Goal: Task Accomplishment & Management: Manage account settings

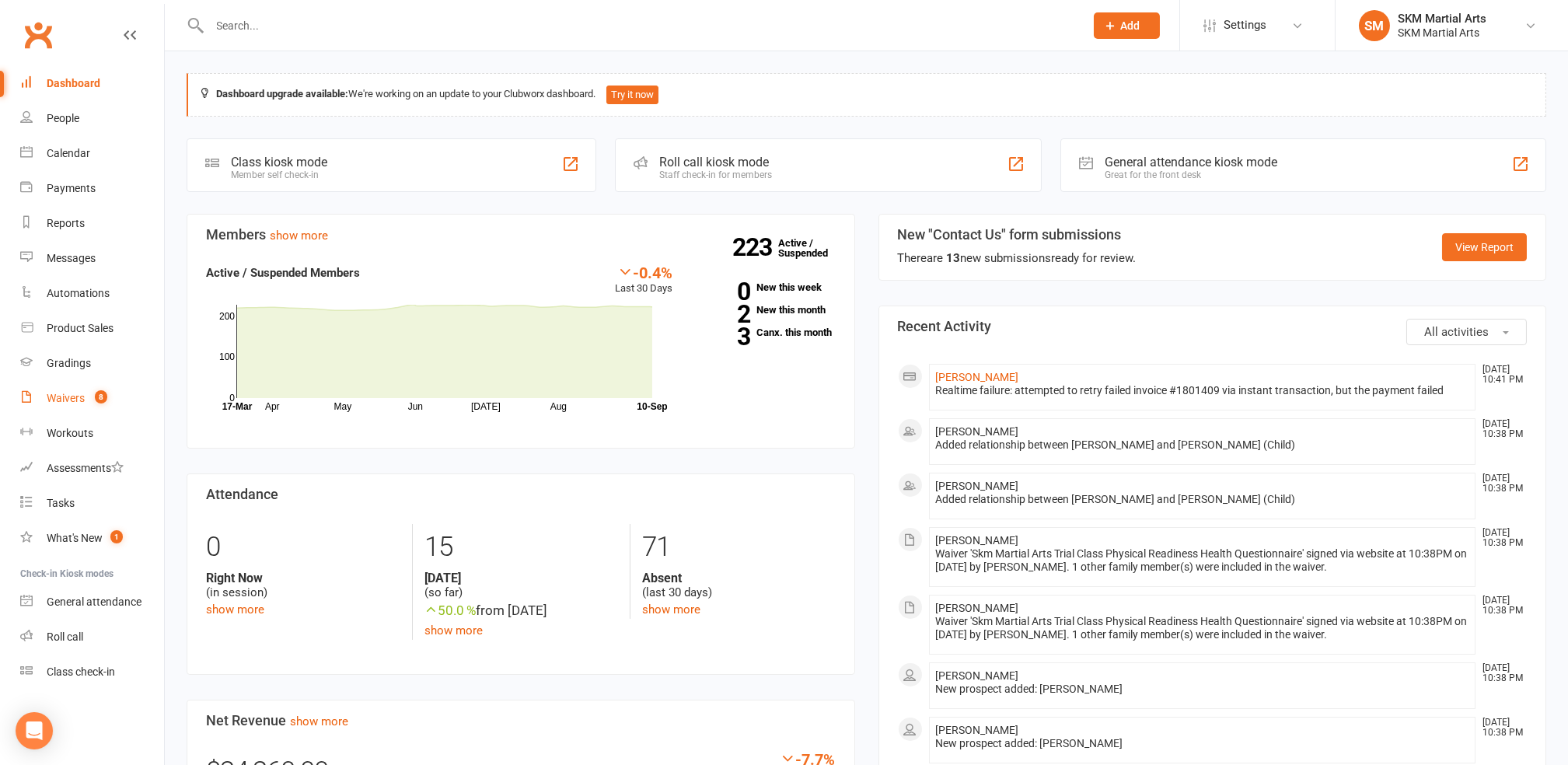
click at [72, 393] on div "Waivers" at bounding box center [66, 398] width 39 height 13
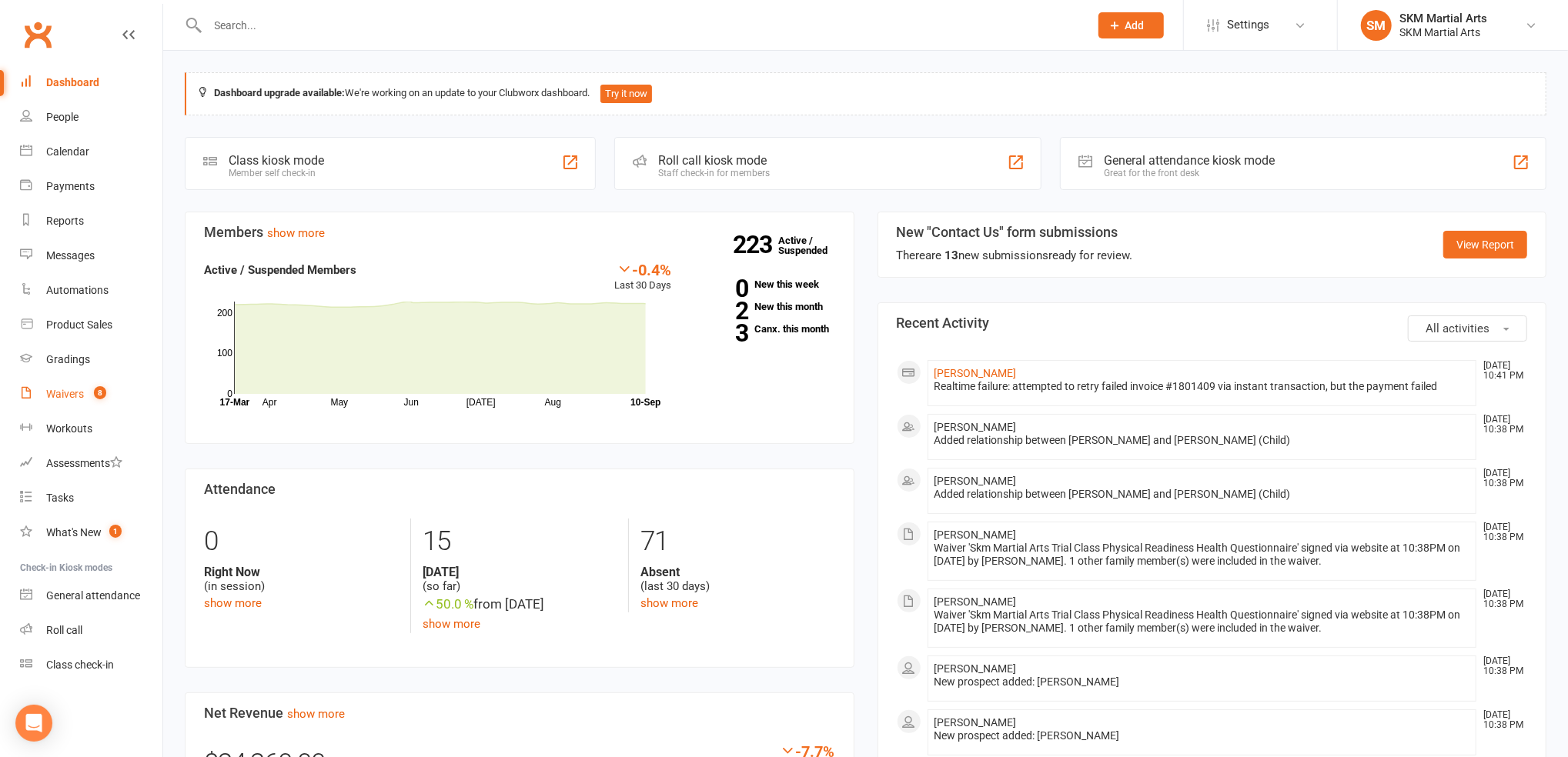
select select "25"
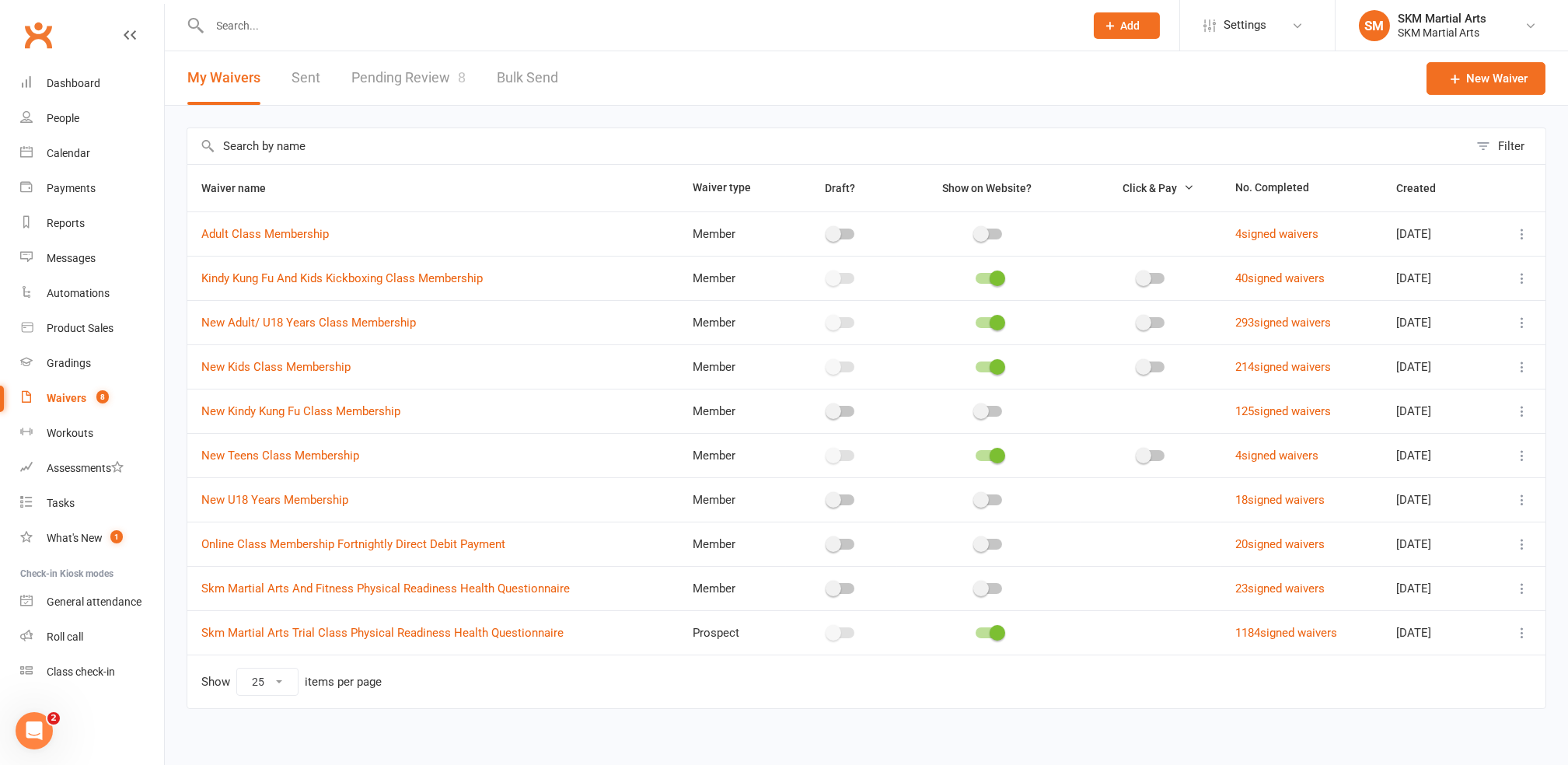
drag, startPoint x: 1524, startPoint y: 363, endPoint x: 1565, endPoint y: 305, distance: 71.0
click at [1565, 305] on div "Filter Waiver name Waiver type Draft? Show on Website? Click & Pay No. Complete…" at bounding box center [866, 429] width 1403 height 647
click at [1521, 367] on icon at bounding box center [1522, 367] width 16 height 16
click at [1477, 454] on link "Copy external link to clipboard" at bounding box center [1424, 459] width 183 height 31
click at [425, 78] on link "Pending Review 8" at bounding box center [409, 78] width 115 height 54
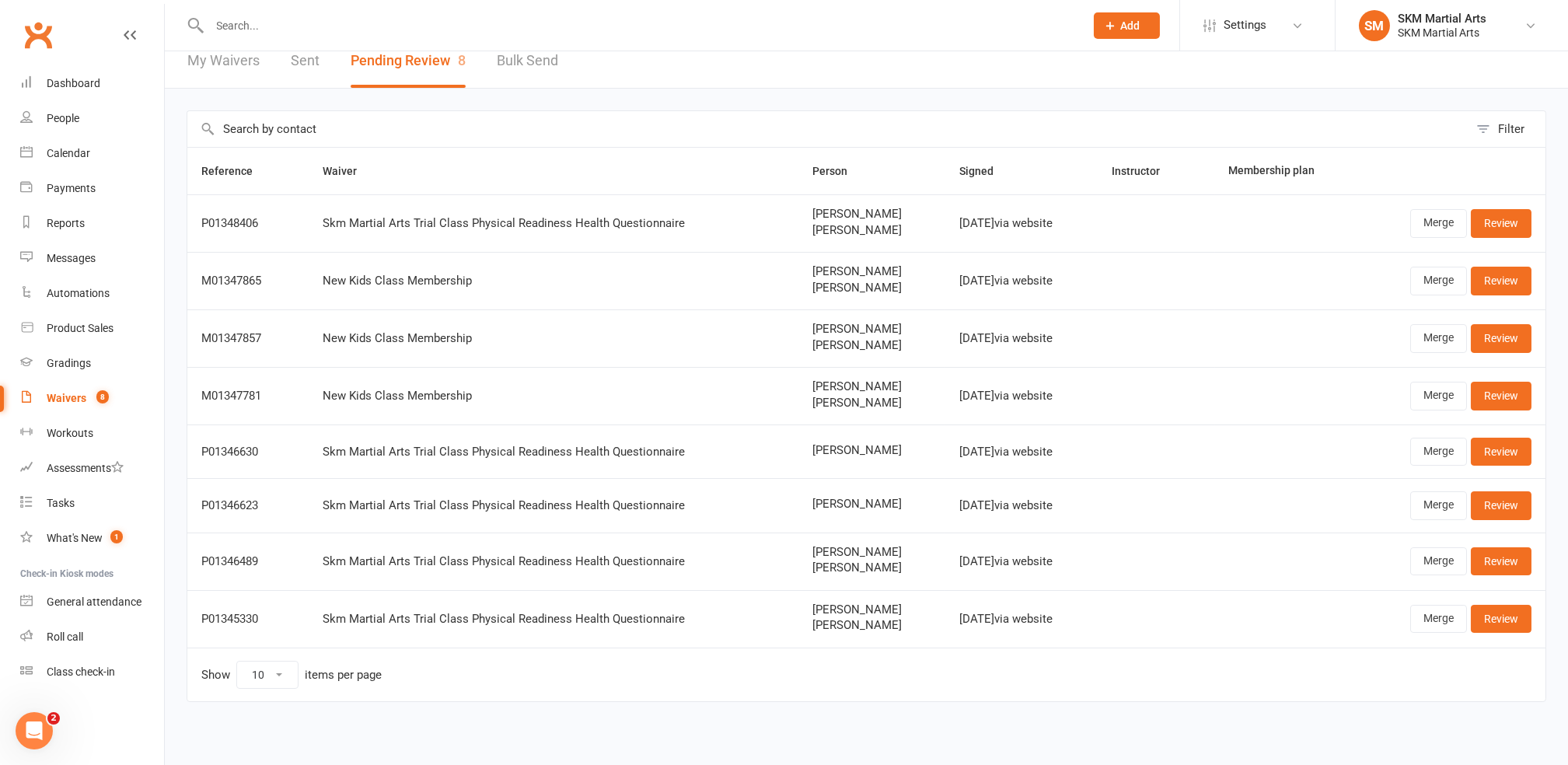
scroll to position [20, 0]
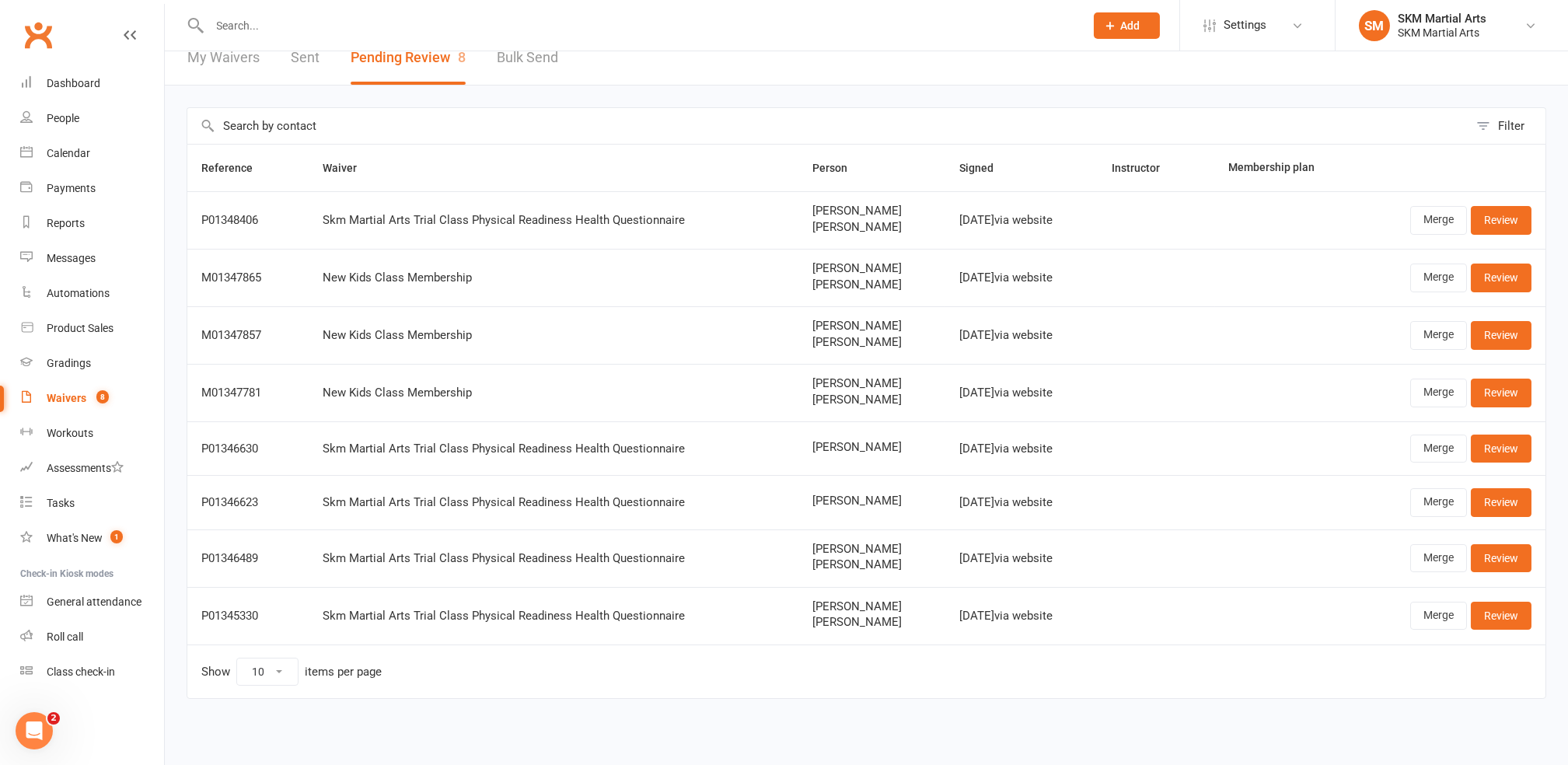
click at [372, 28] on input "text" at bounding box center [640, 26] width 869 height 22
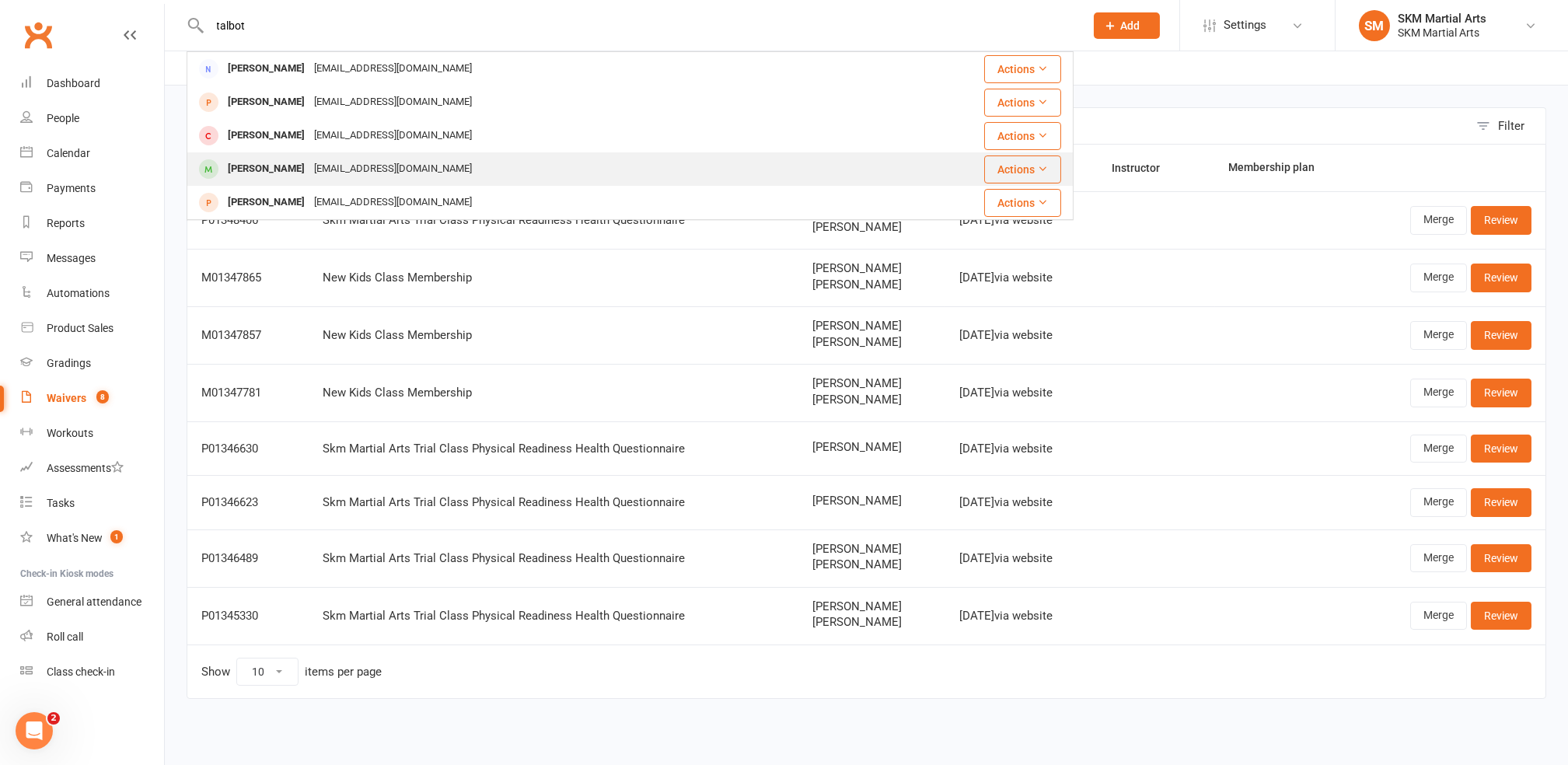
type input "talbot"
click at [354, 168] on div "[EMAIL_ADDRESS][DOMAIN_NAME]" at bounding box center [393, 169] width 167 height 23
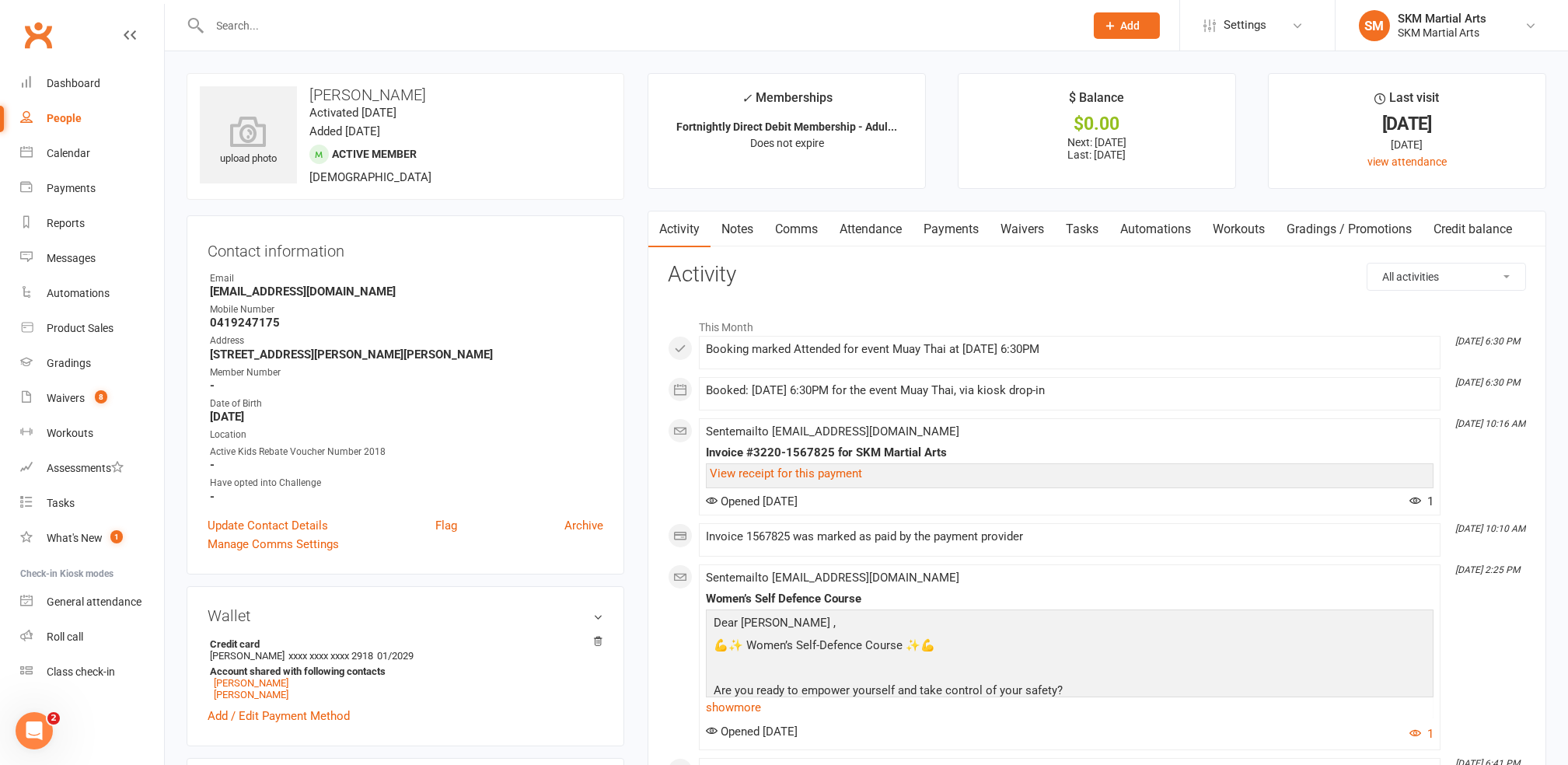
click at [935, 234] on link "Payments" at bounding box center [951, 229] width 77 height 36
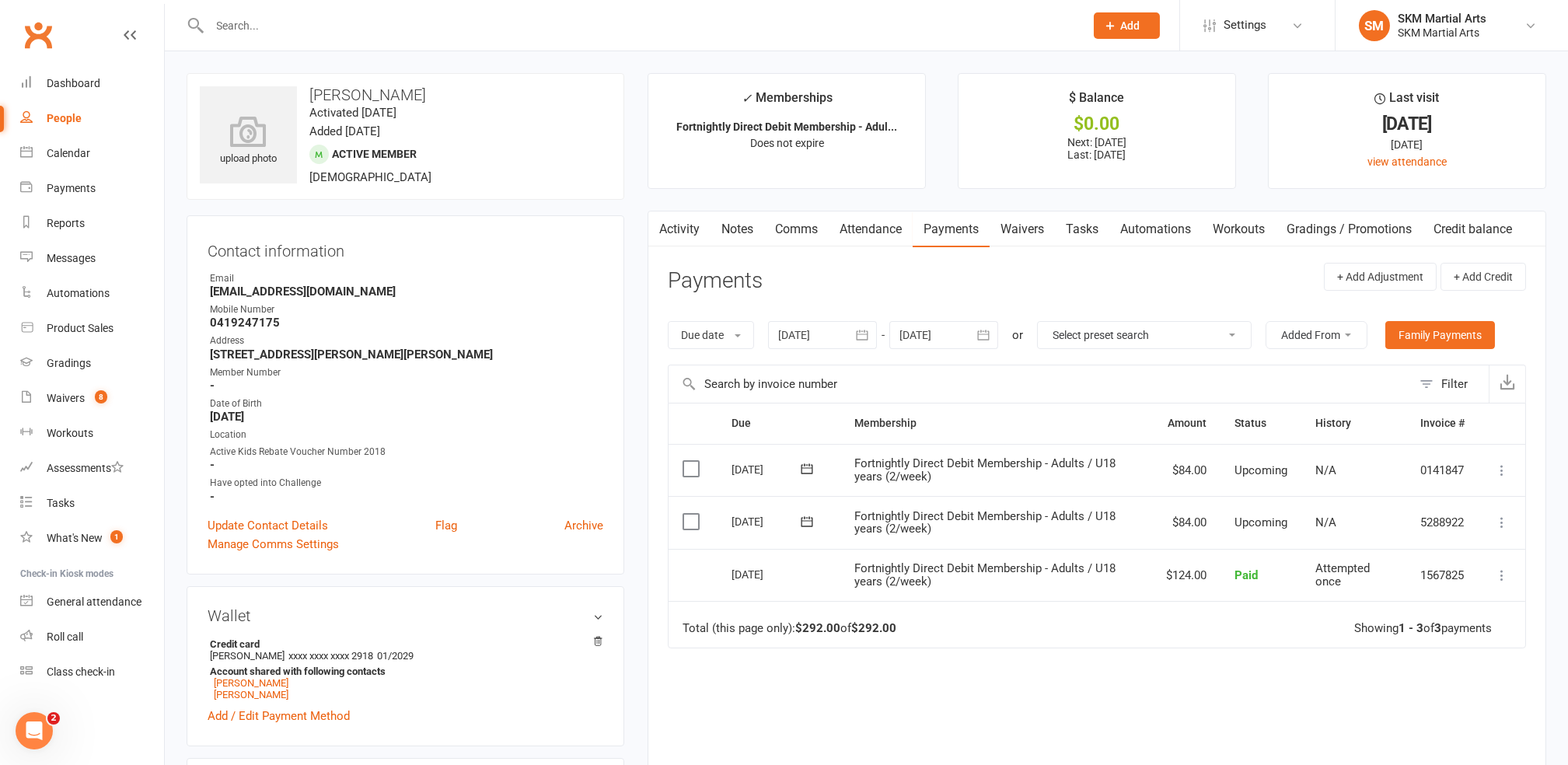
click at [278, 33] on input "text" at bounding box center [640, 26] width 869 height 22
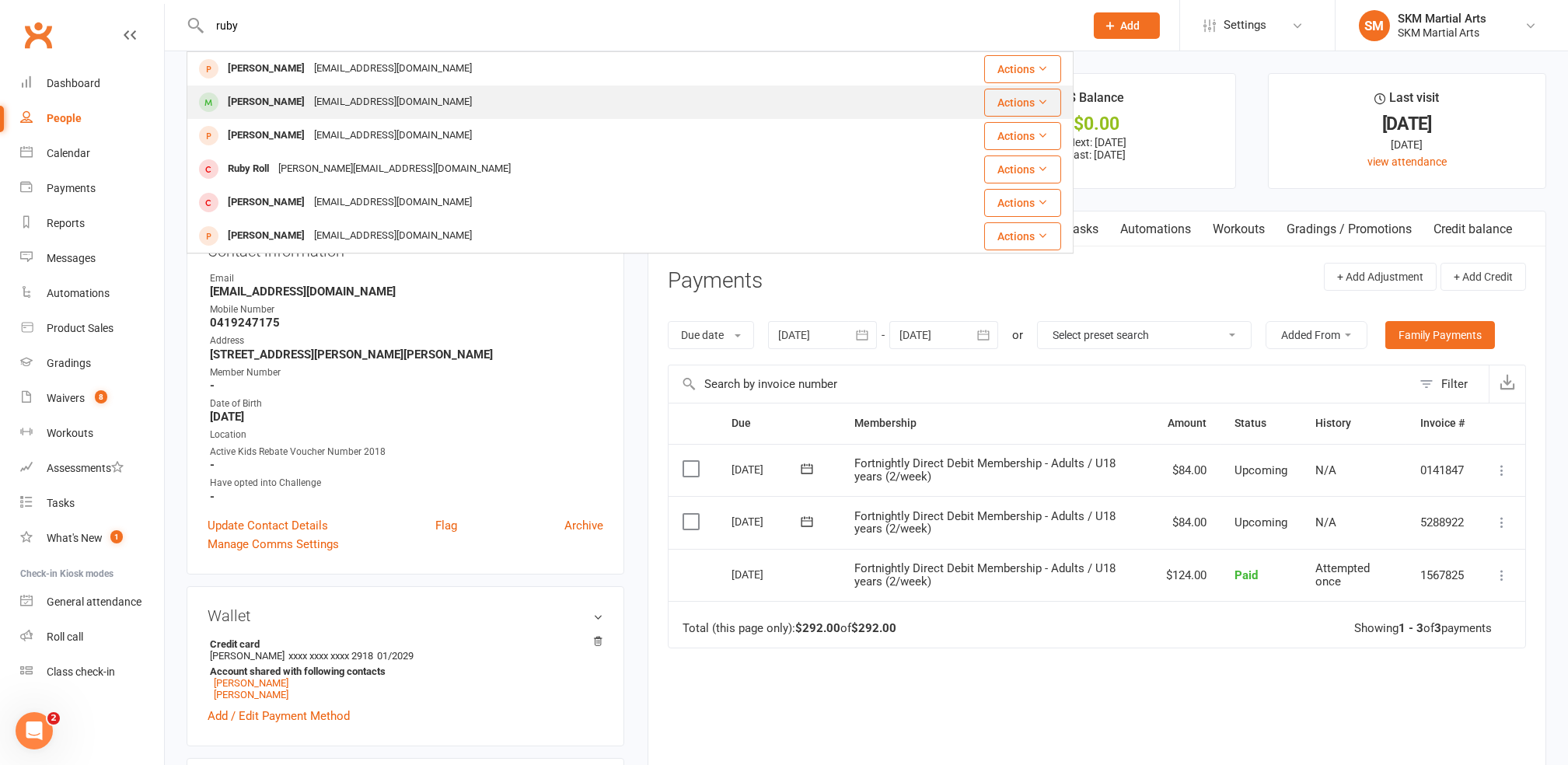
type input "ruby"
click at [258, 103] on div "[PERSON_NAME]" at bounding box center [266, 102] width 86 height 23
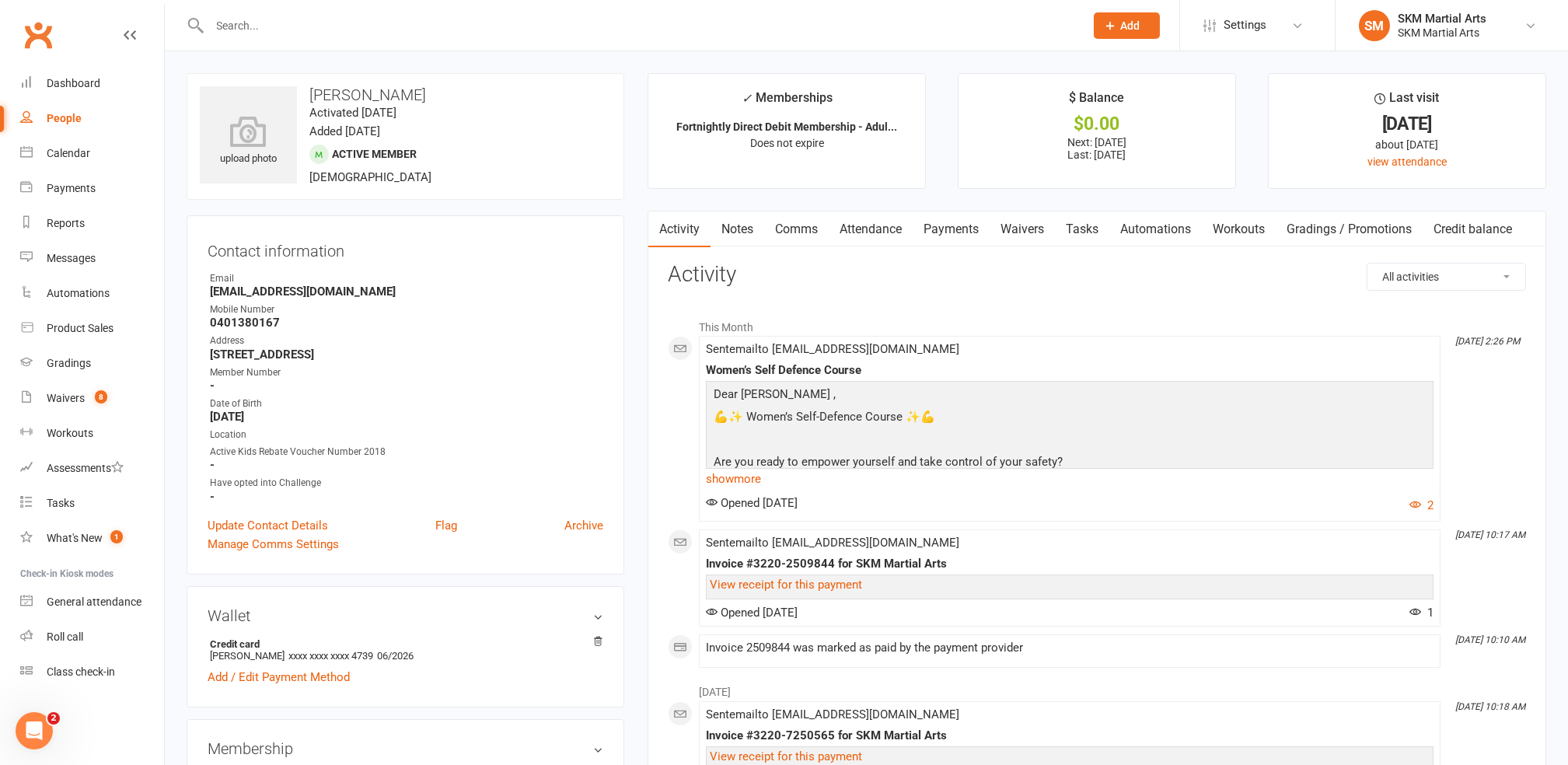
click at [937, 232] on link "Payments" at bounding box center [951, 229] width 77 height 36
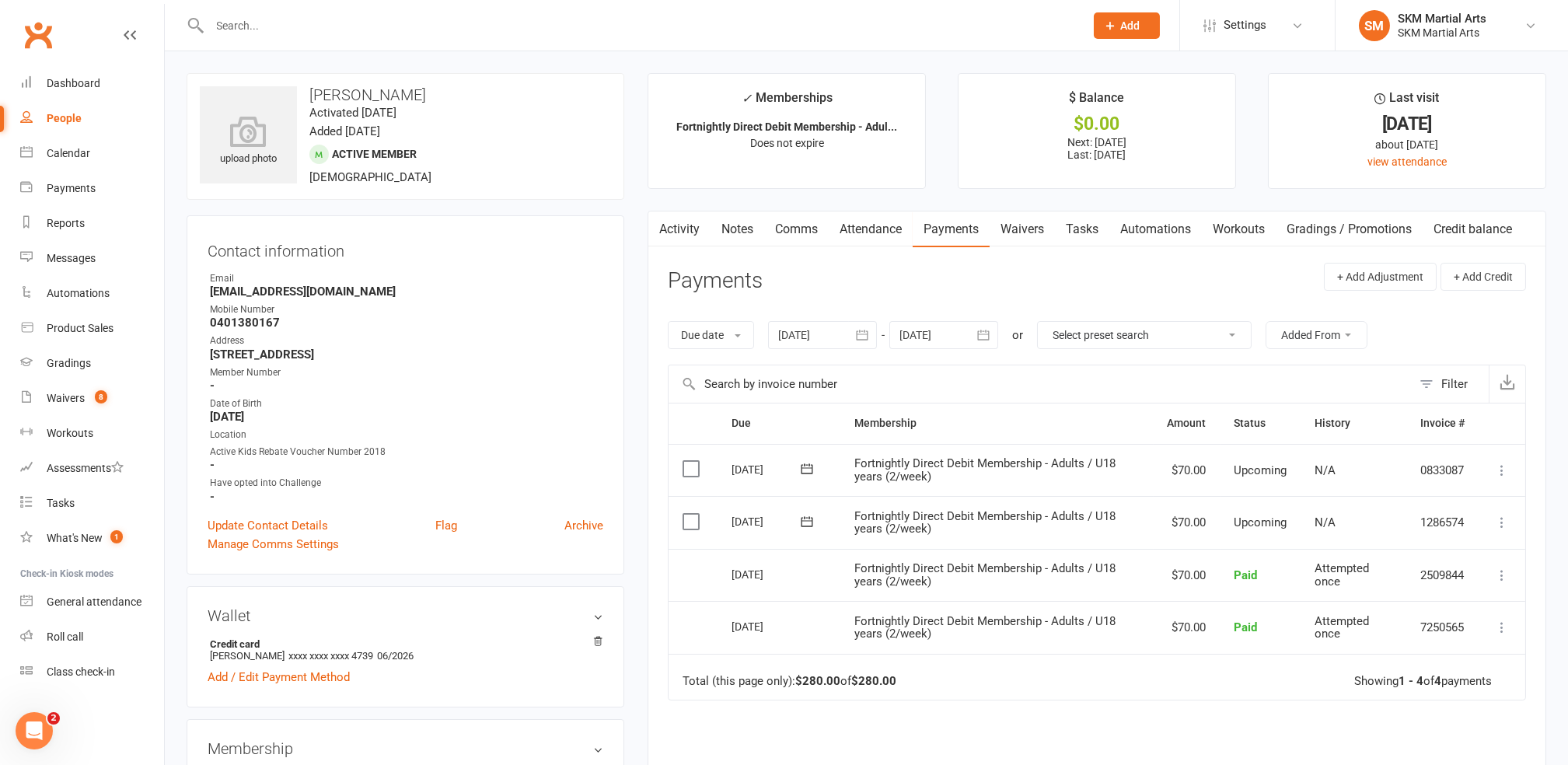
click at [986, 338] on icon "button" at bounding box center [983, 335] width 16 height 16
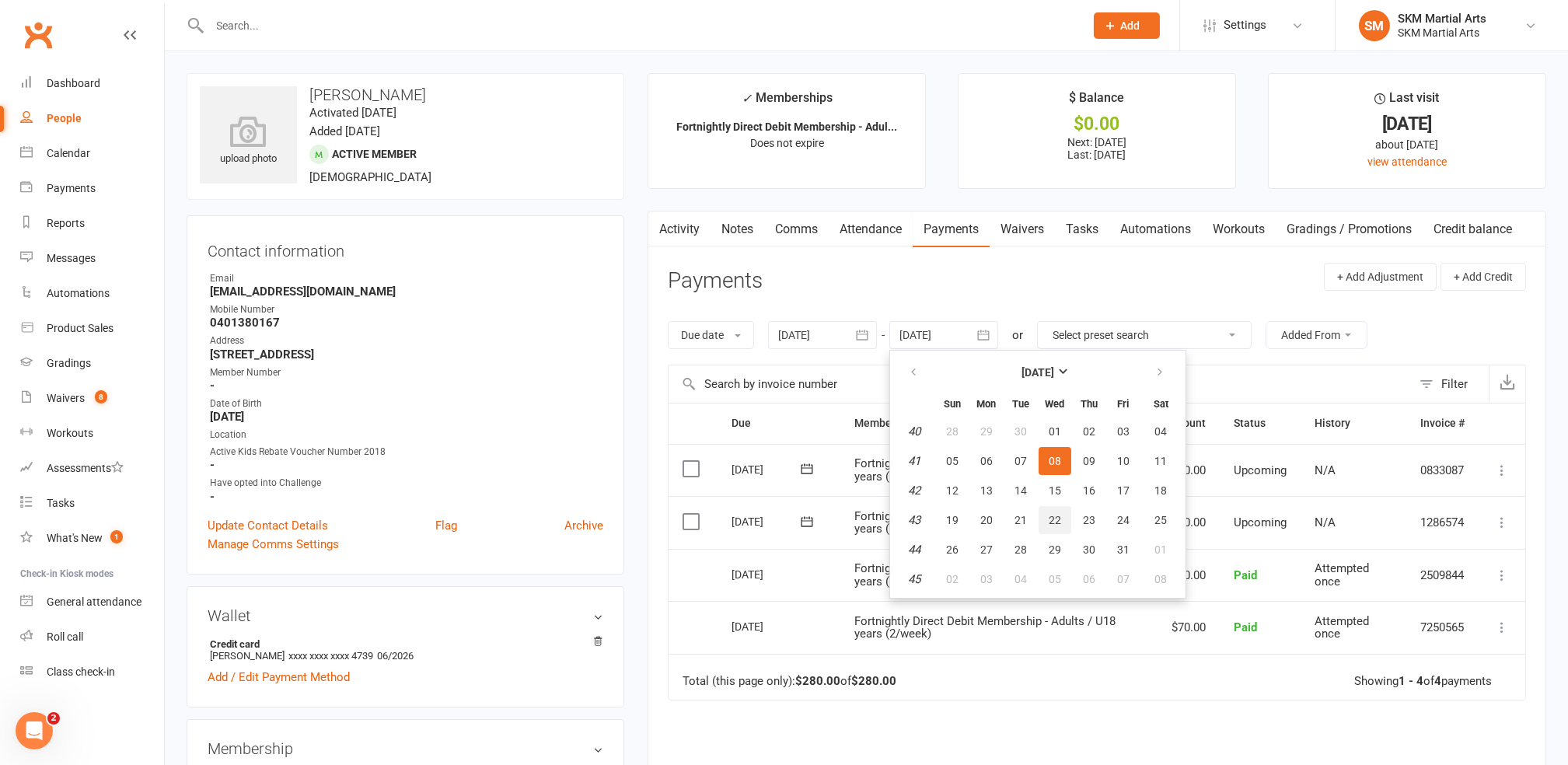
click at [1056, 518] on span "22" at bounding box center [1055, 520] width 13 height 13
type input "[DATE]"
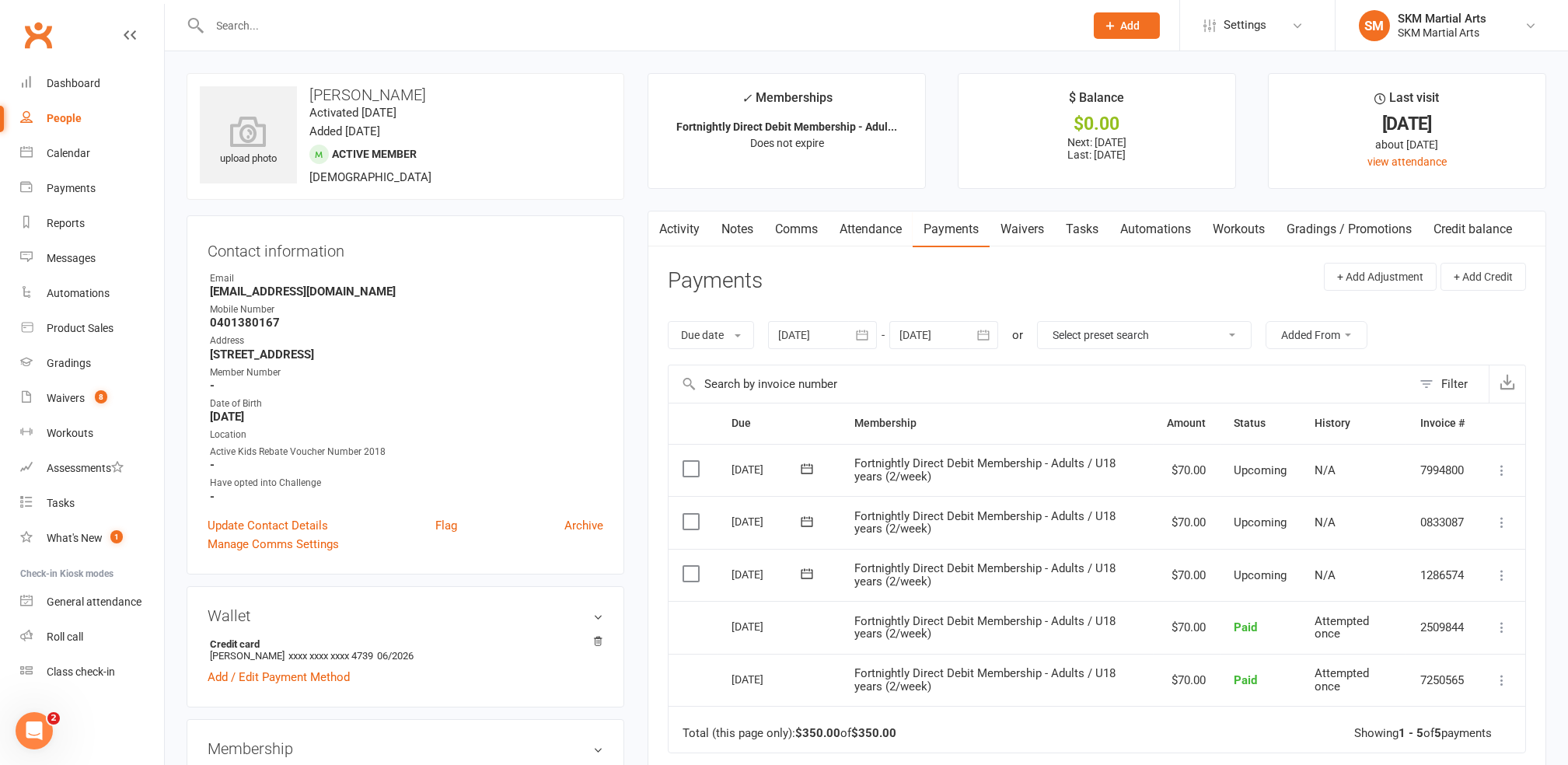
click at [1493, 536] on td "Mark as Paid (Cash) [PERSON_NAME] as Paid (POS) Mark as Paid (Other) Skip Chang…" at bounding box center [1502, 521] width 47 height 53
click at [1501, 529] on icon at bounding box center [1502, 522] width 16 height 16
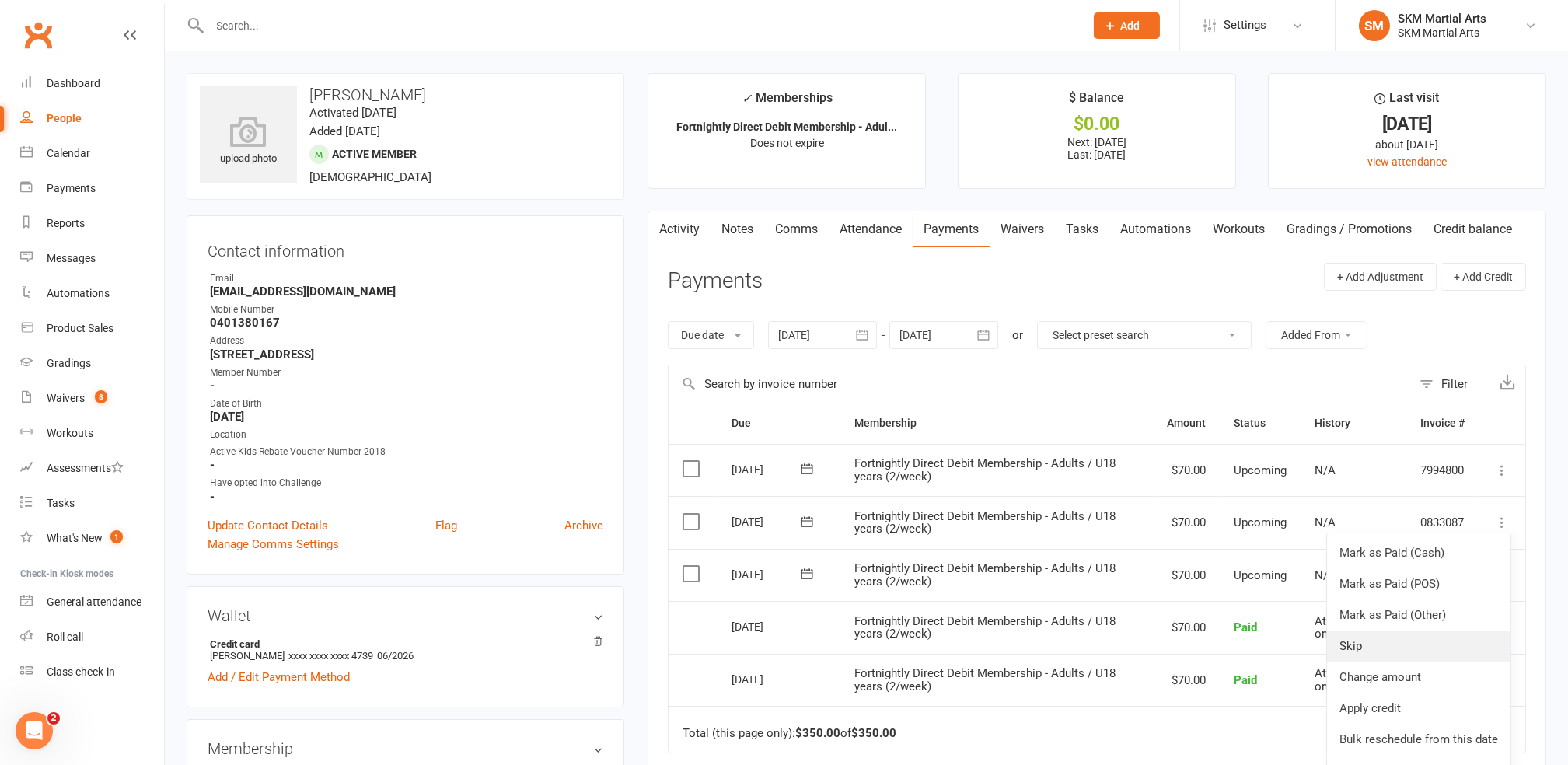
click at [1367, 649] on link "Skip" at bounding box center [1418, 645] width 183 height 31
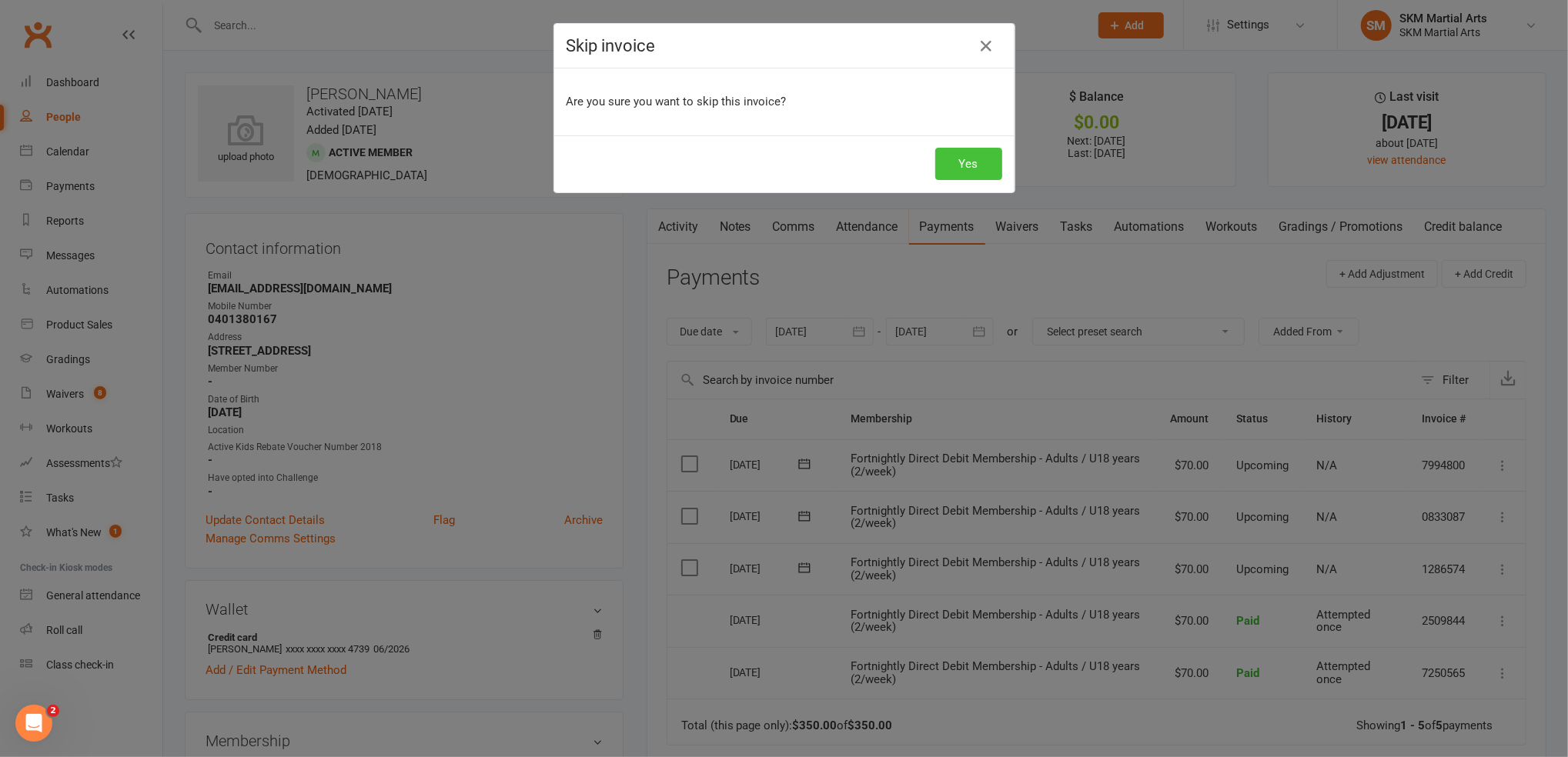
click at [956, 169] on button "Yes" at bounding box center [968, 163] width 67 height 32
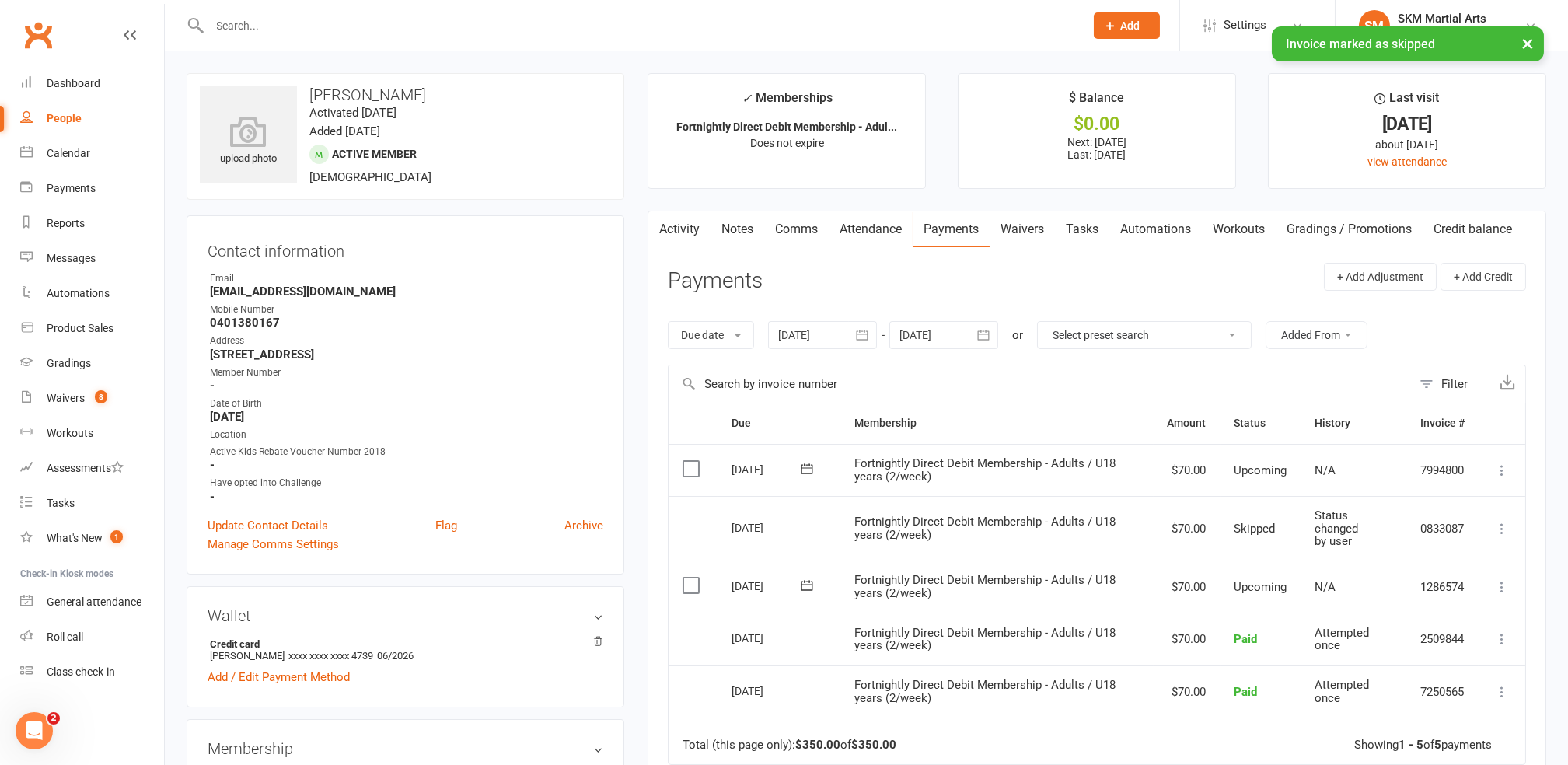
click at [1505, 475] on icon at bounding box center [1502, 470] width 16 height 16
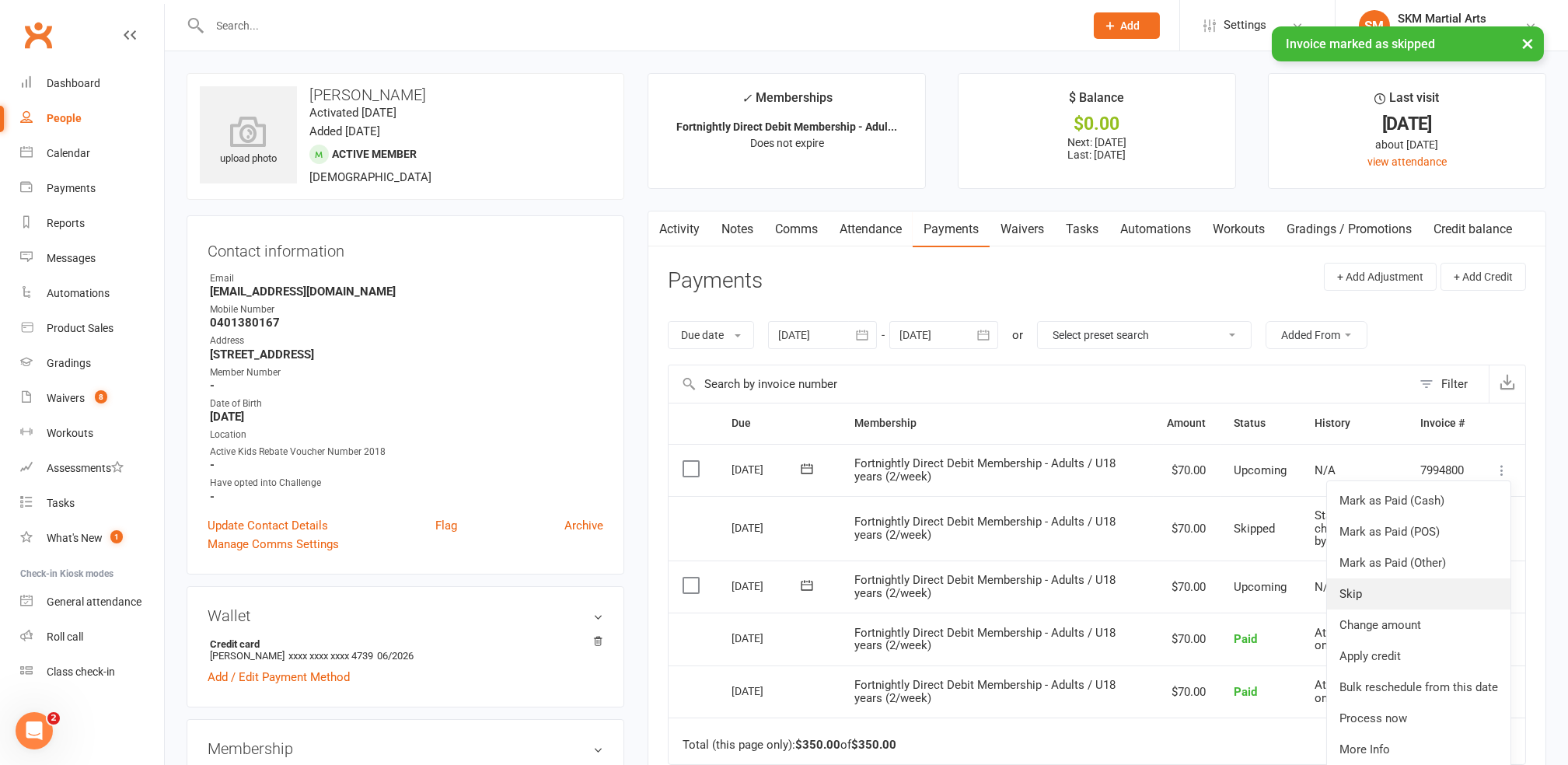
click at [1370, 588] on link "Skip" at bounding box center [1418, 593] width 183 height 31
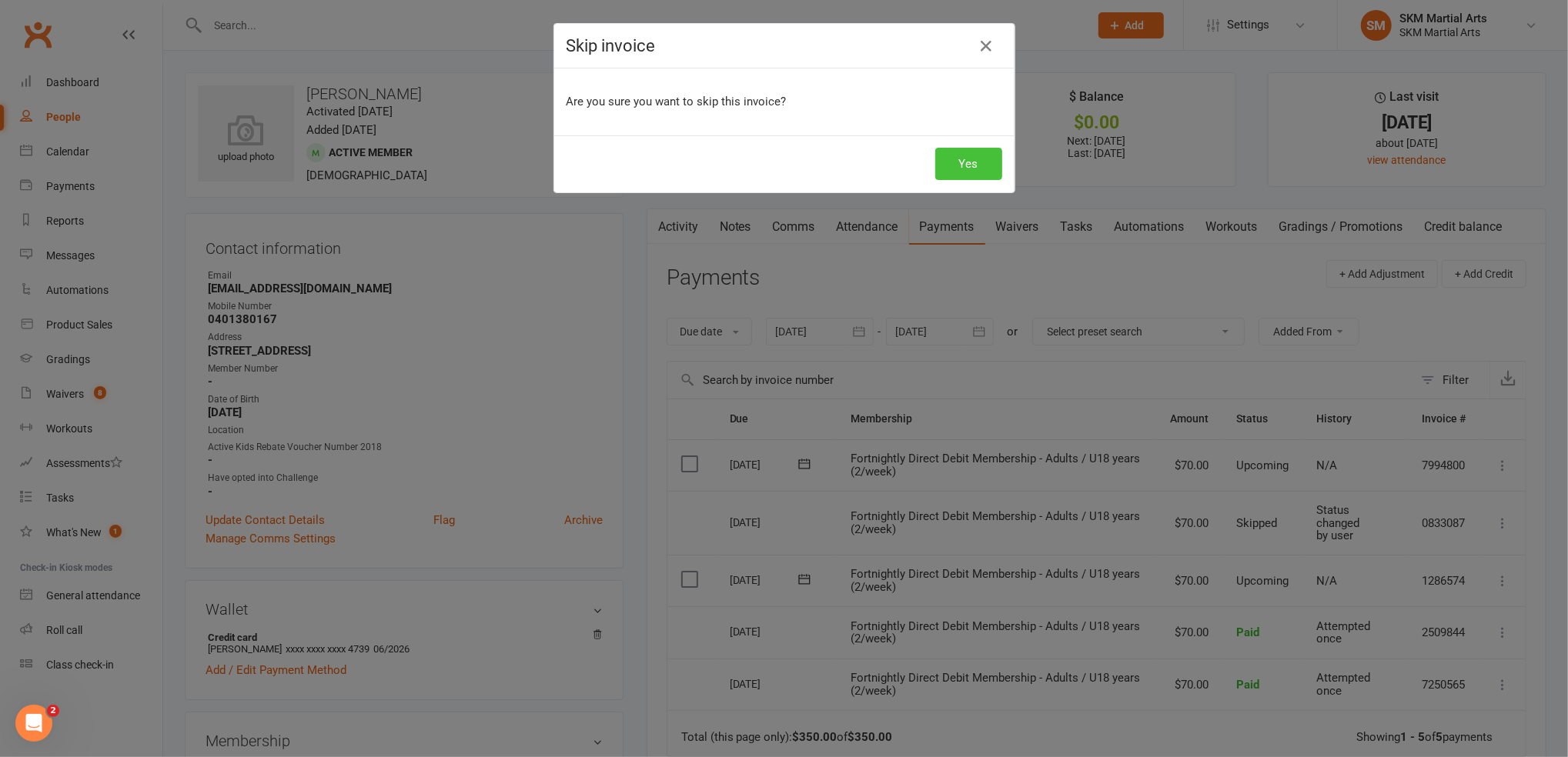
click at [956, 159] on button "Yes" at bounding box center [968, 163] width 67 height 32
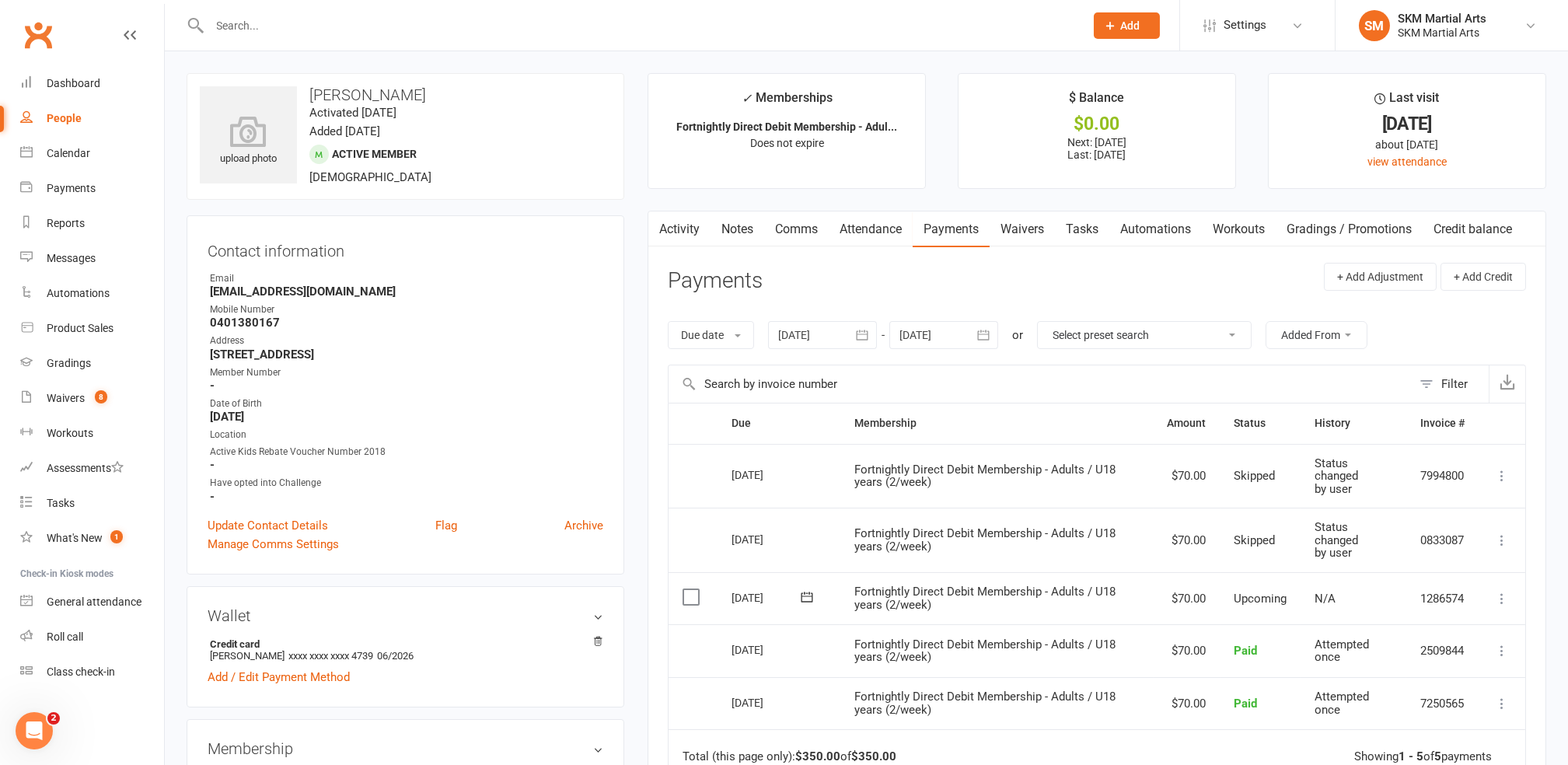
click at [275, 18] on input "text" at bounding box center [640, 26] width 869 height 22
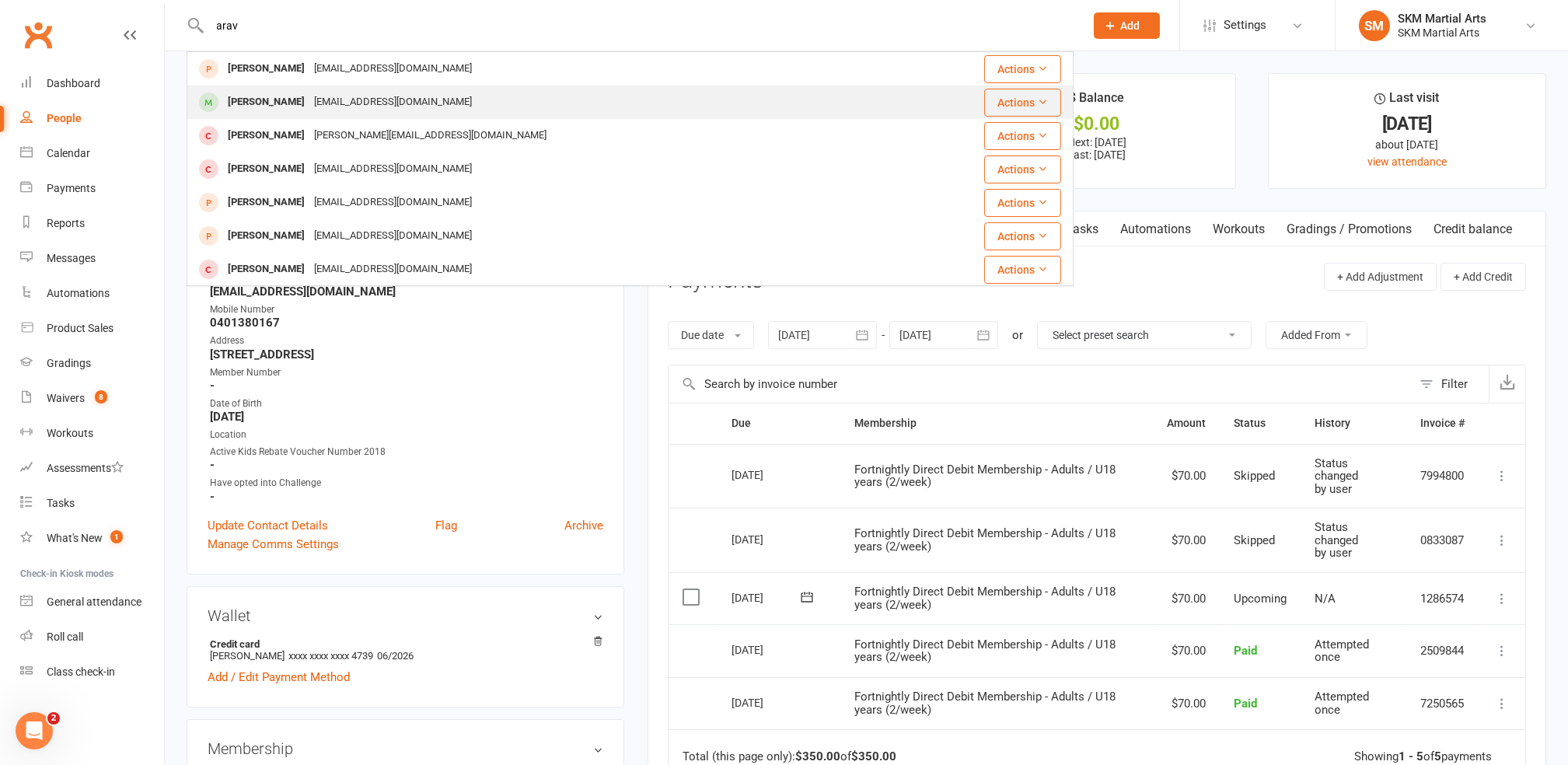
type input "arav"
click at [289, 94] on div "[PERSON_NAME]" at bounding box center [266, 102] width 86 height 23
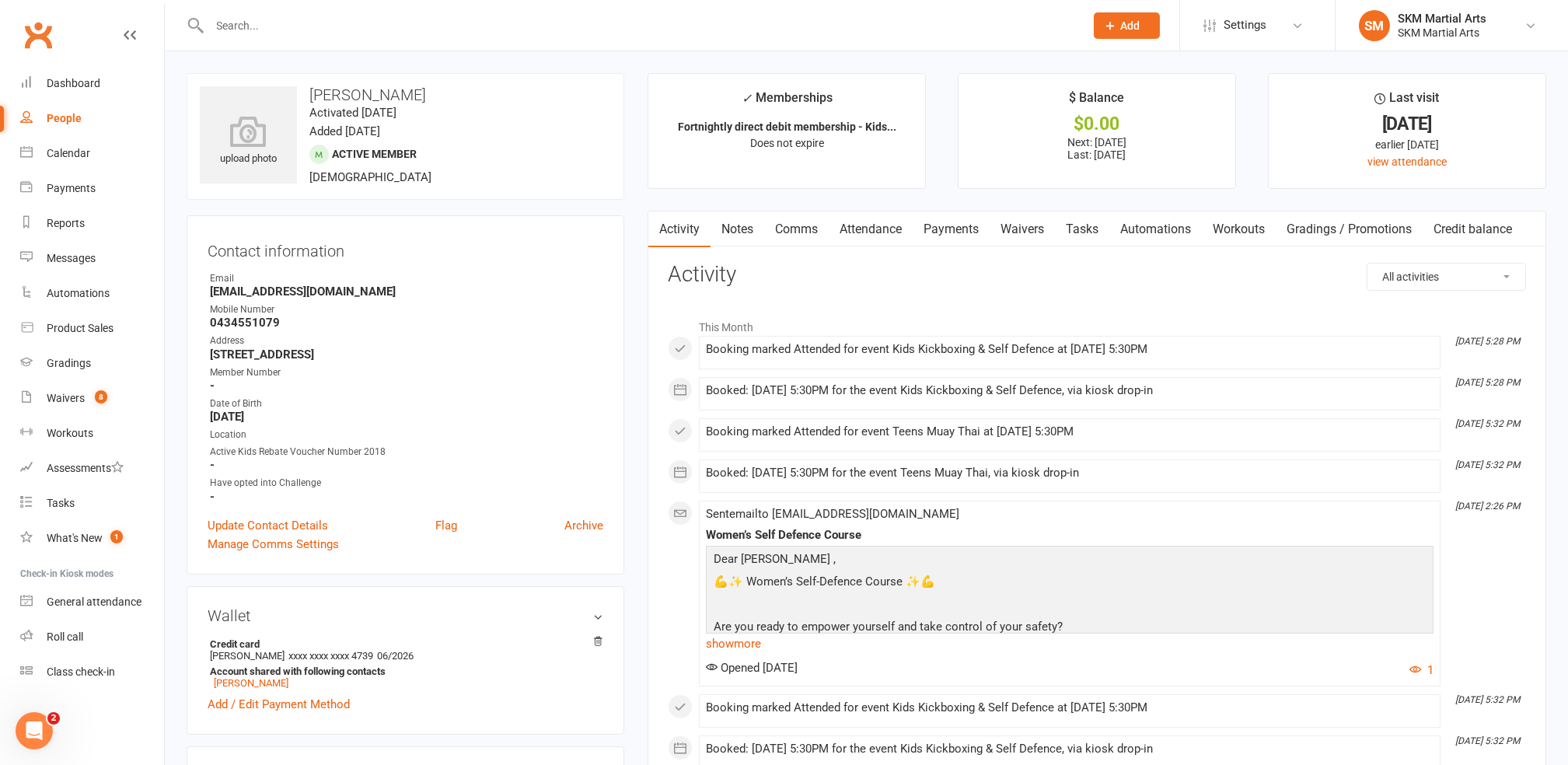
click at [946, 221] on link "Payments" at bounding box center [951, 229] width 77 height 36
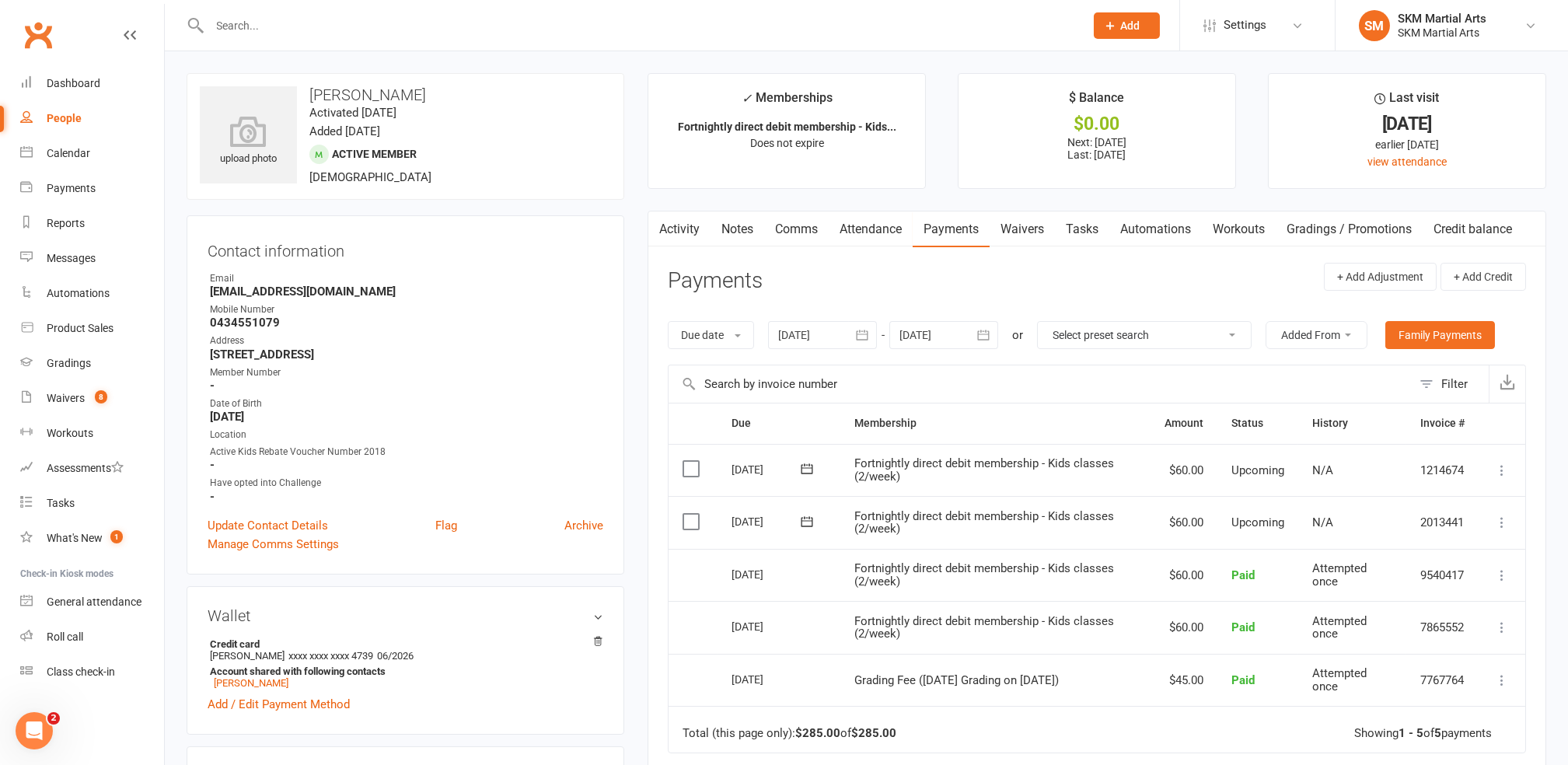
click at [983, 338] on icon "button" at bounding box center [983, 335] width 16 height 16
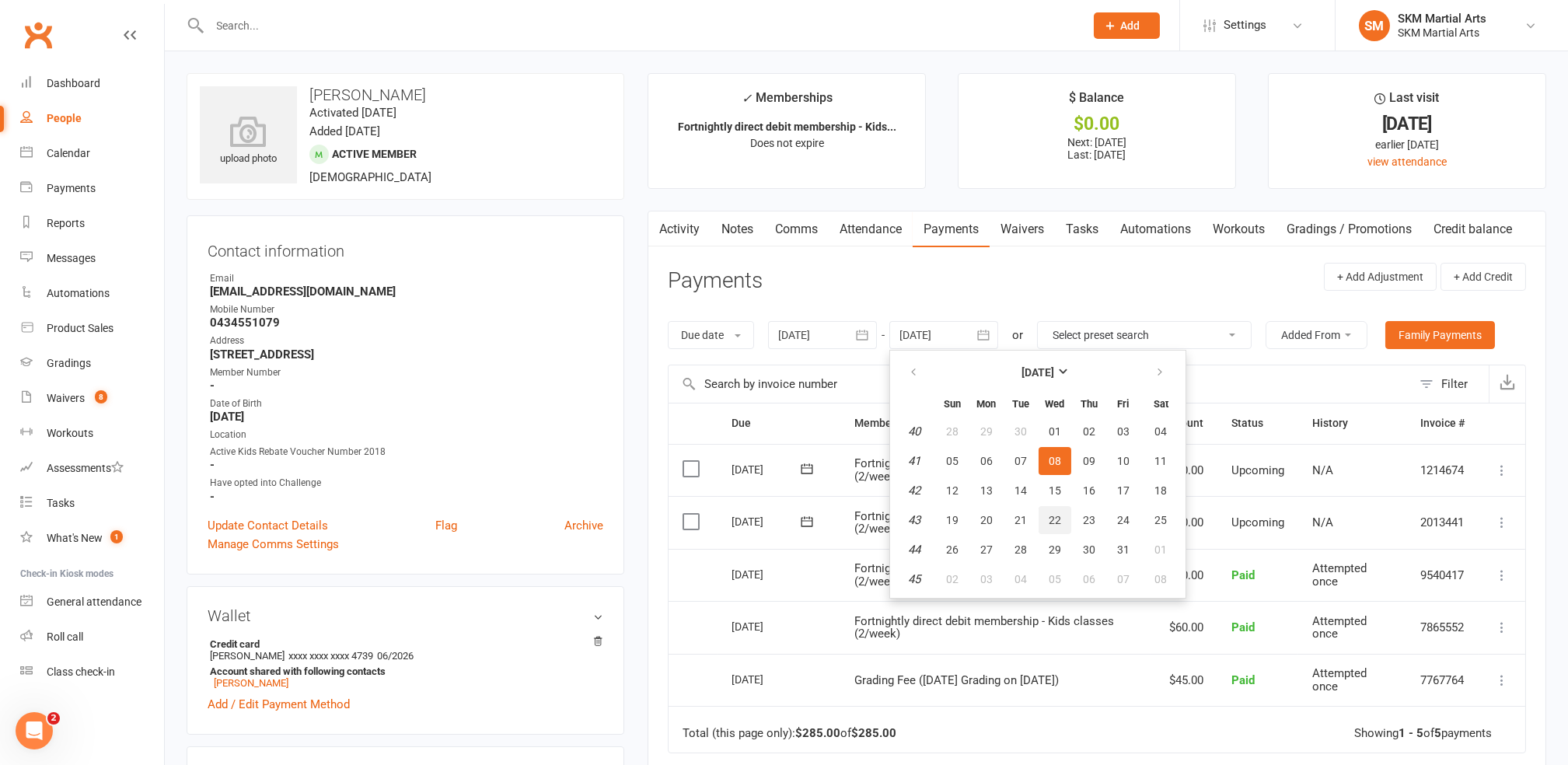
click at [1067, 508] on button "22" at bounding box center [1055, 520] width 33 height 28
type input "[DATE]"
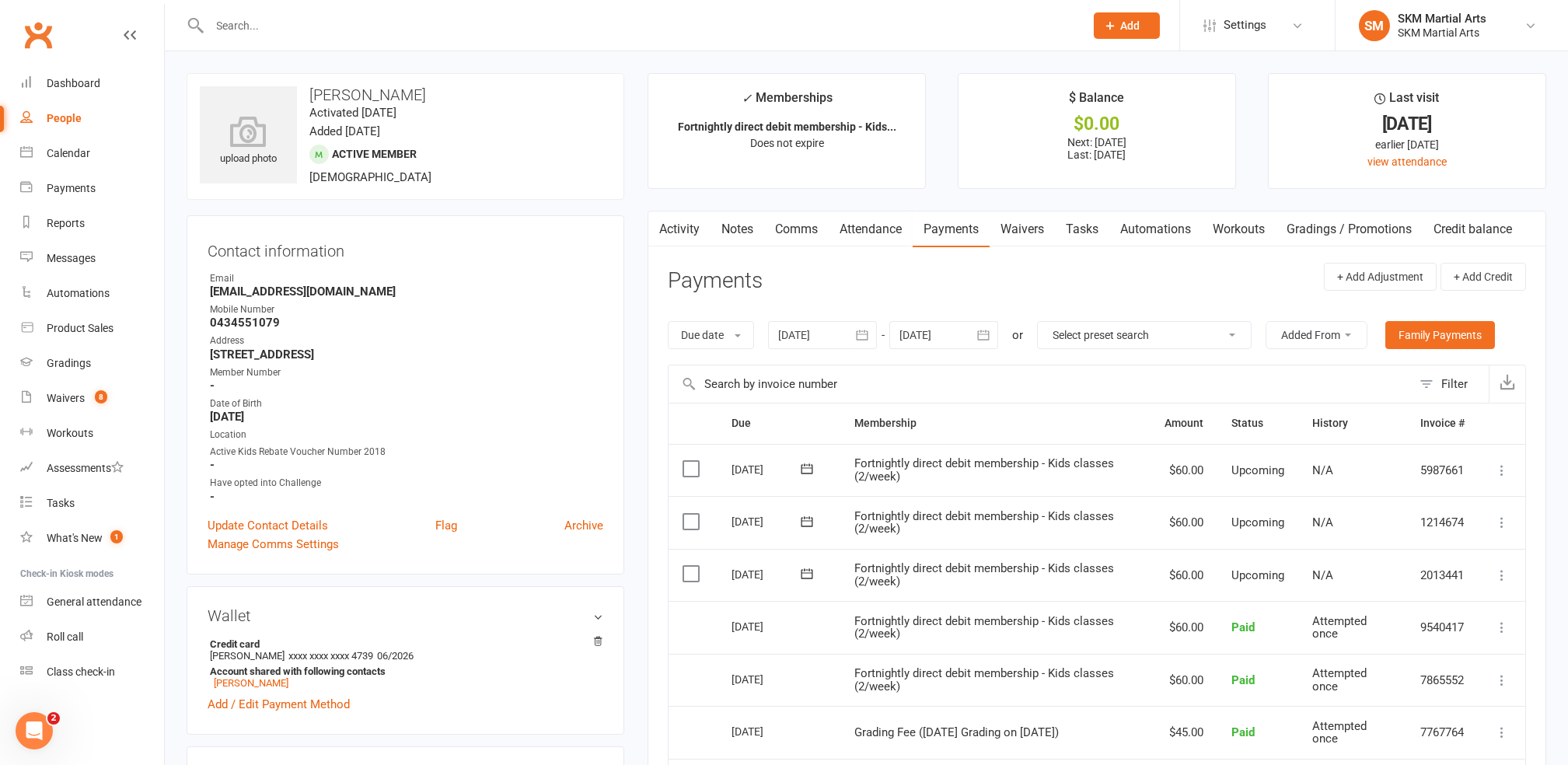
click at [1501, 519] on icon at bounding box center [1502, 522] width 16 height 16
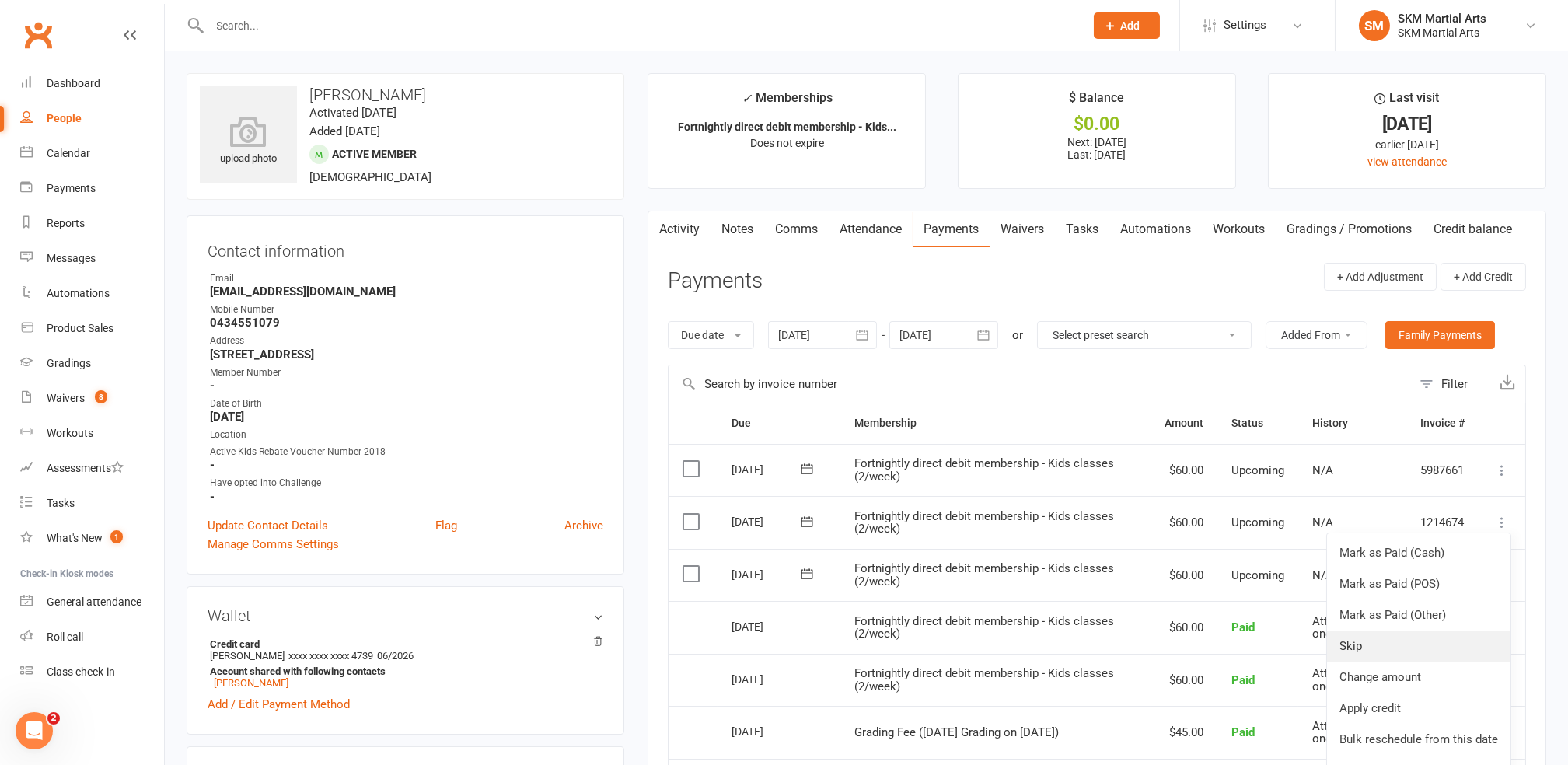
click at [1388, 638] on link "Skip" at bounding box center [1418, 645] width 183 height 31
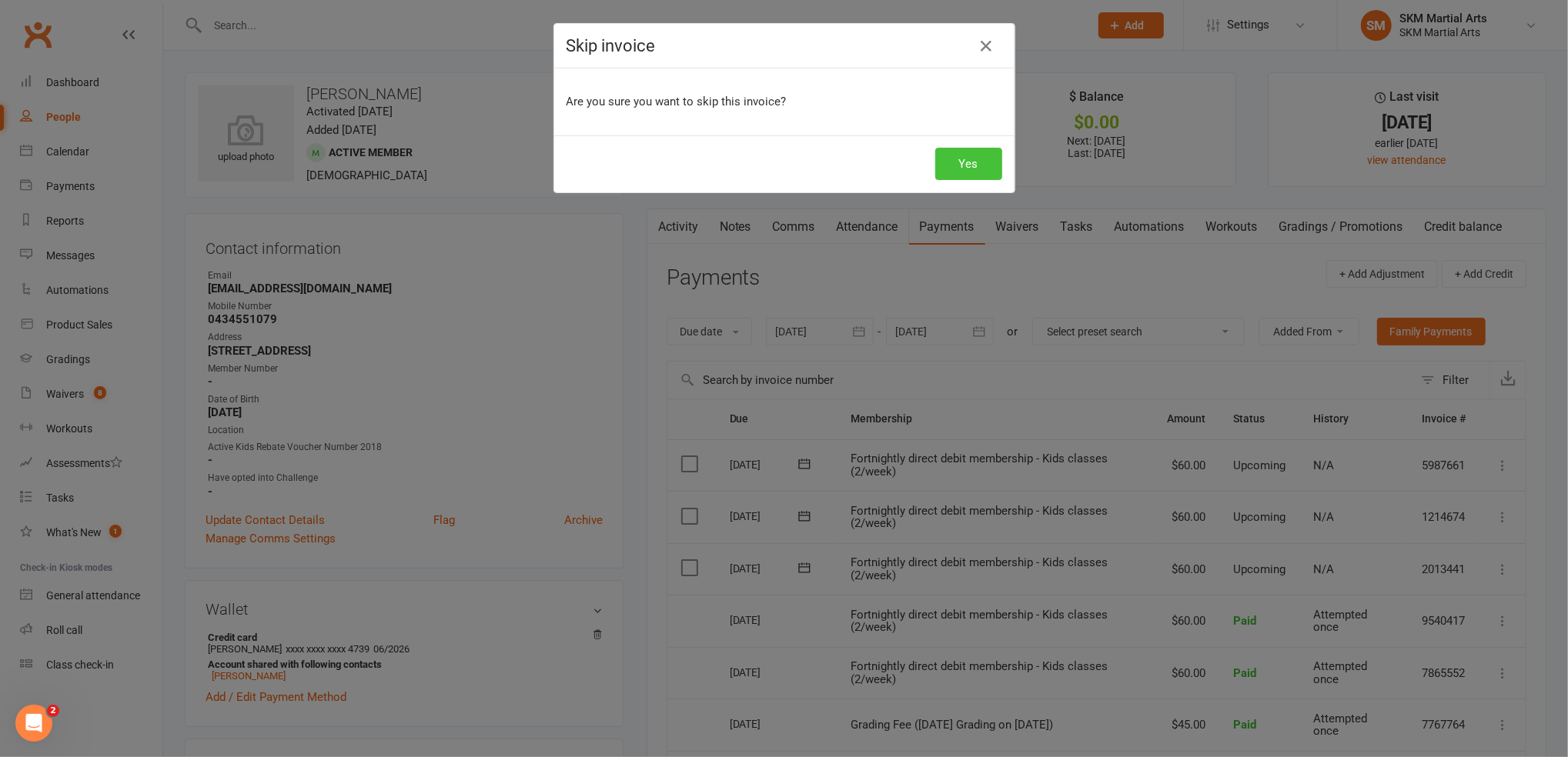
click at [942, 171] on button "Yes" at bounding box center [968, 163] width 67 height 32
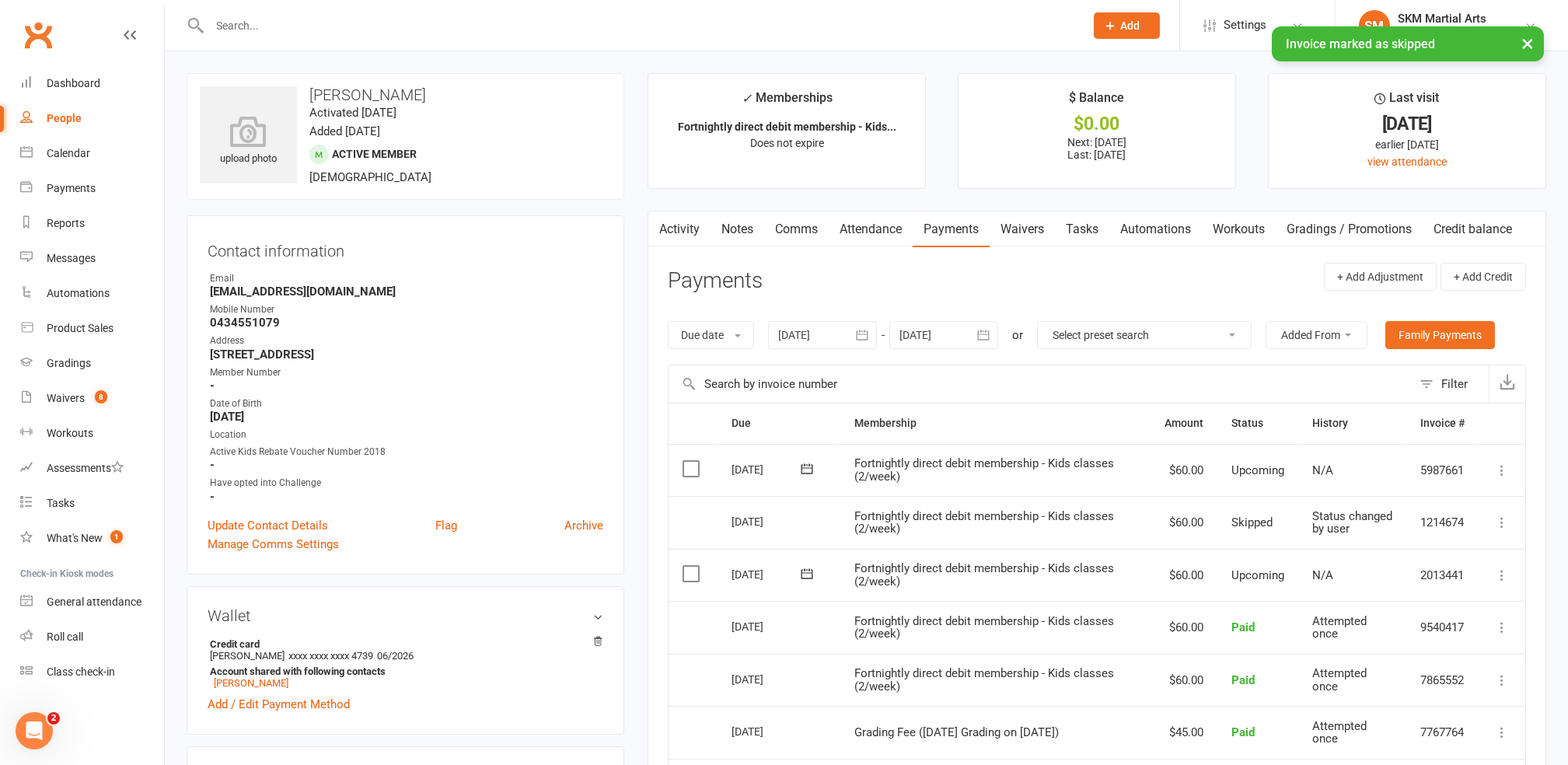
click at [1501, 464] on icon at bounding box center [1502, 470] width 16 height 16
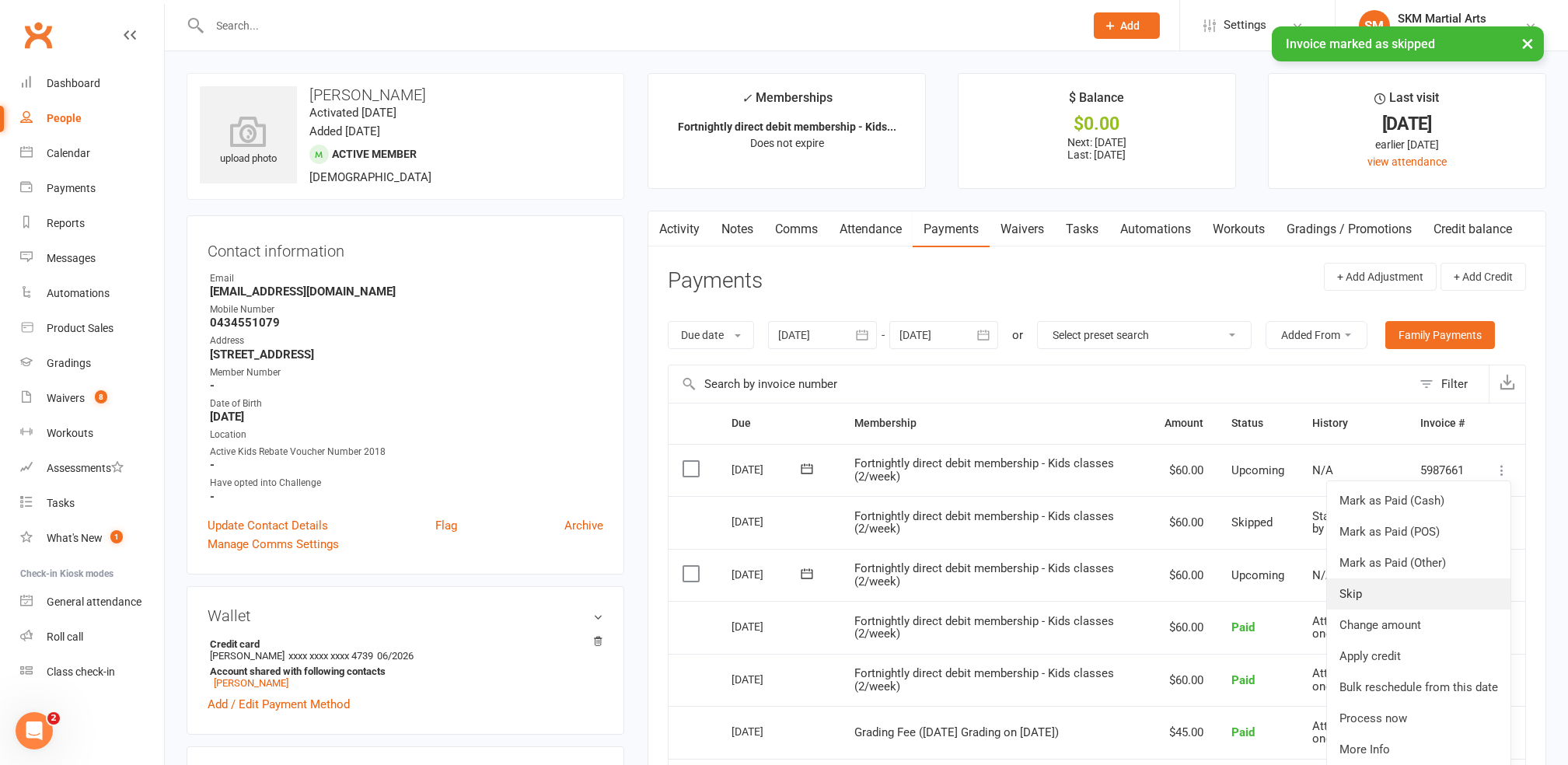
click at [1393, 587] on link "Skip" at bounding box center [1418, 593] width 183 height 31
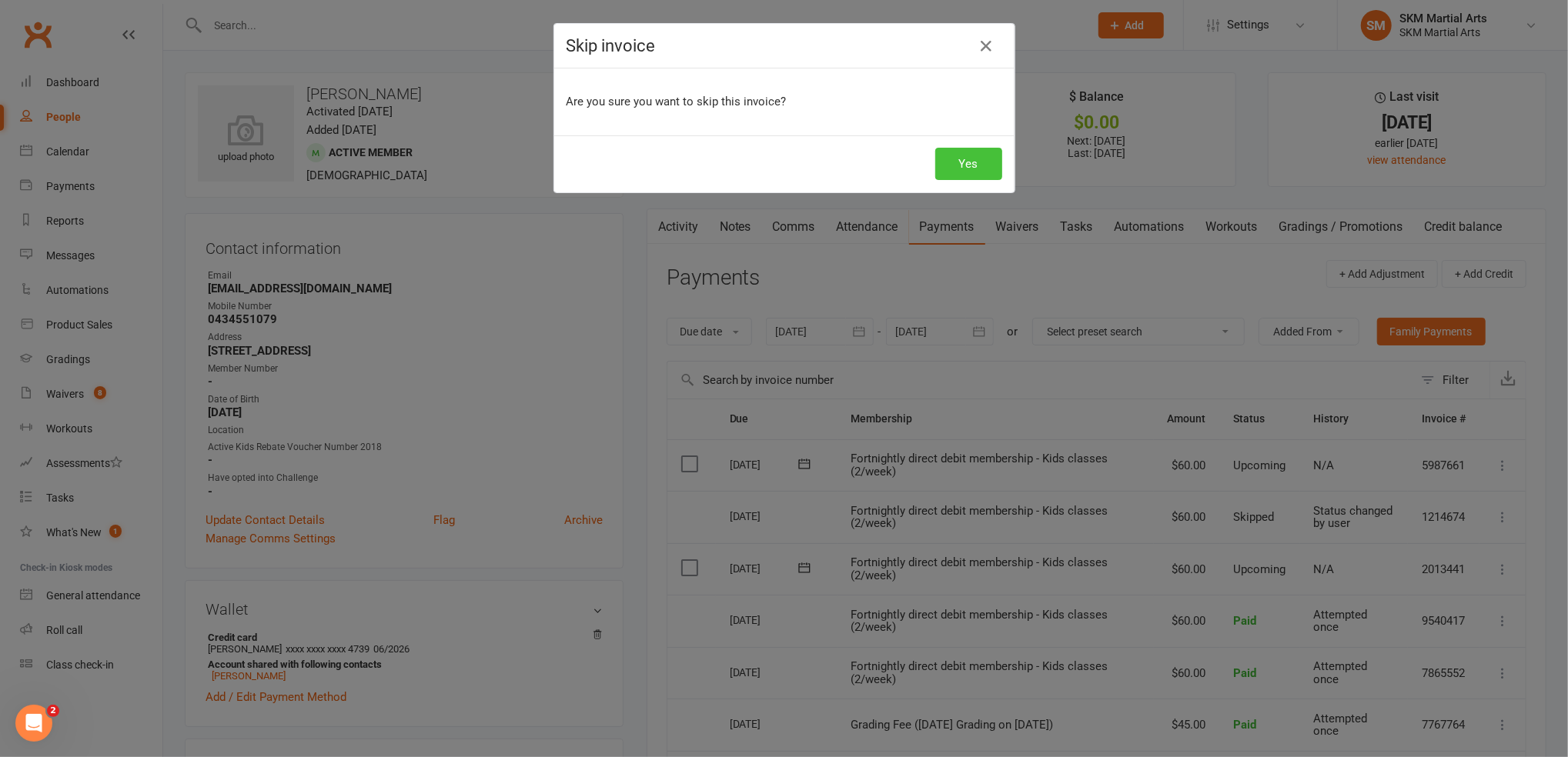
click at [967, 170] on button "Yes" at bounding box center [968, 163] width 67 height 32
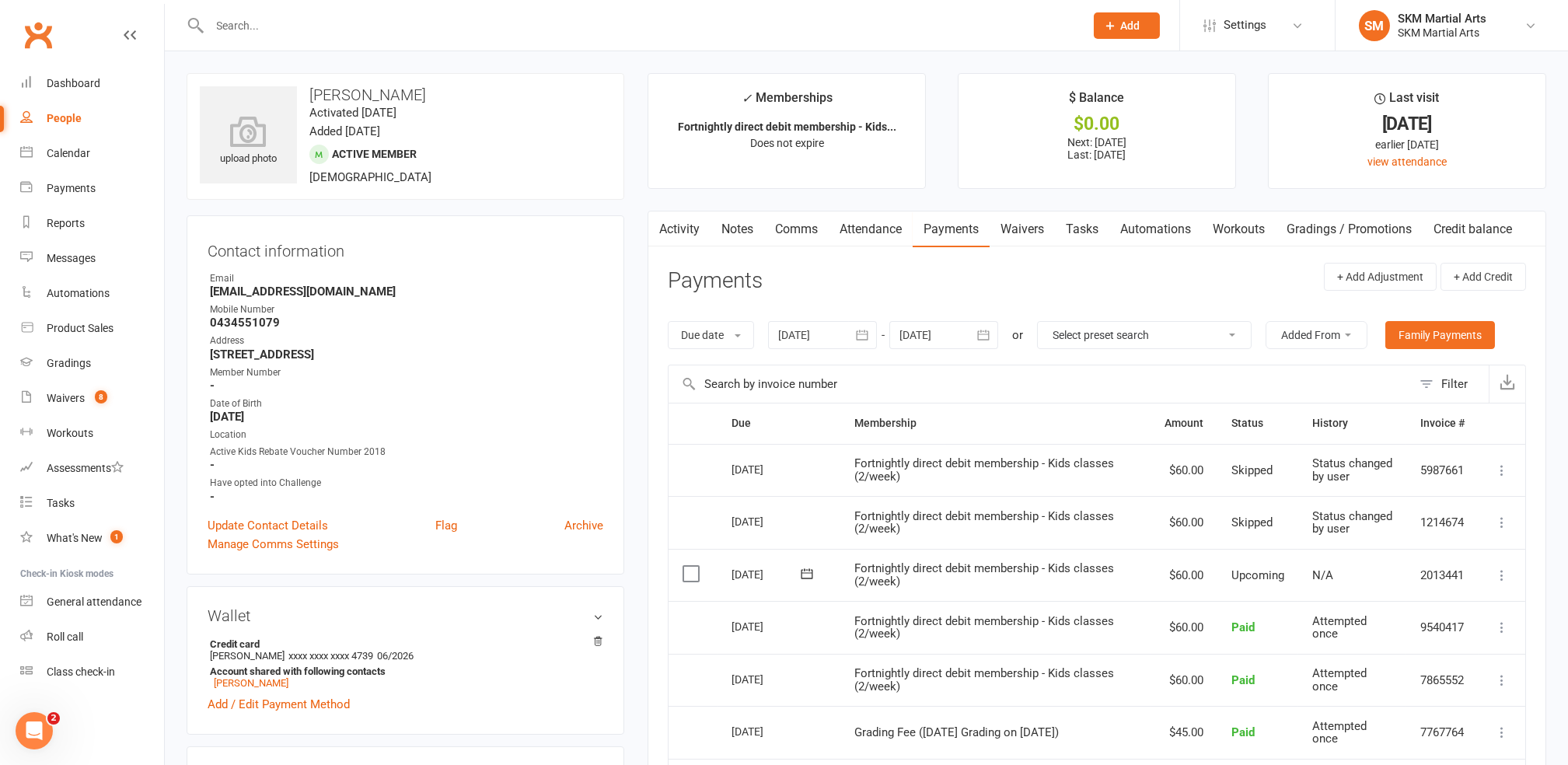
click at [296, 28] on input "text" at bounding box center [640, 26] width 869 height 22
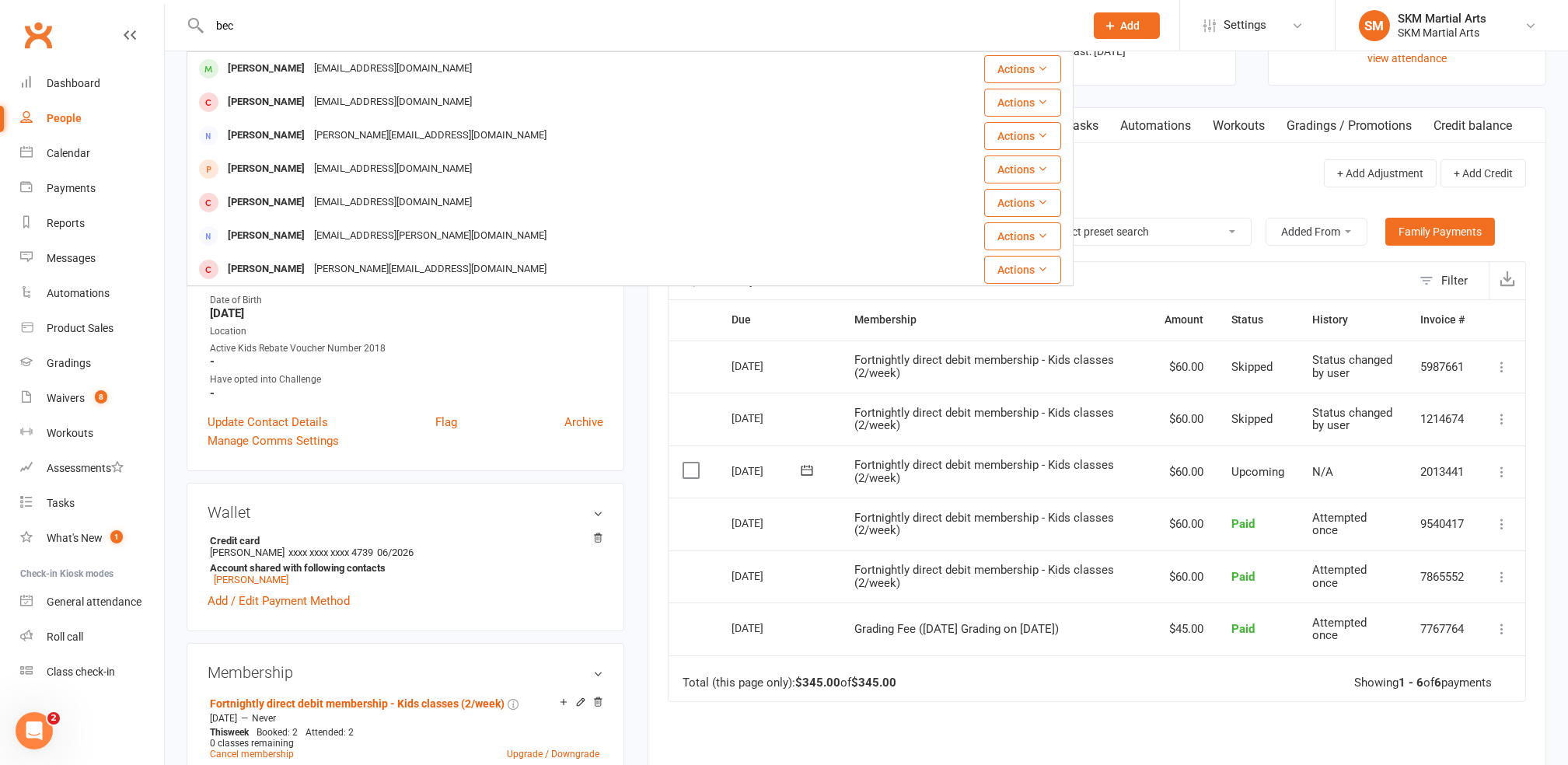
type input "bec"
click at [633, 330] on div "upload photo [PERSON_NAME] Activated [DATE] Added [DATE] Active member [DEMOGRA…" at bounding box center [405, 758] width 461 height 1577
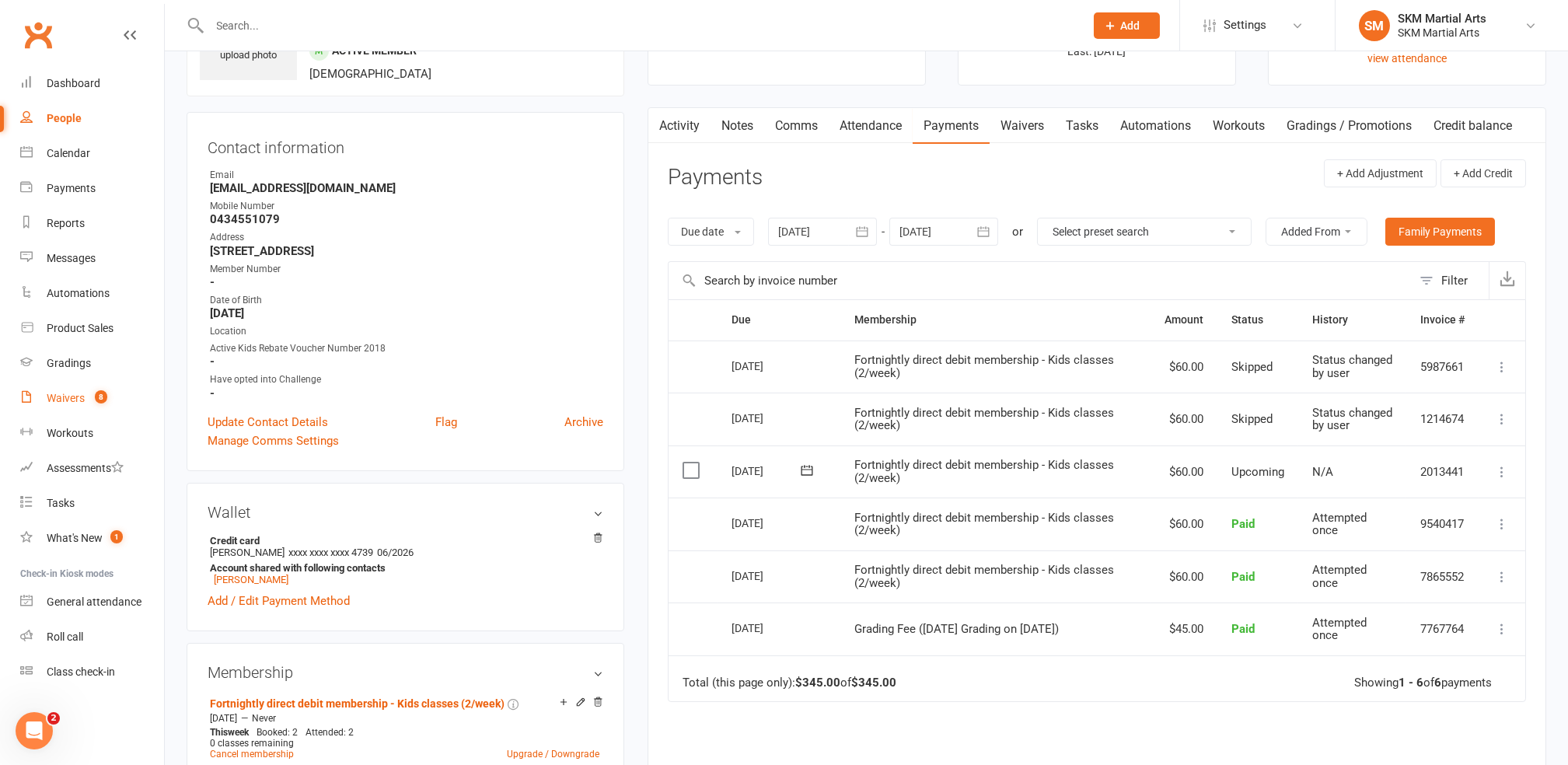
click at [67, 392] on div "Waivers" at bounding box center [66, 398] width 39 height 13
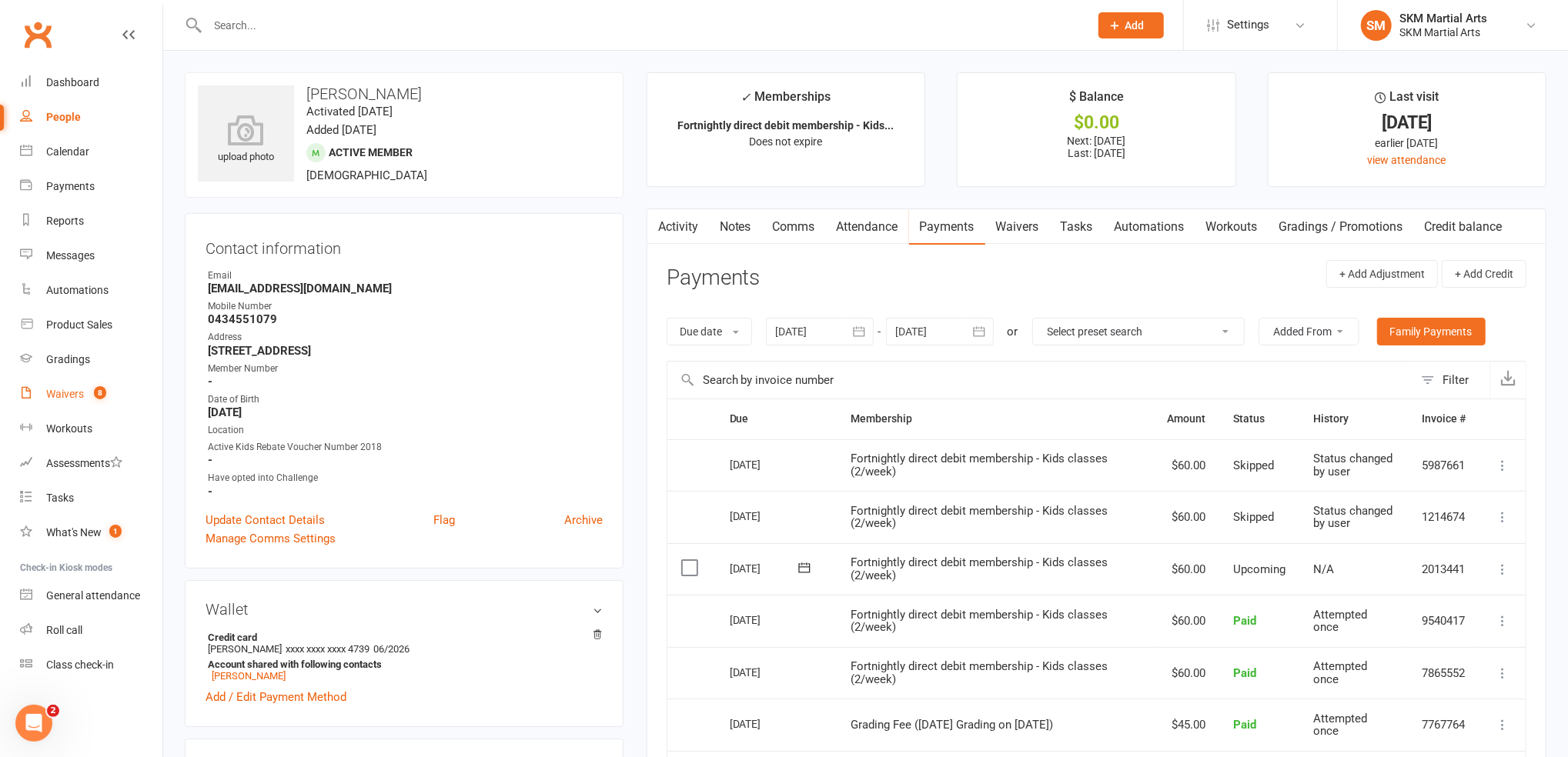
select select "25"
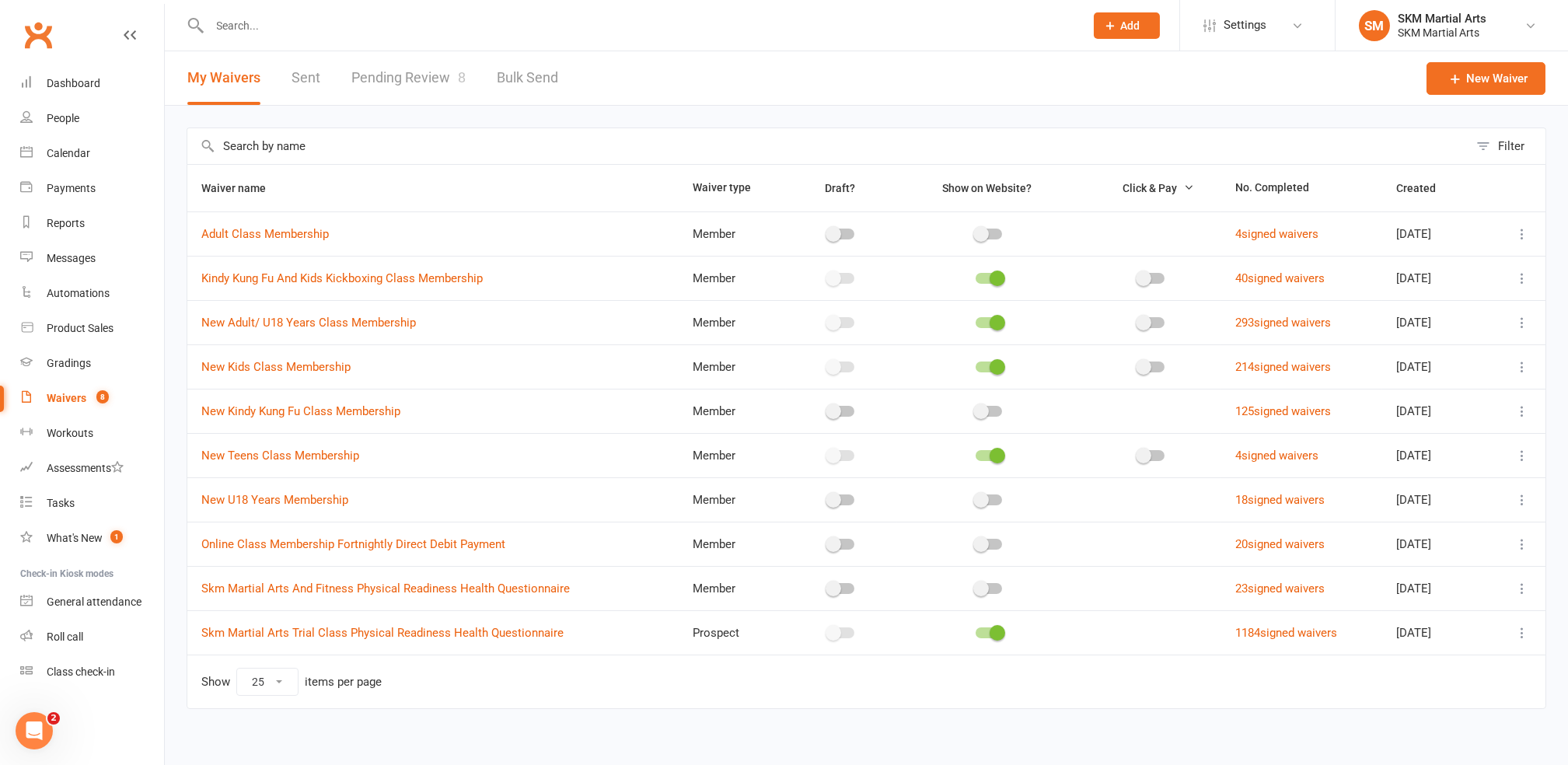
click at [413, 71] on link "Pending Review 8" at bounding box center [409, 78] width 115 height 54
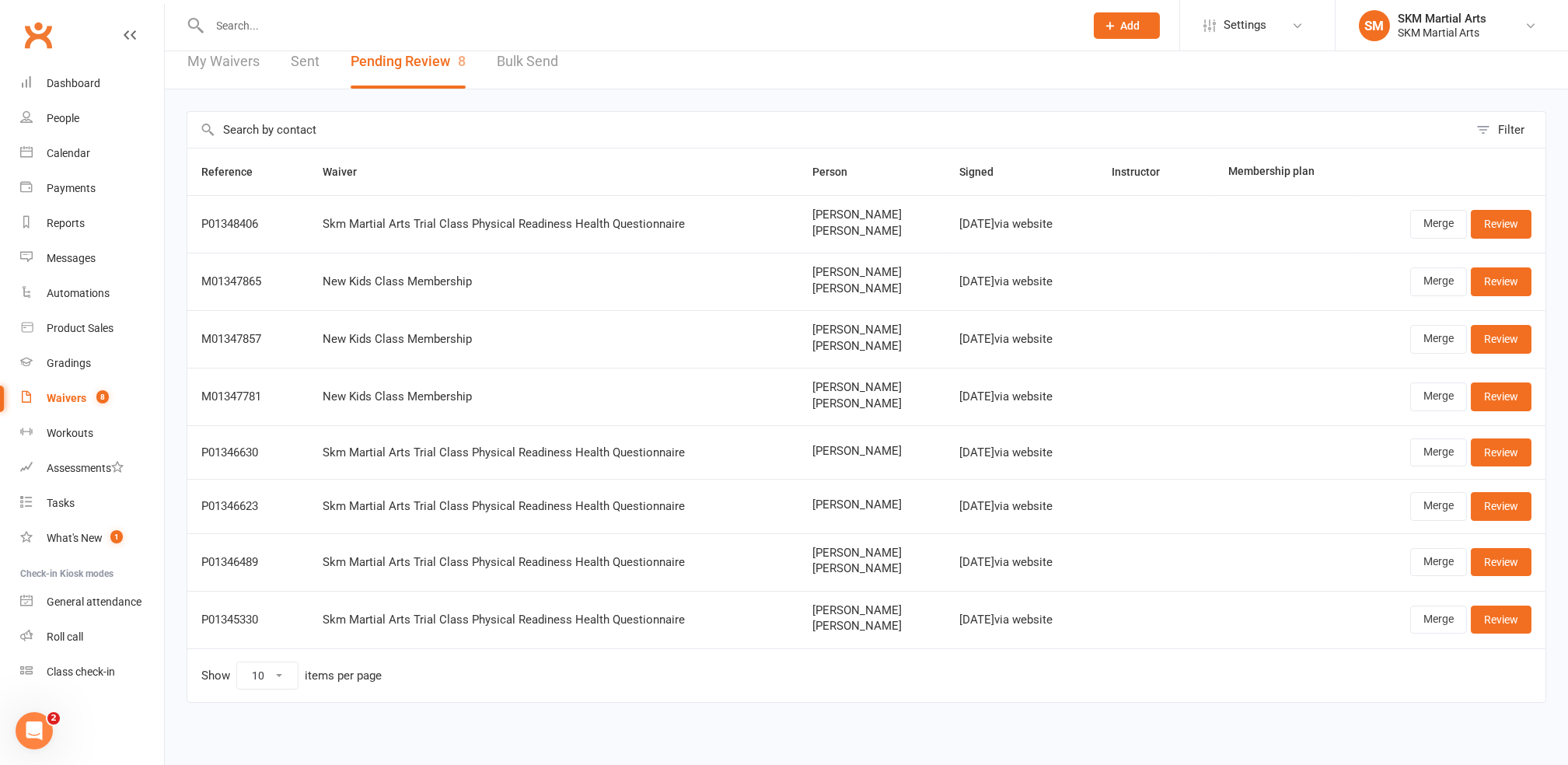
scroll to position [20, 0]
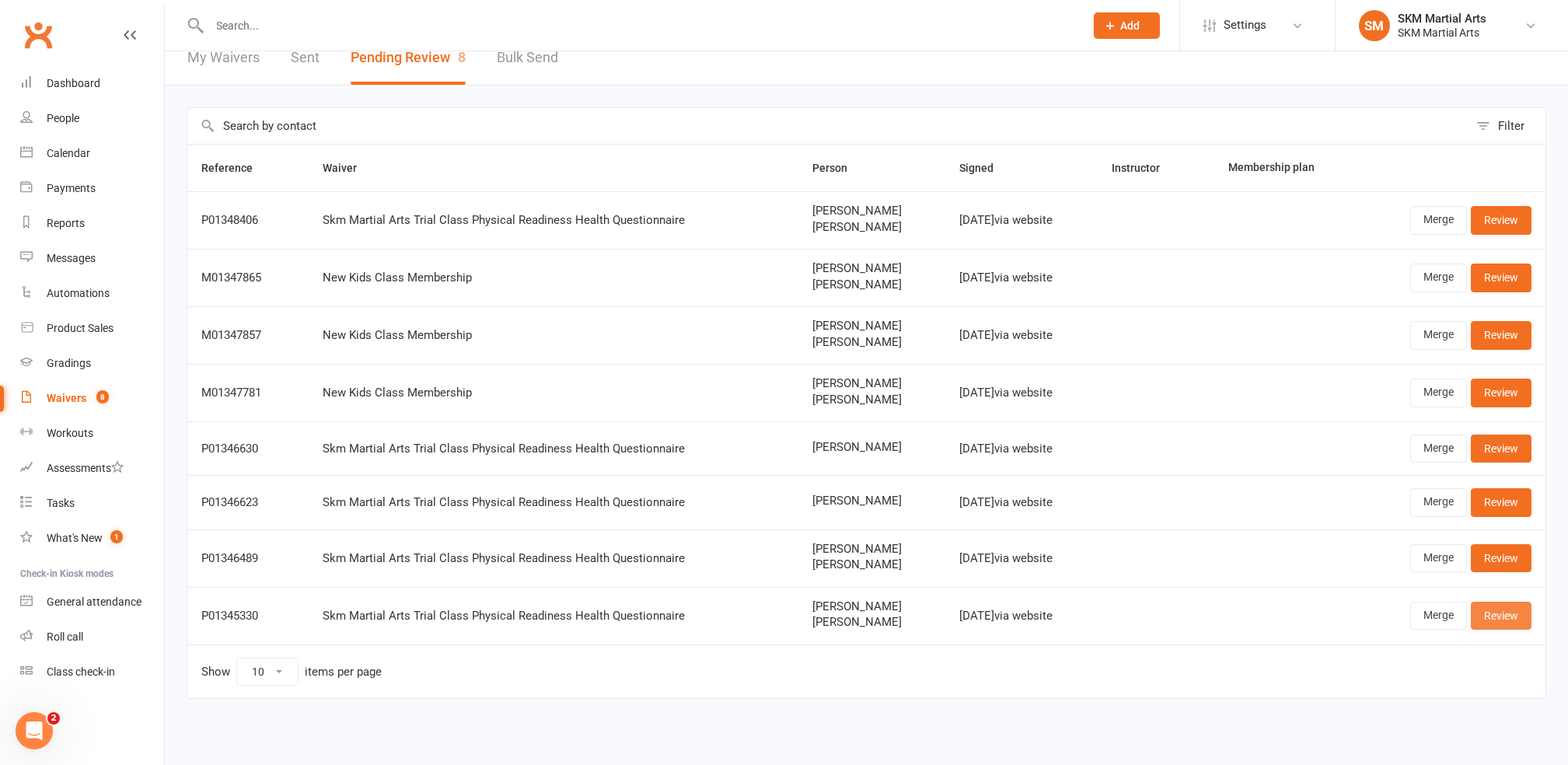
click at [1488, 618] on link "Review" at bounding box center [1501, 615] width 60 height 28
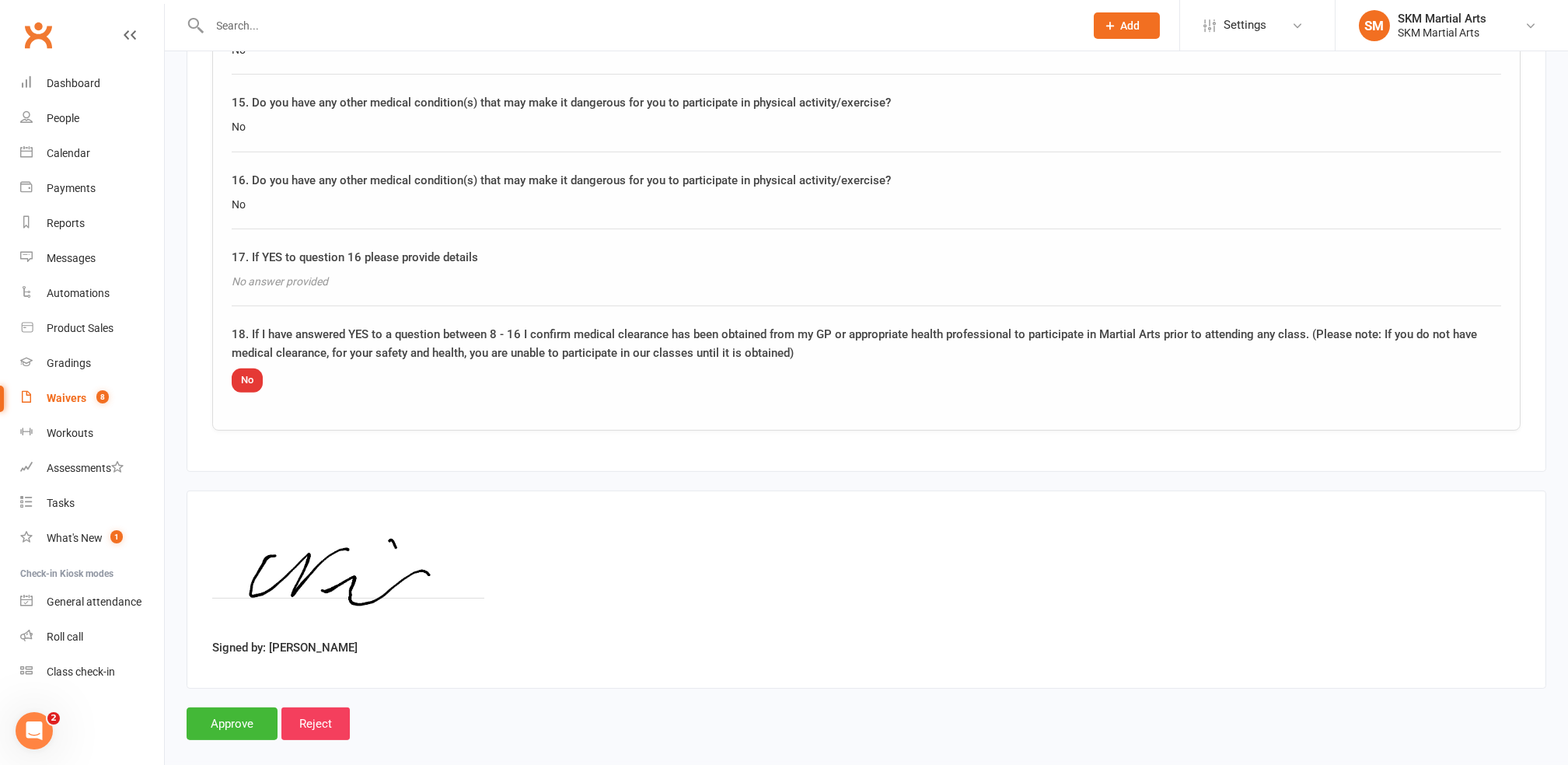
scroll to position [2780, 0]
click at [210, 717] on input "Approve" at bounding box center [232, 722] width 91 height 33
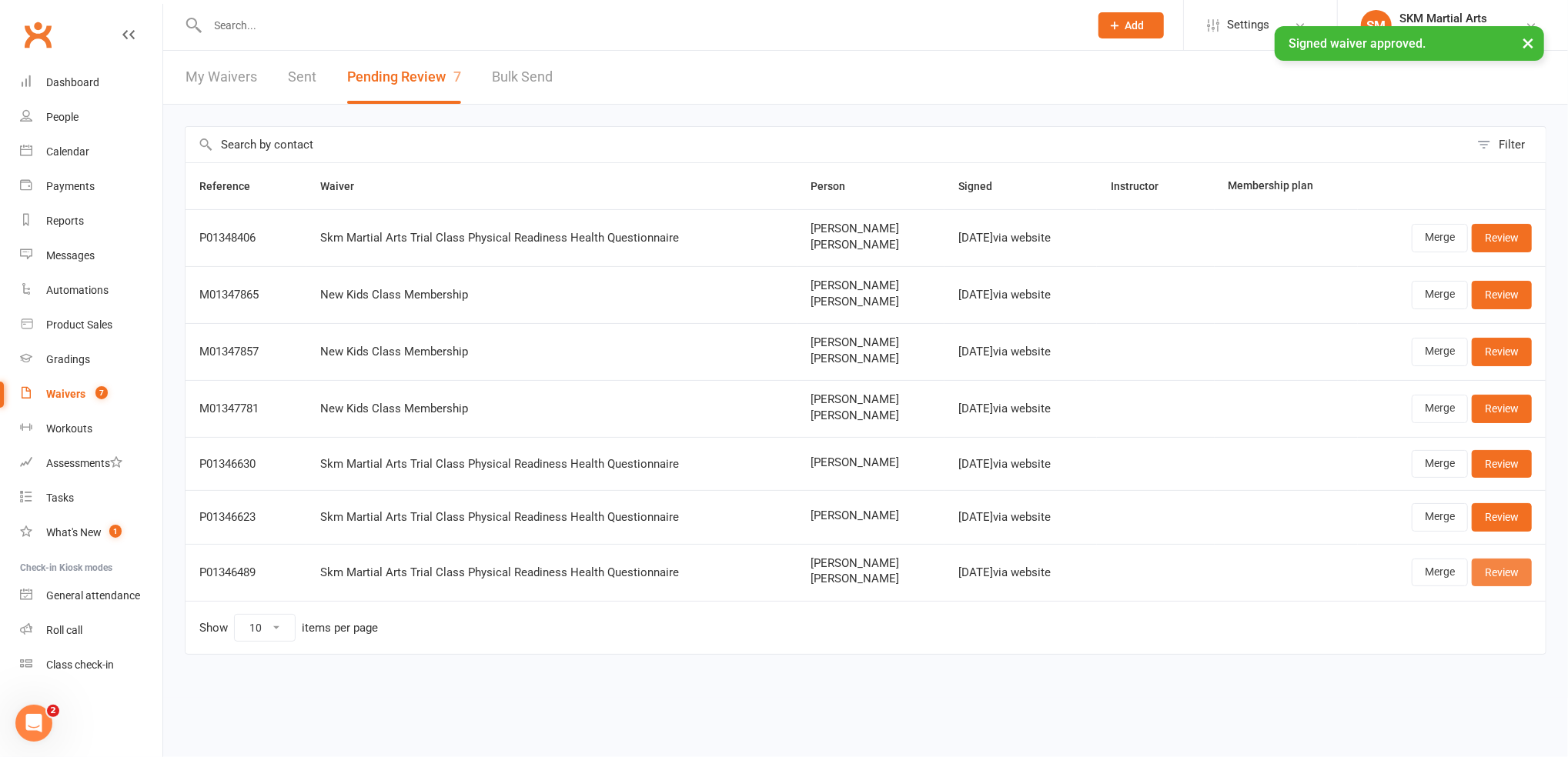
click at [1490, 568] on link "Review" at bounding box center [1502, 571] width 60 height 27
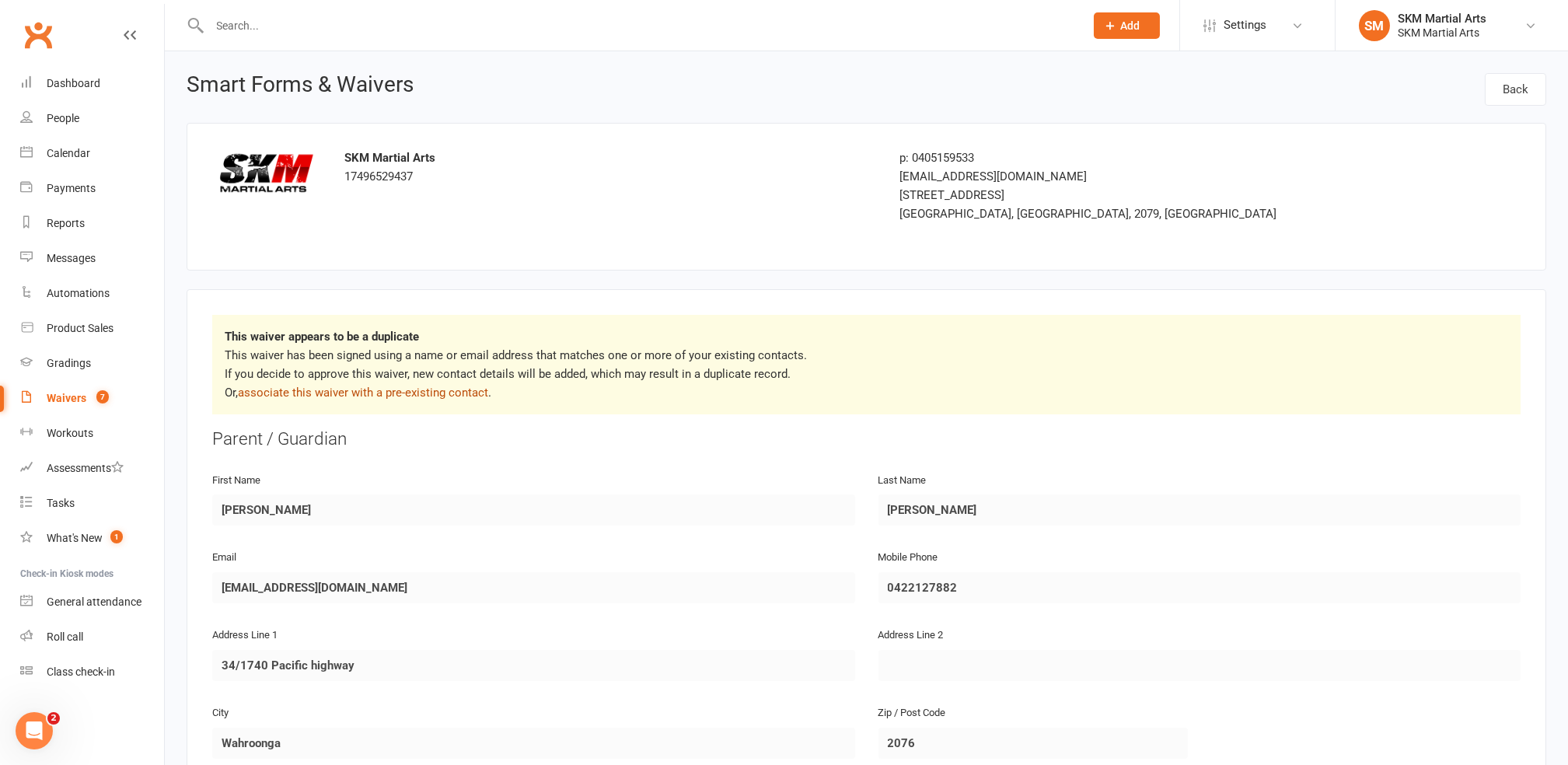
click at [470, 390] on link "associate this waiver with a pre-existing contact" at bounding box center [362, 393] width 250 height 14
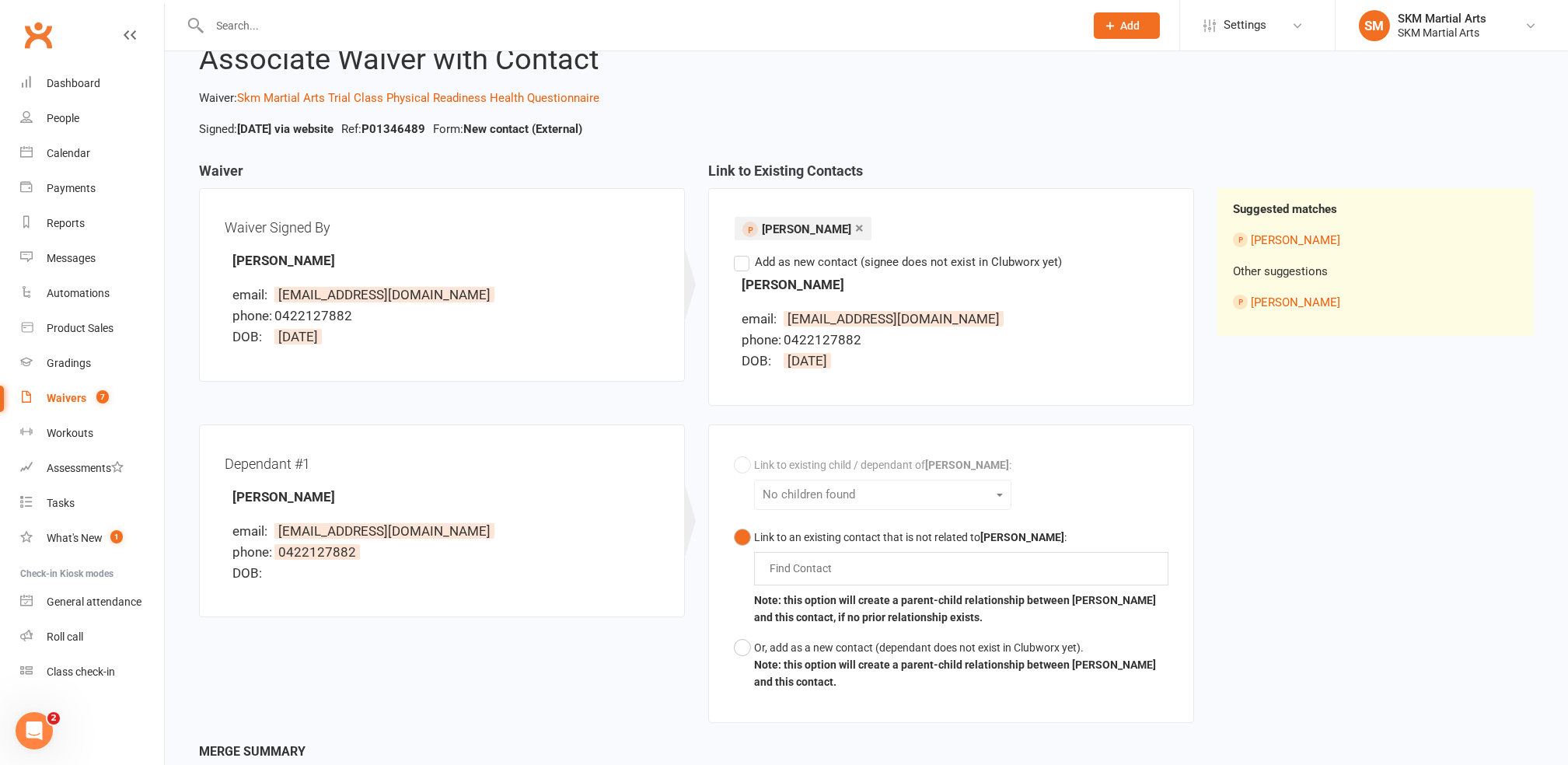
scroll to position [104, 0]
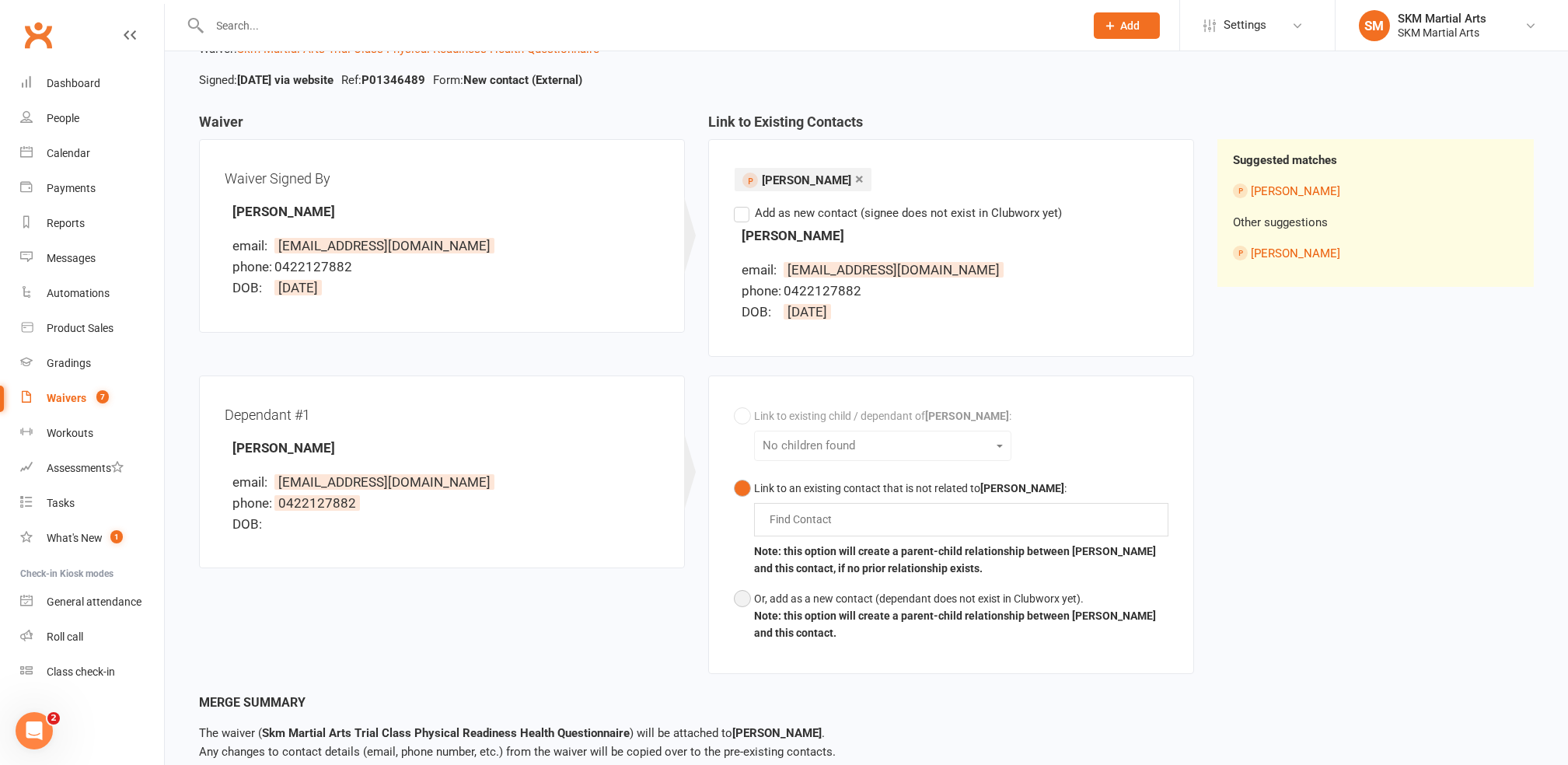
click at [744, 596] on button "Or, add as a new contact (dependant does not exist in Clubworx yet). Note: this…" at bounding box center [951, 615] width 434 height 64
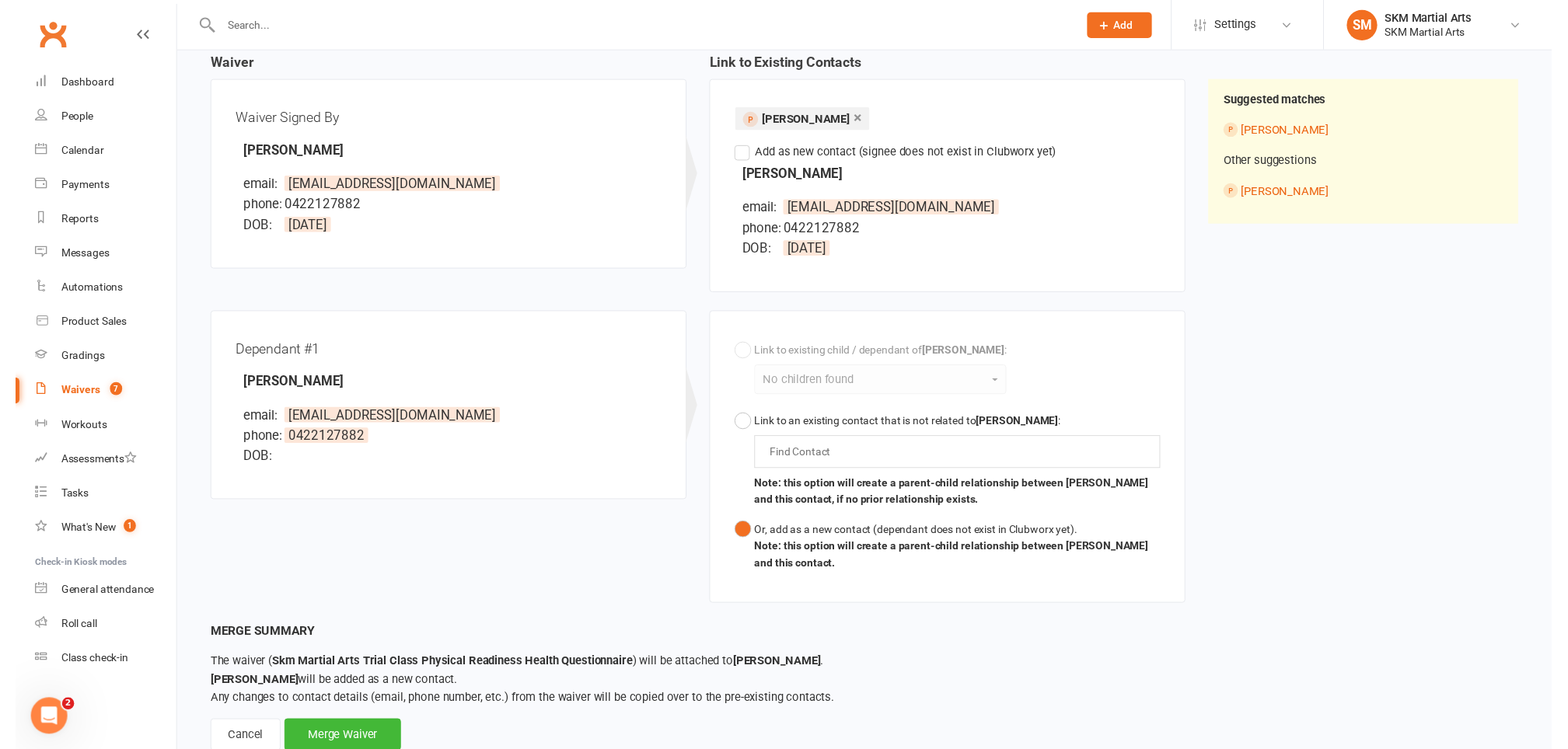
scroll to position [210, 0]
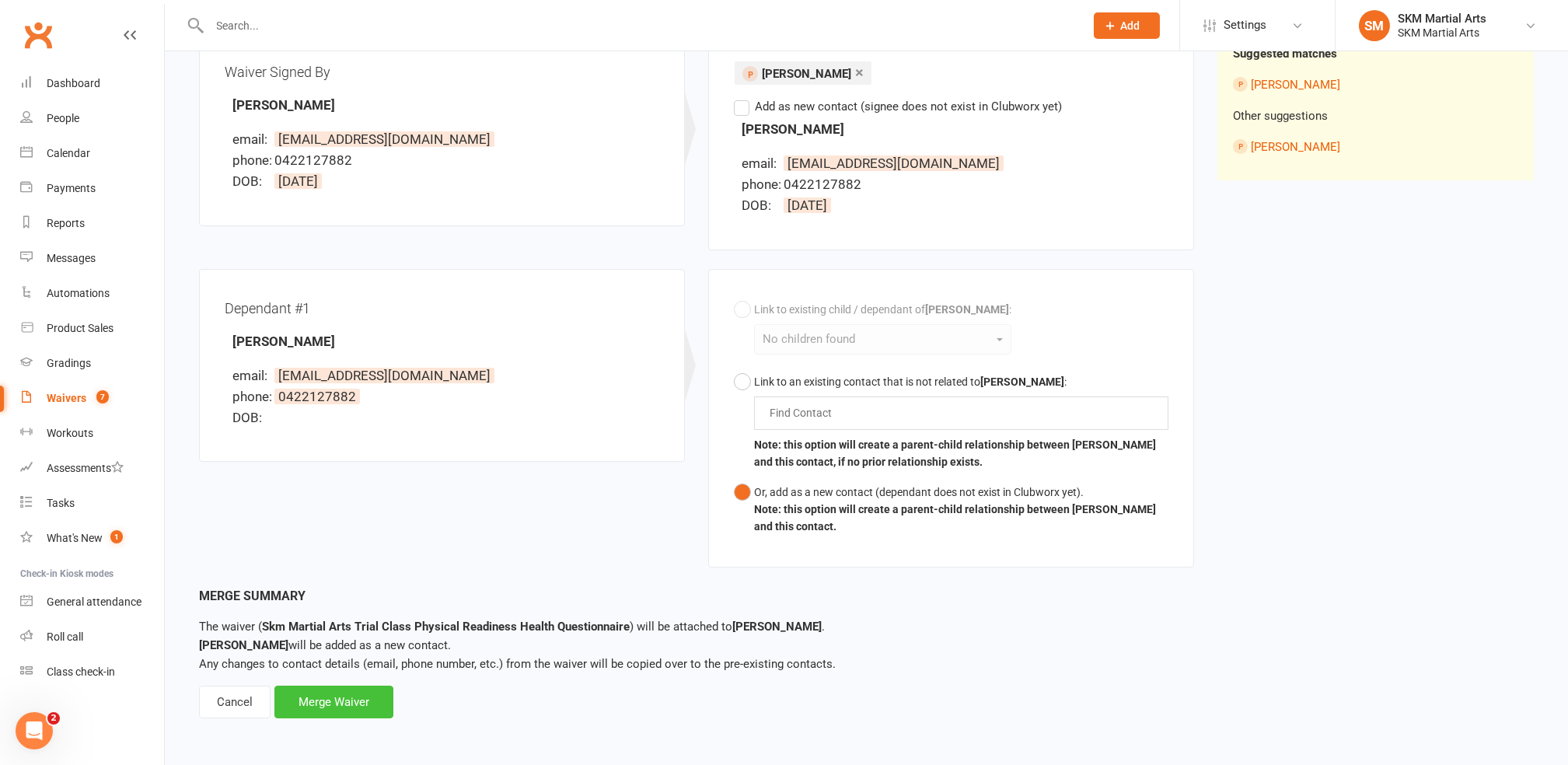
click at [348, 701] on div "Merge Waiver" at bounding box center [334, 701] width 119 height 33
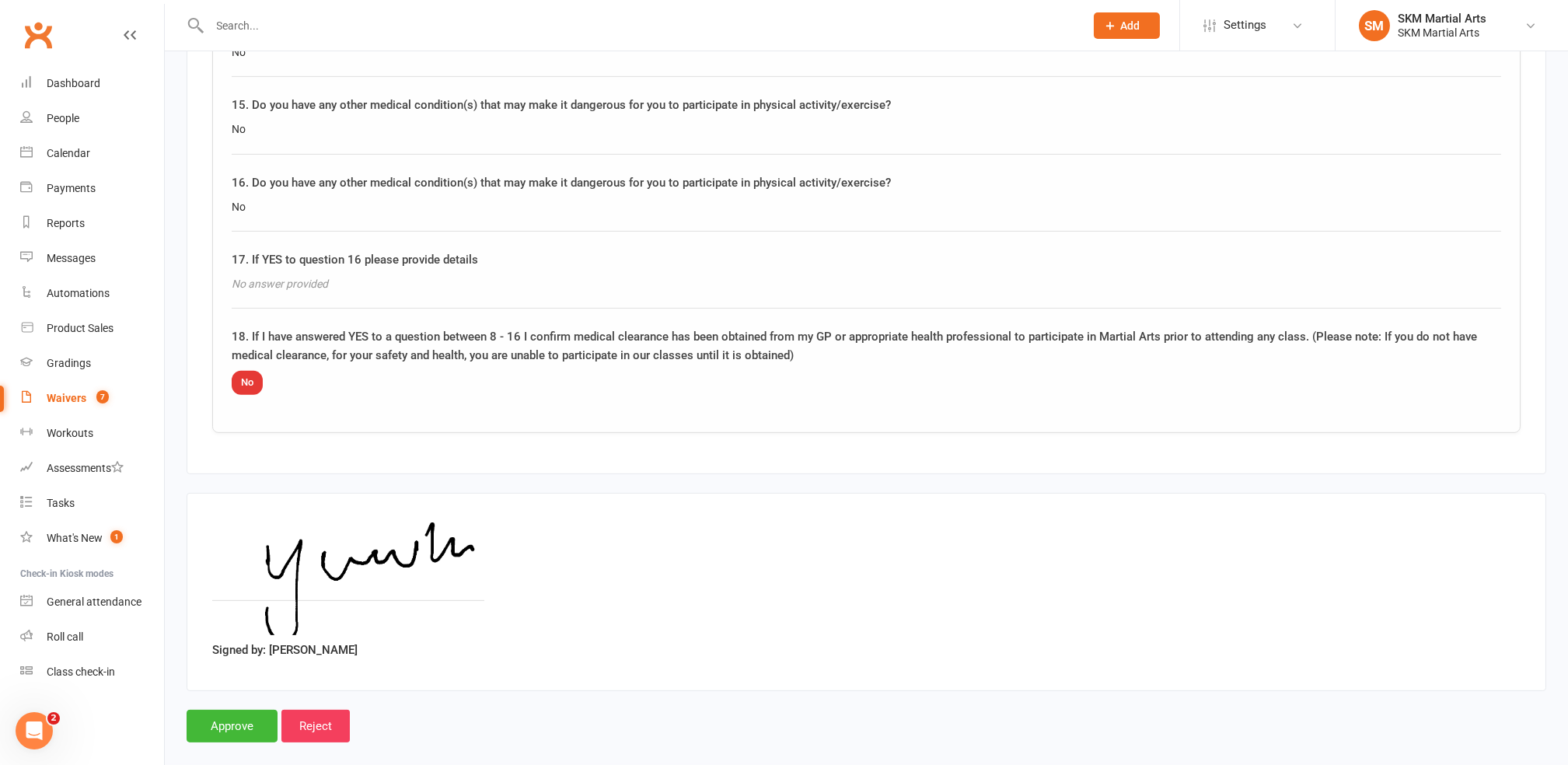
scroll to position [2780, 0]
click at [234, 706] on input "Approve" at bounding box center [232, 722] width 91 height 33
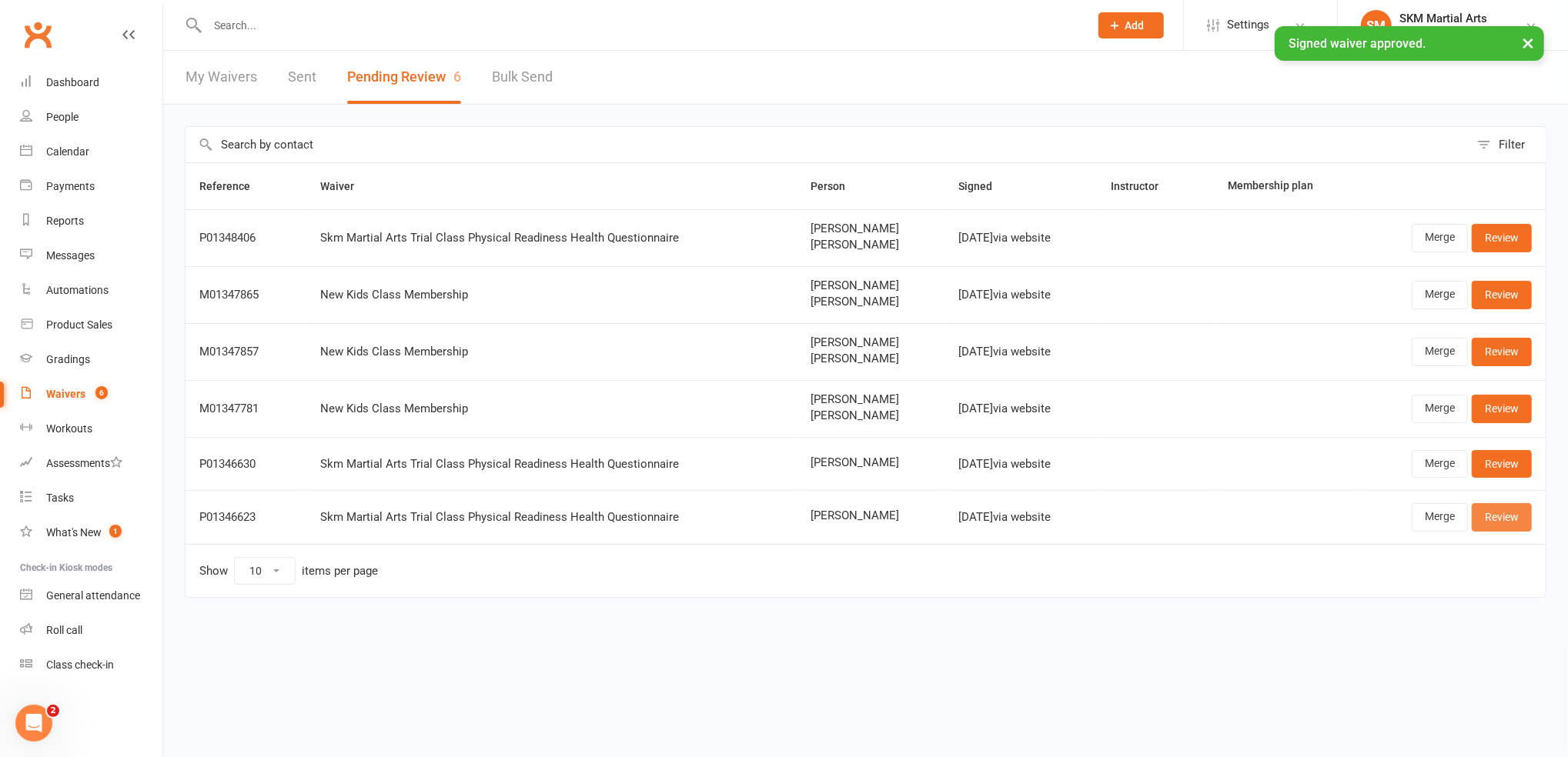
click at [1488, 514] on link "Review" at bounding box center [1502, 516] width 60 height 27
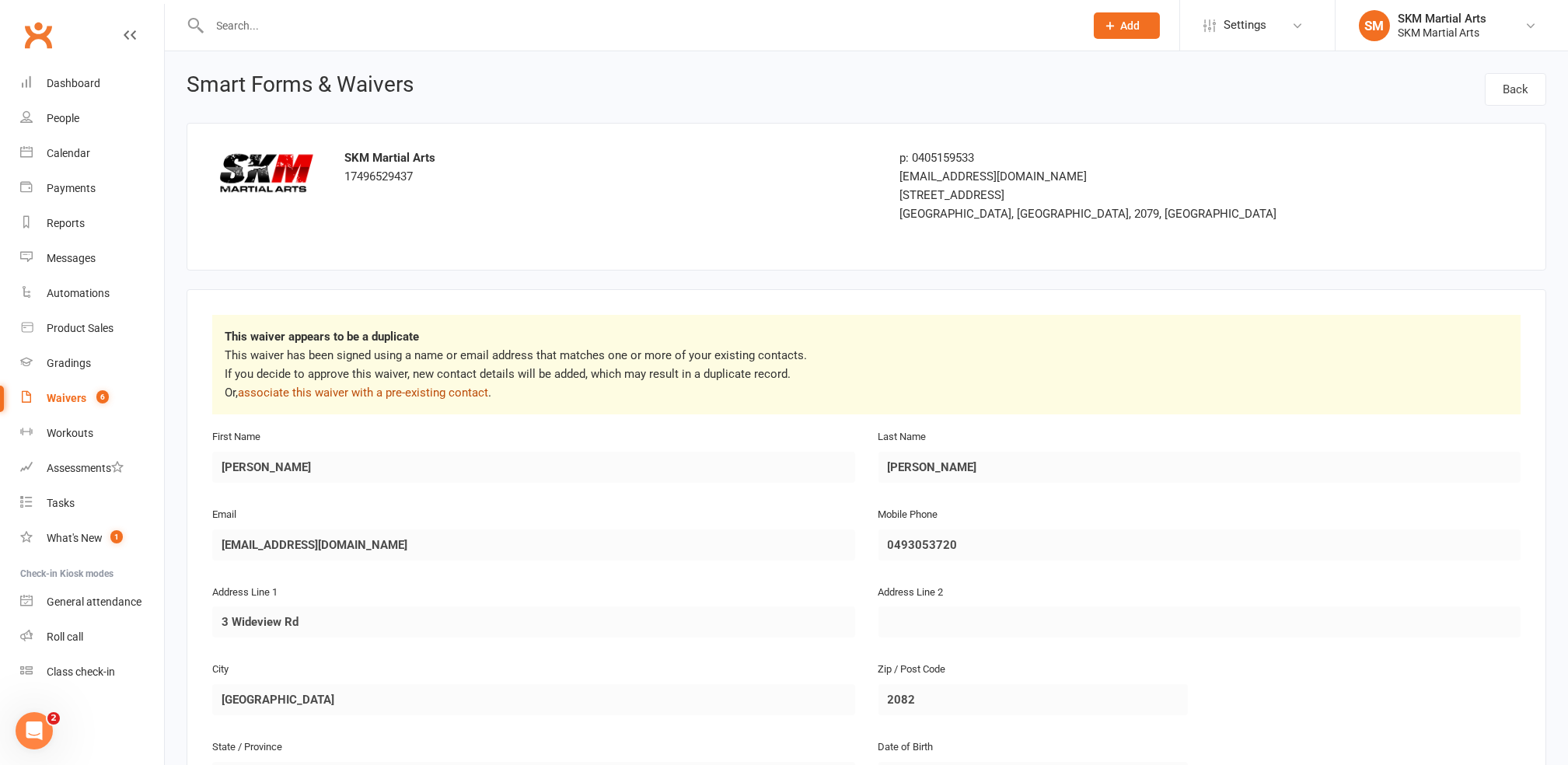
click at [445, 390] on link "associate this waiver with a pre-existing contact" at bounding box center [362, 393] width 250 height 14
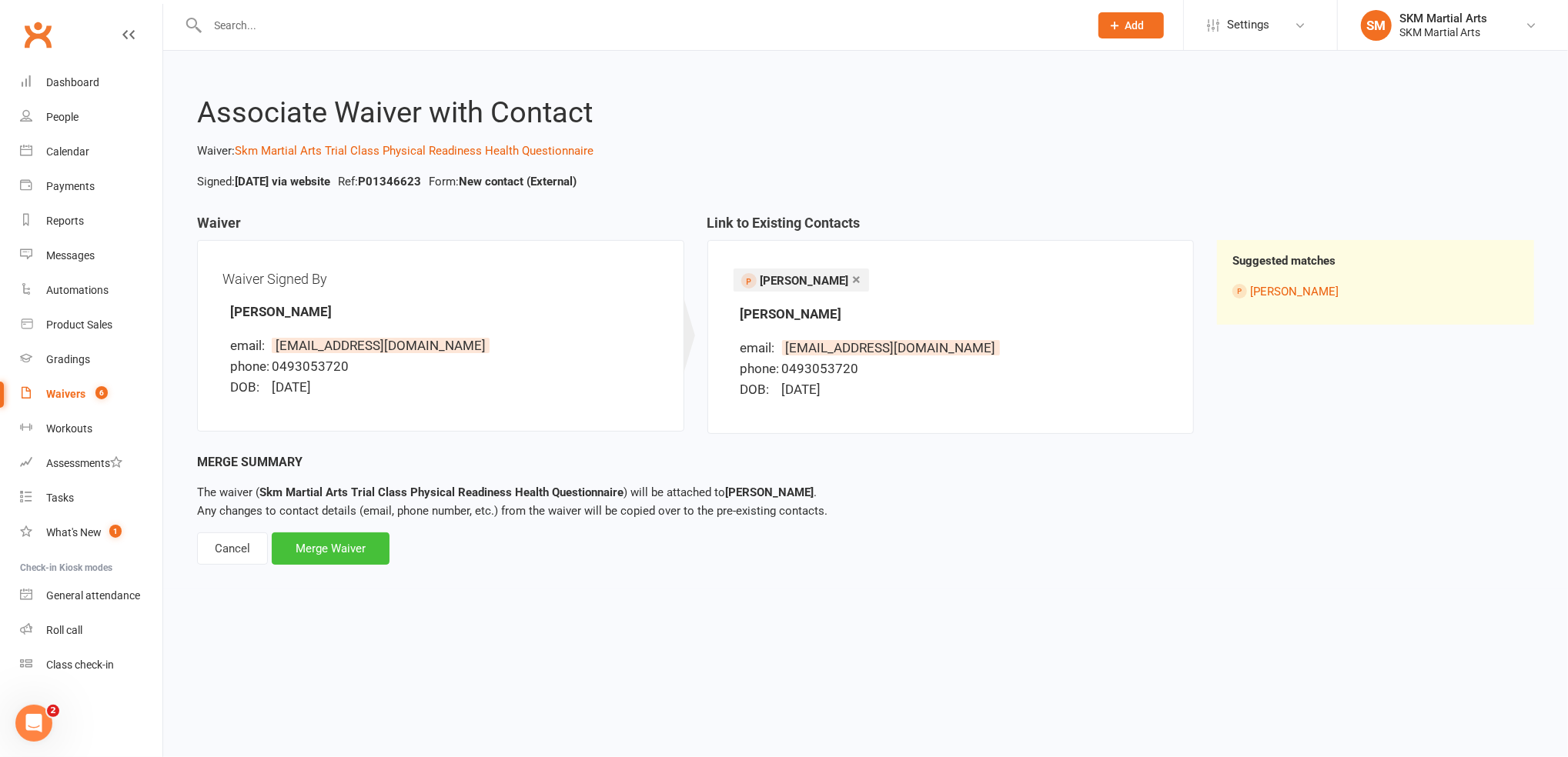
click at [355, 562] on div "Merge Waiver" at bounding box center [331, 548] width 118 height 32
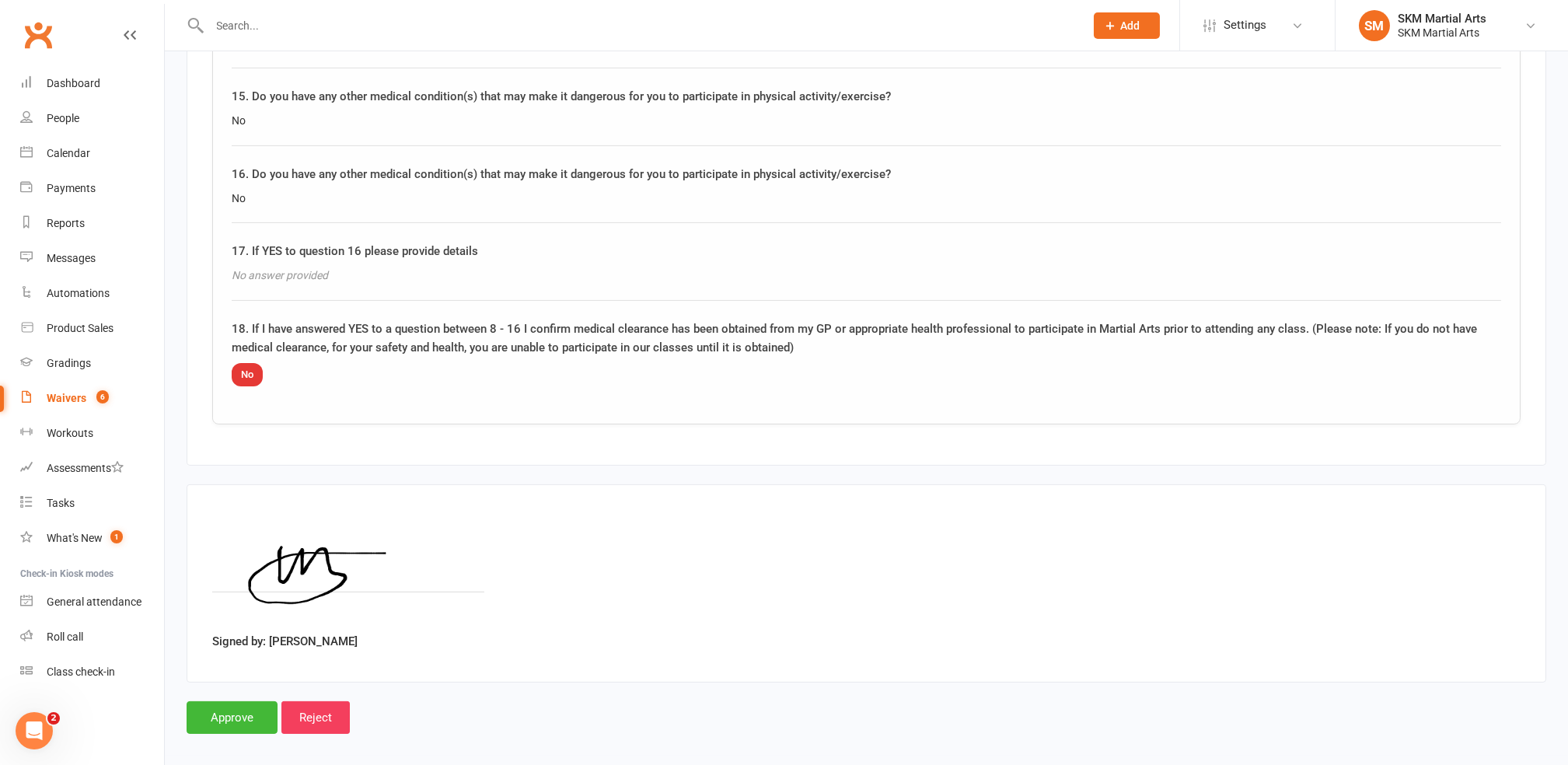
scroll to position [2196, 0]
click at [206, 699] on input "Approve" at bounding box center [232, 715] width 91 height 33
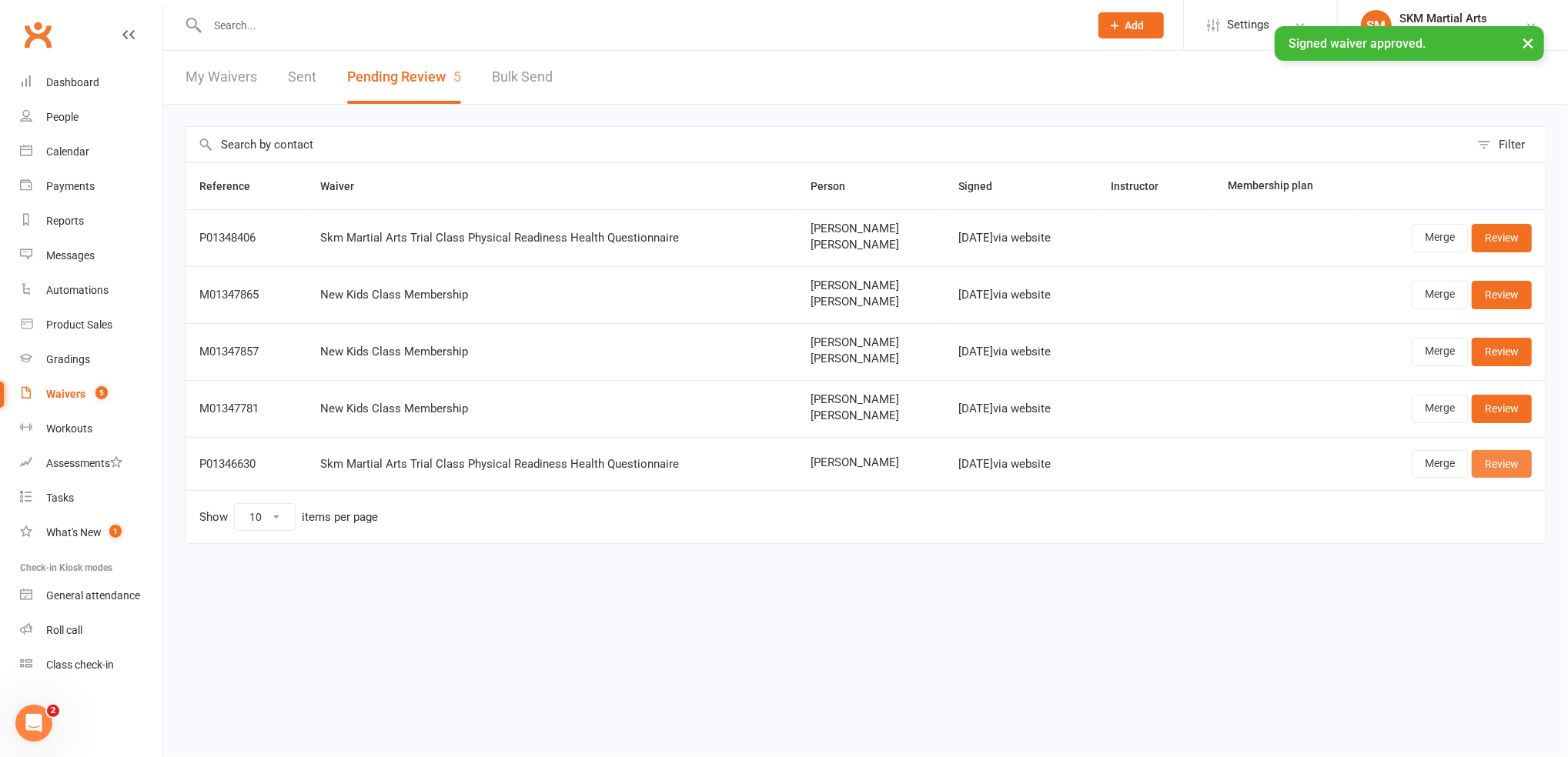
click at [1481, 457] on link "Review" at bounding box center [1502, 463] width 60 height 27
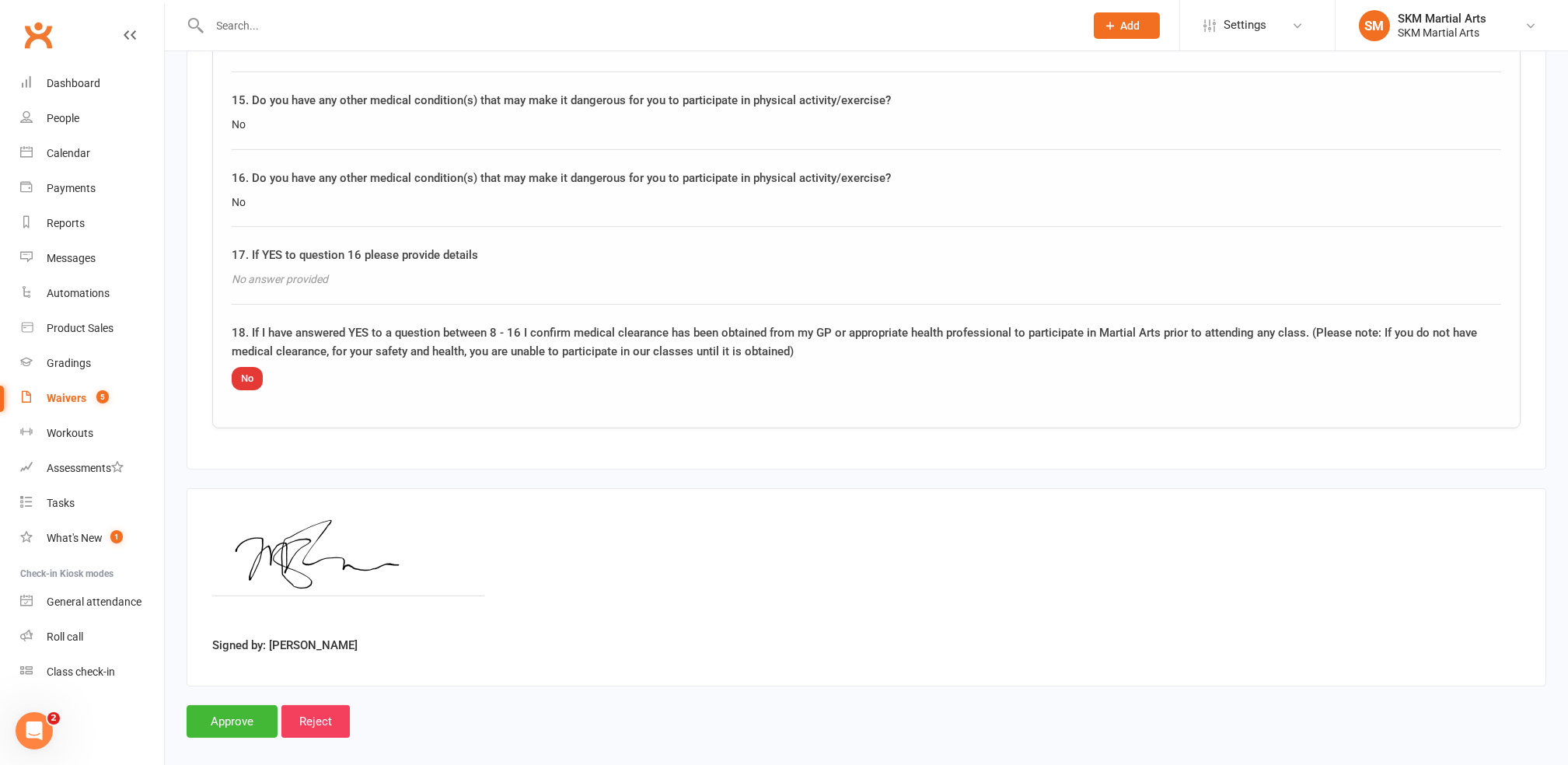
scroll to position [2196, 0]
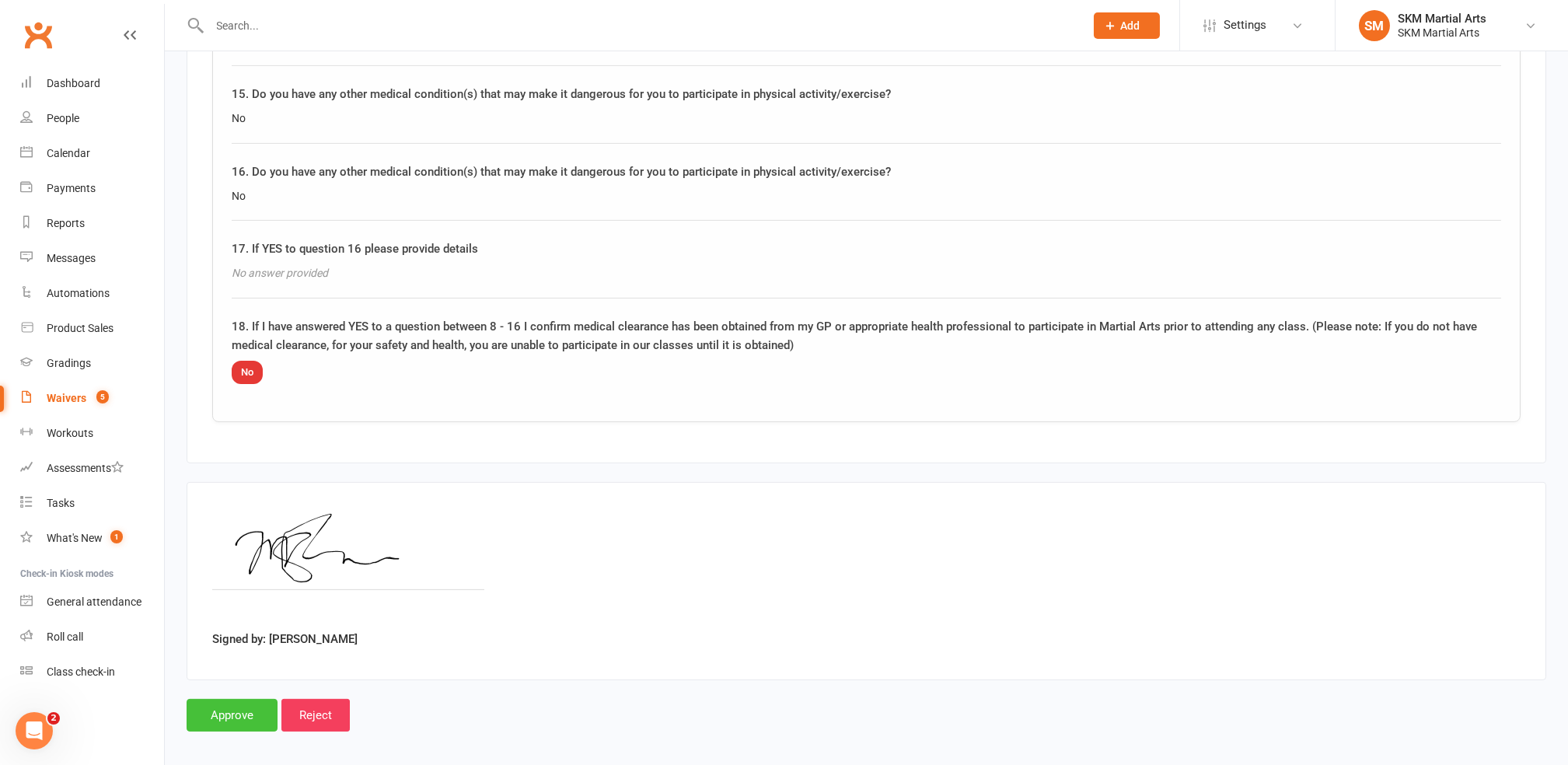
click at [234, 699] on input "Approve" at bounding box center [232, 715] width 91 height 33
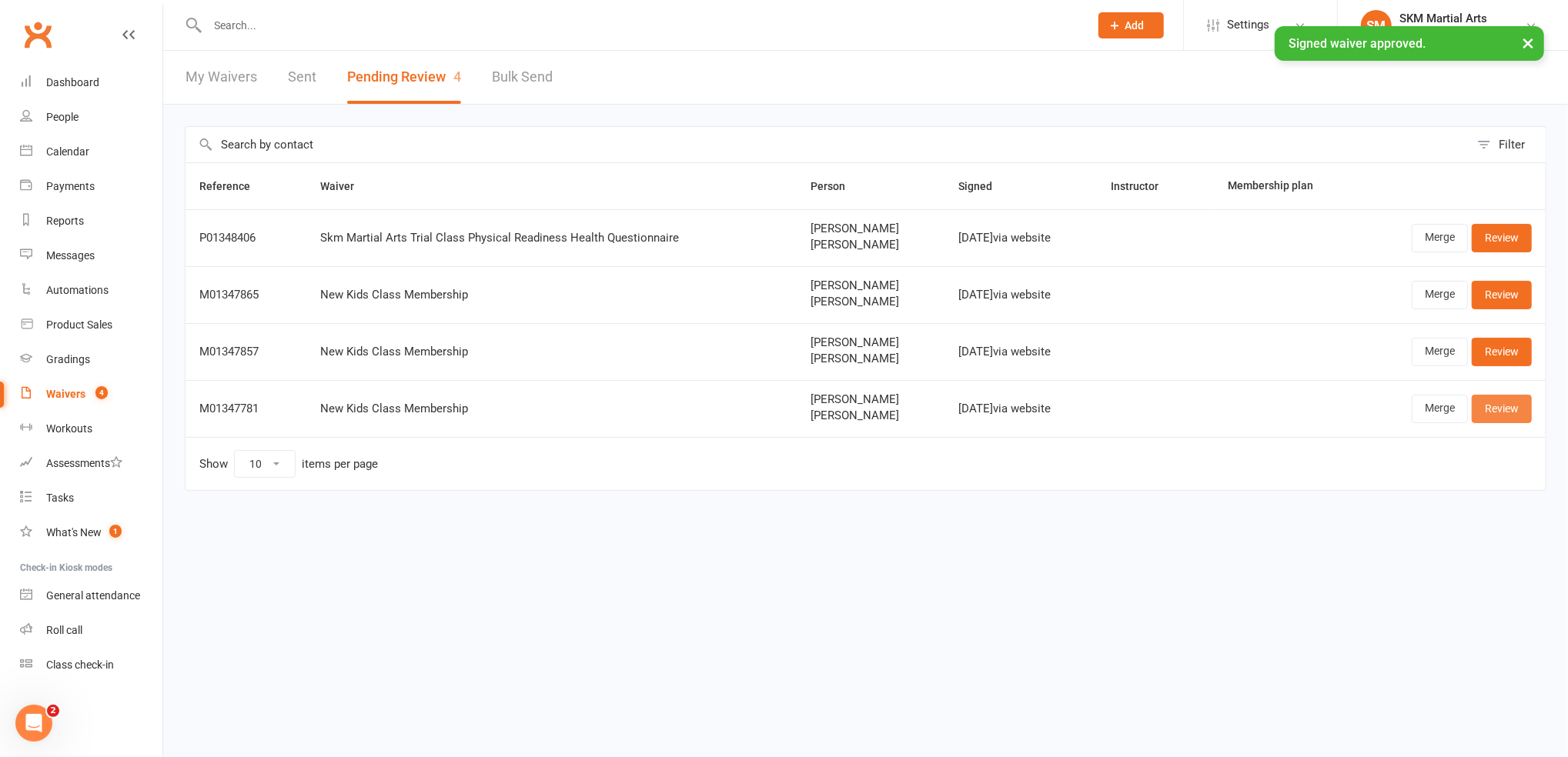
click at [1519, 407] on link "Review" at bounding box center [1502, 407] width 60 height 27
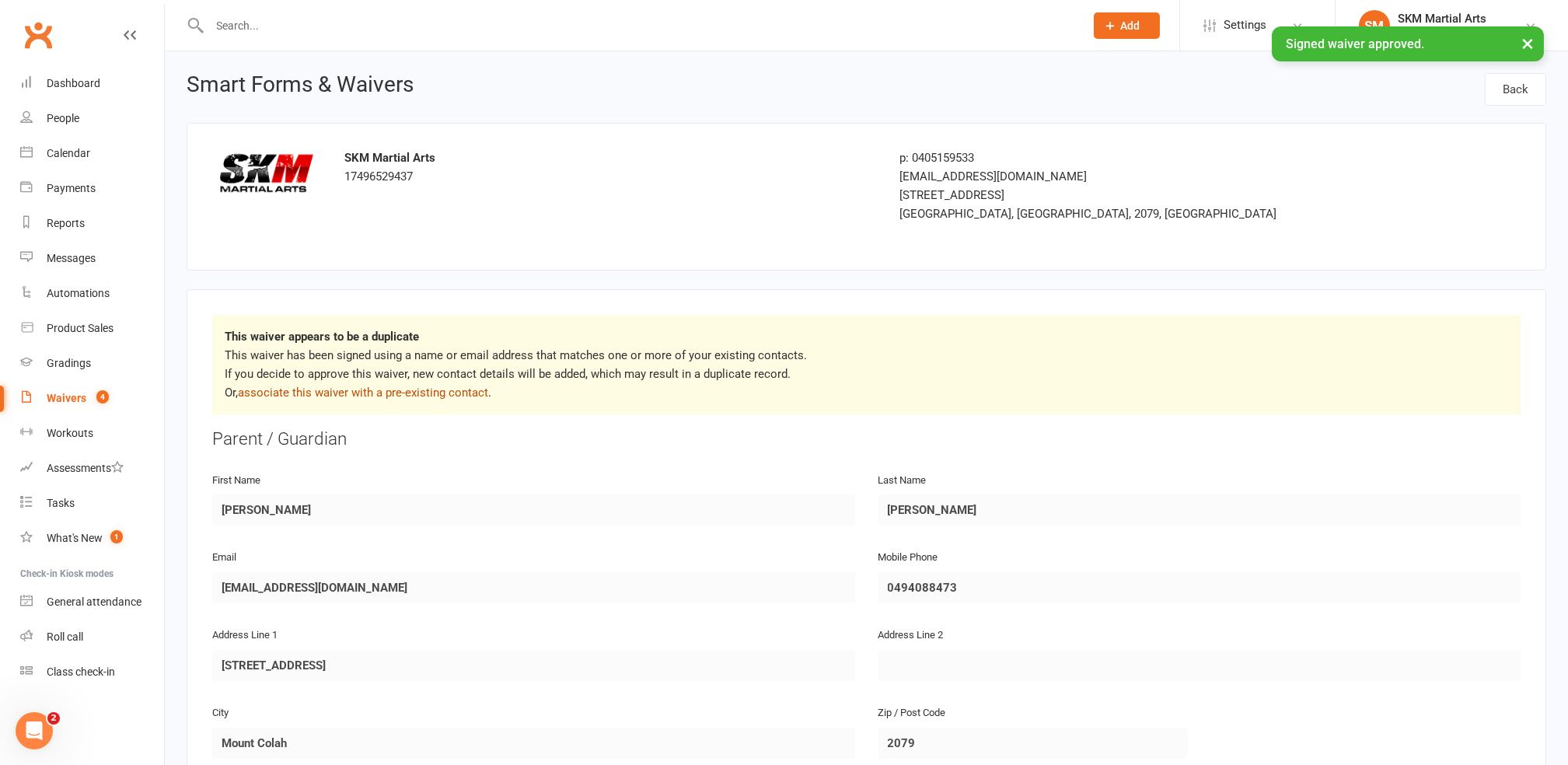
click at [413, 394] on link "associate this waiver with a pre-existing contact" at bounding box center [362, 393] width 250 height 14
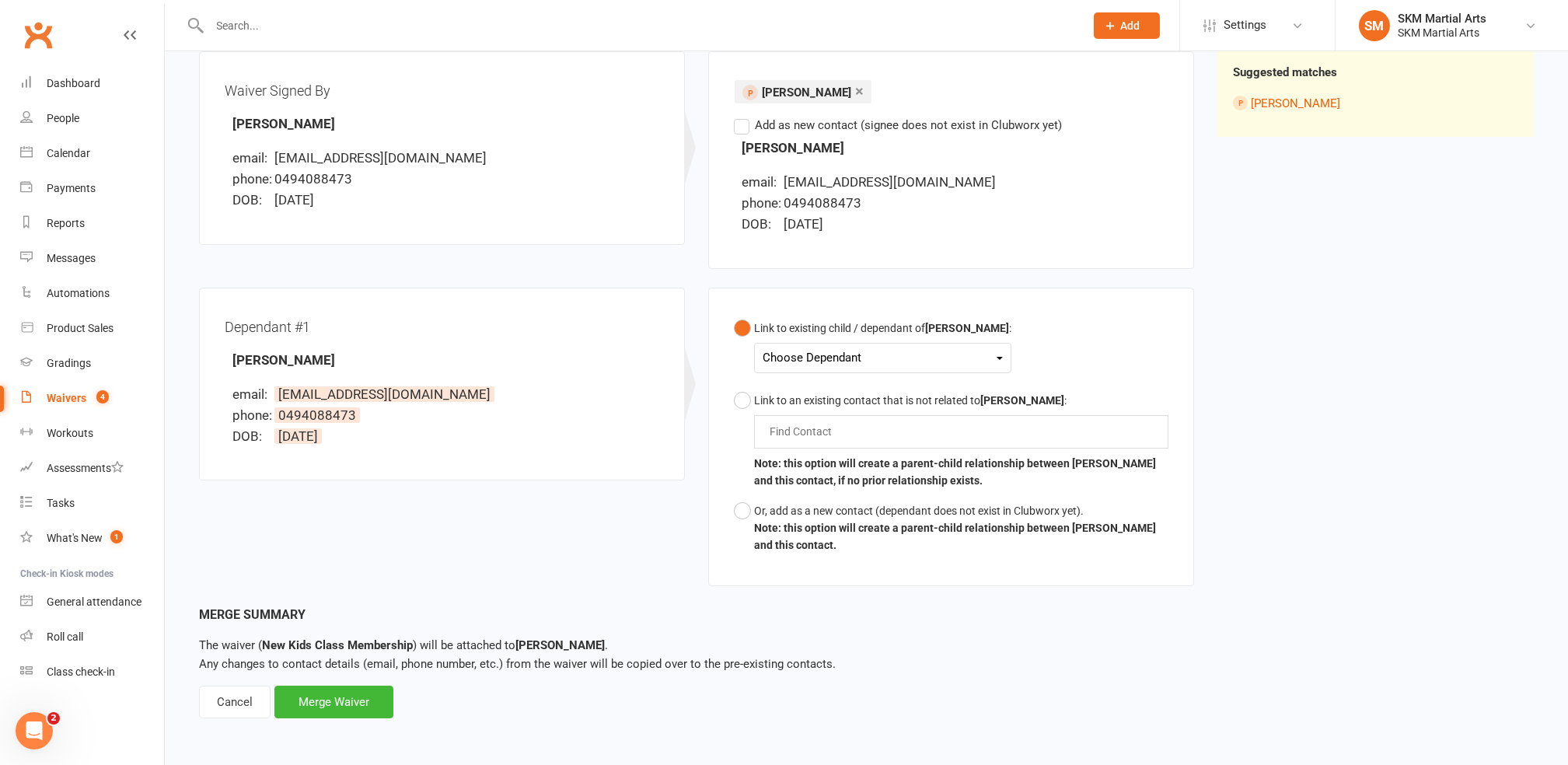
scroll to position [192, 0]
click at [841, 350] on div "Choose Dependant" at bounding box center [882, 357] width 240 height 21
click at [835, 392] on link "[PERSON_NAME]" at bounding box center [841, 393] width 154 height 33
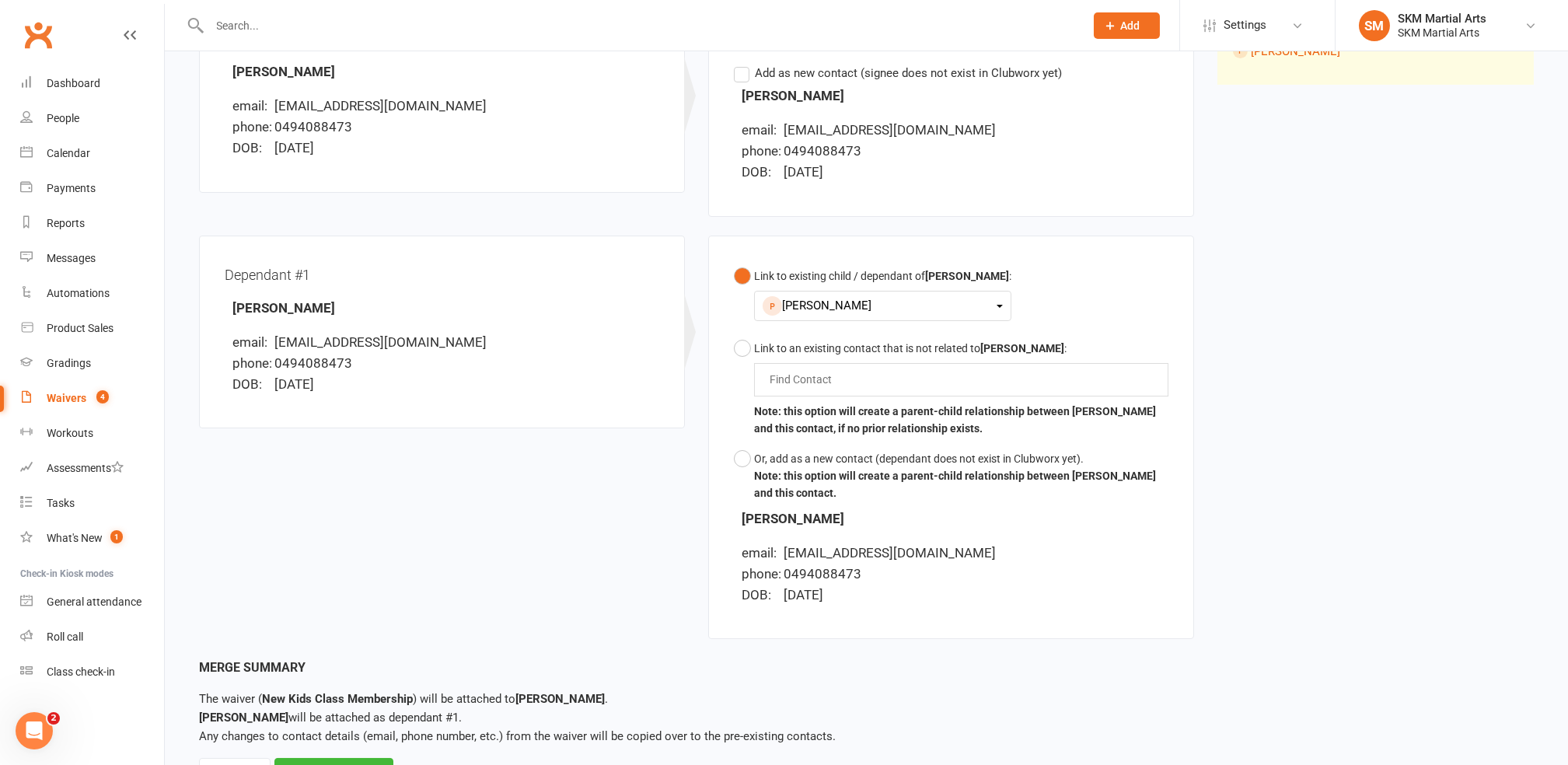
scroll to position [316, 0]
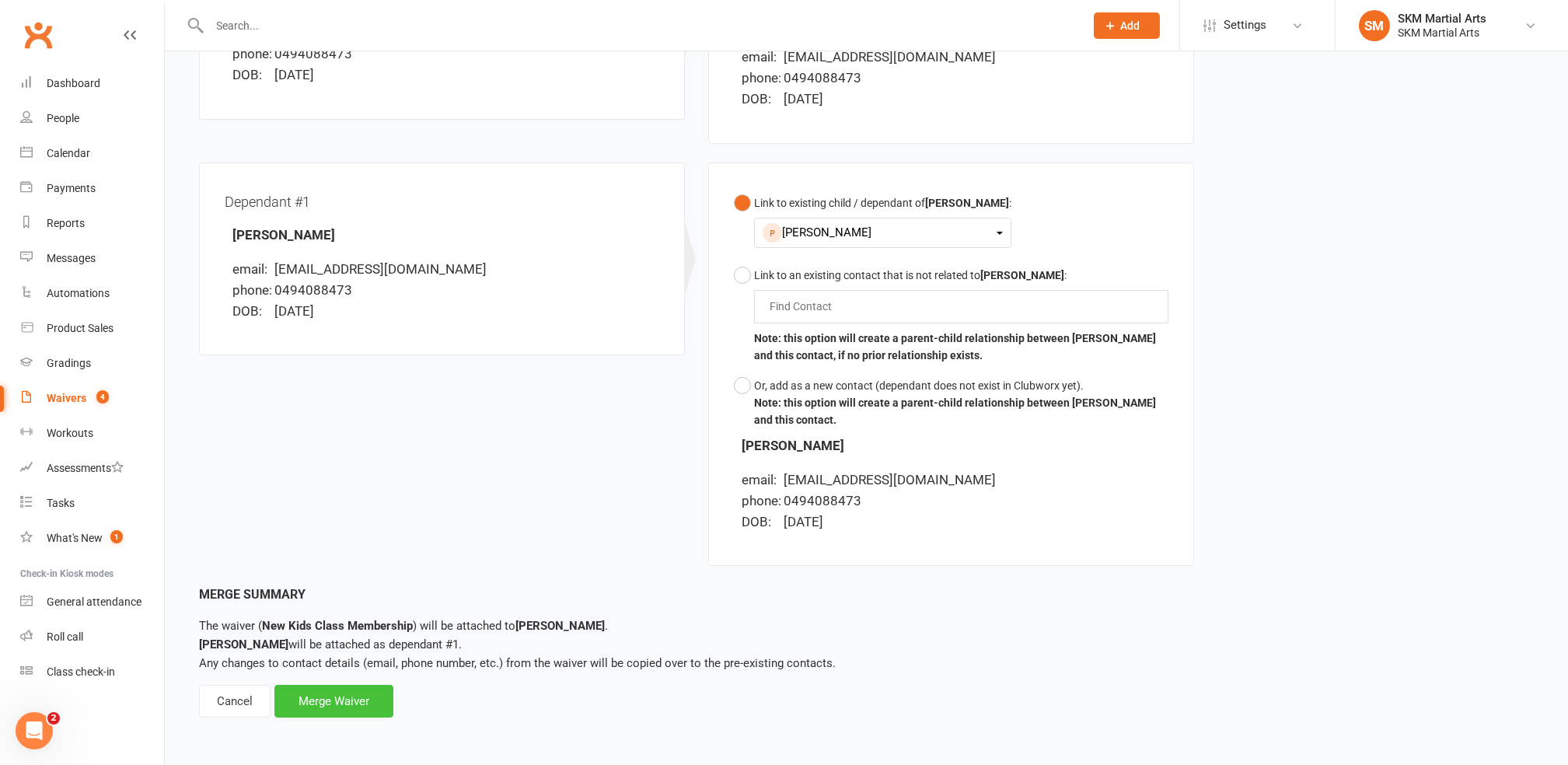
click at [326, 691] on div "Merge Waiver" at bounding box center [334, 701] width 119 height 33
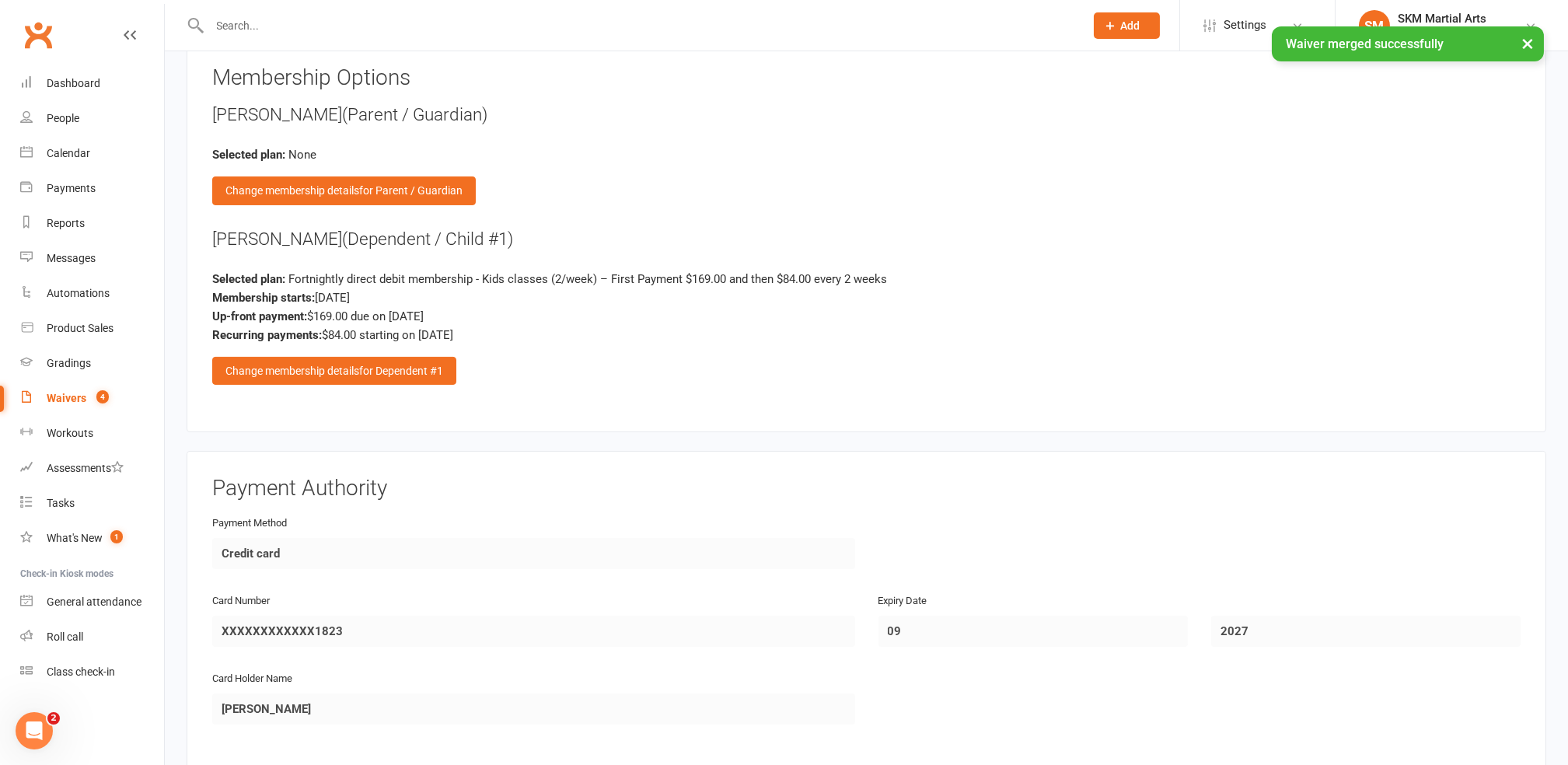
scroll to position [1658, 0]
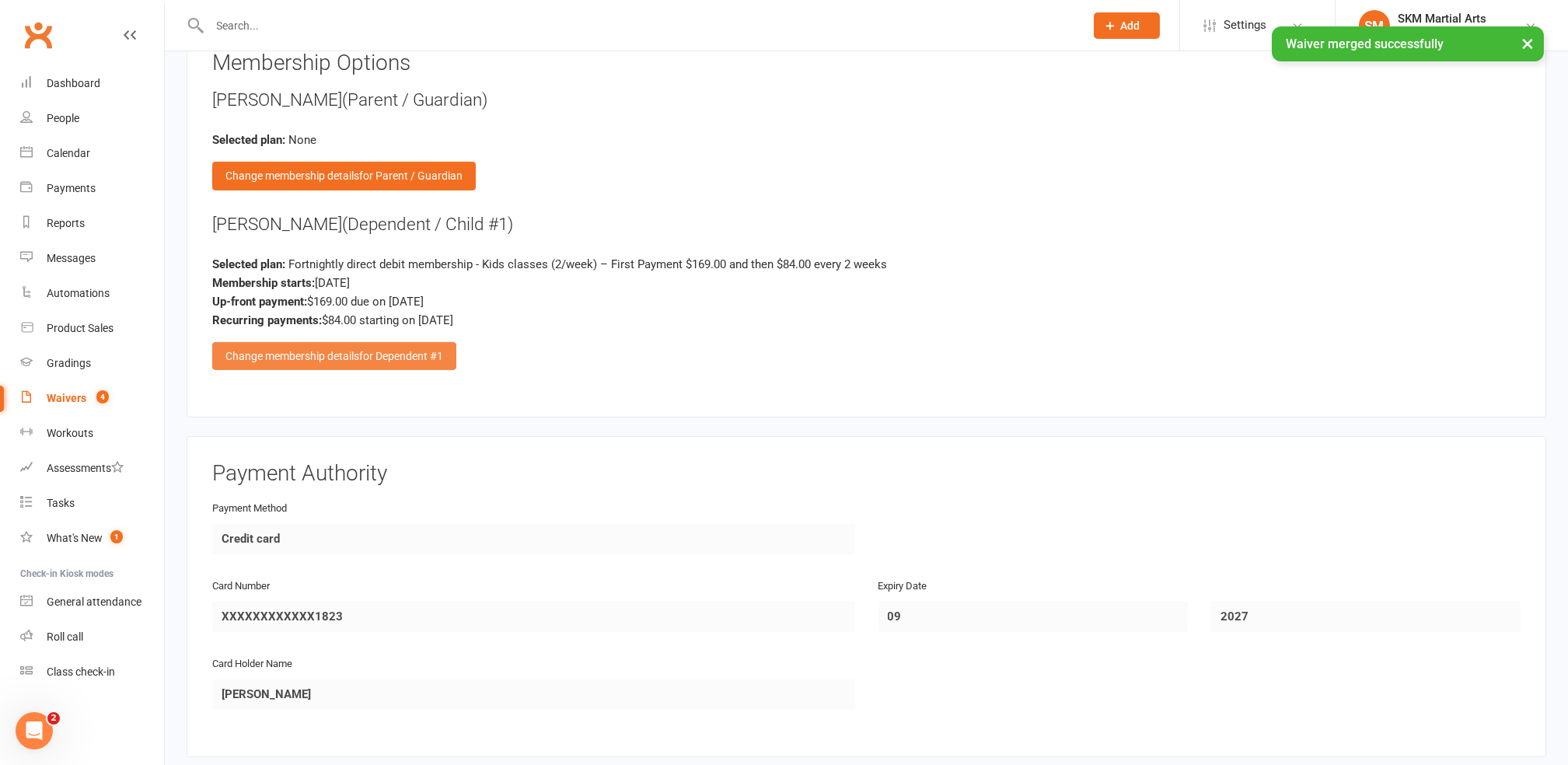
click at [356, 342] on div "Change membership details for Dependent #1" at bounding box center [335, 356] width 244 height 28
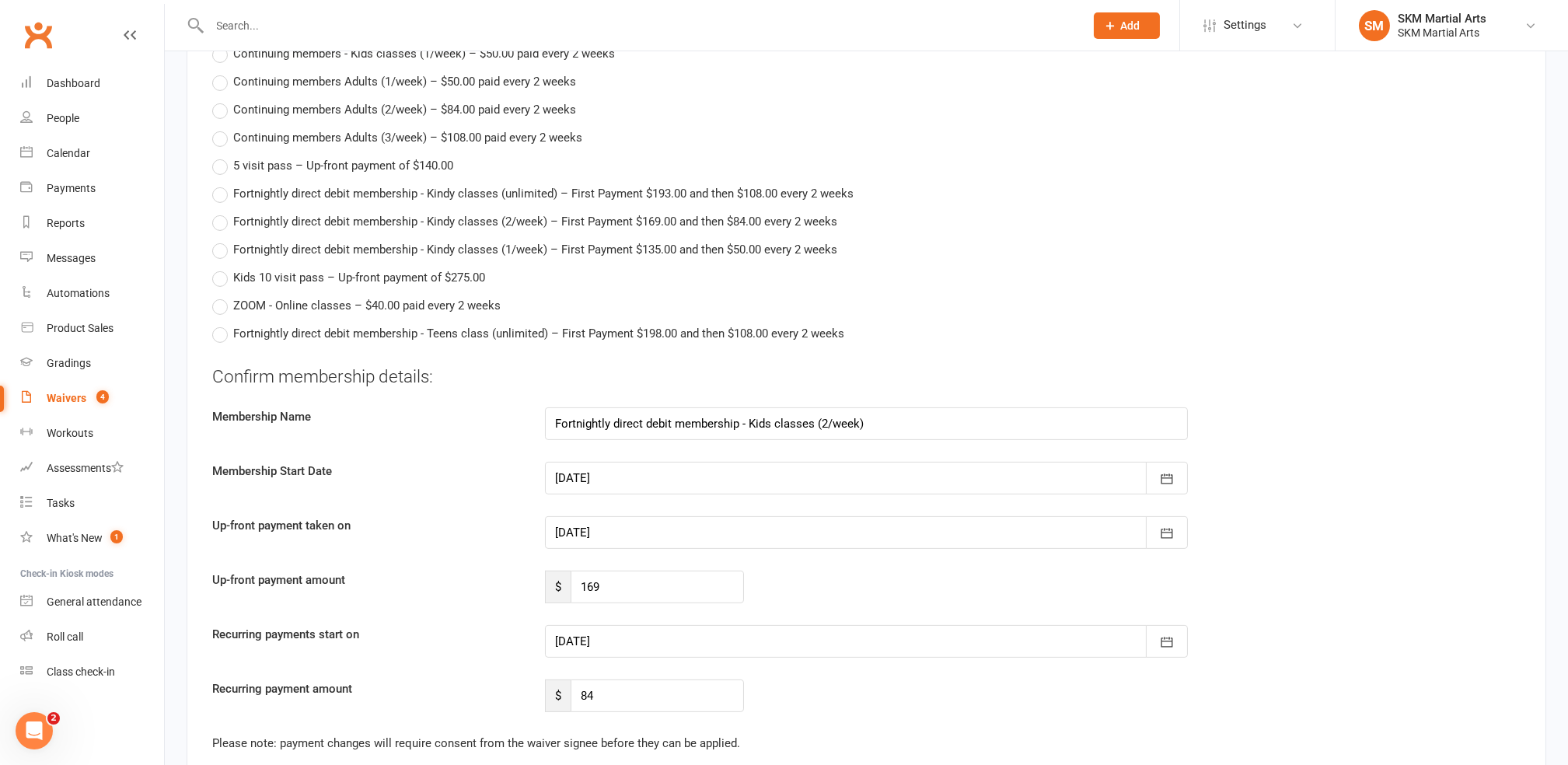
scroll to position [2383, 0]
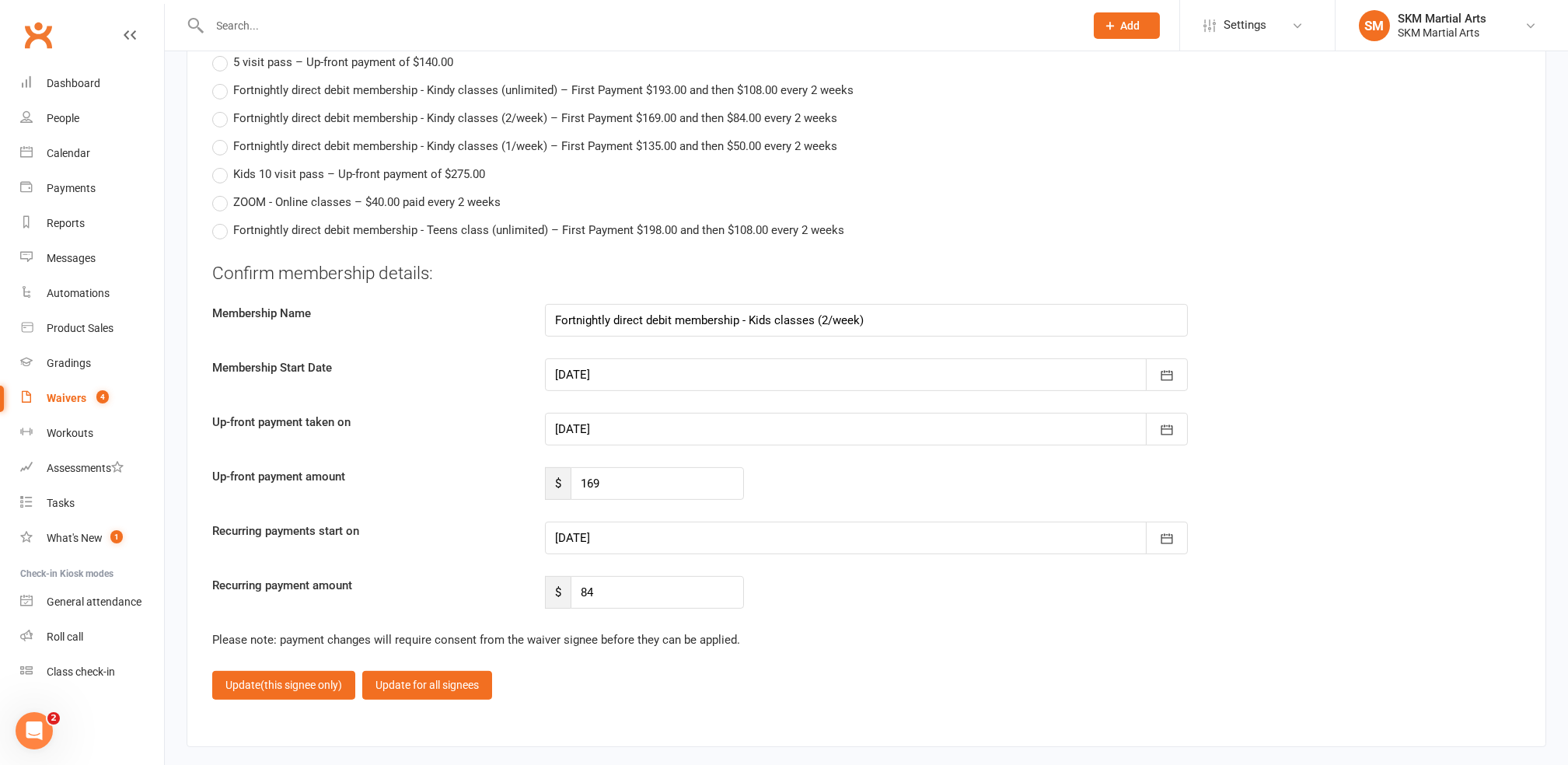
click at [686, 413] on div at bounding box center [866, 429] width 643 height 33
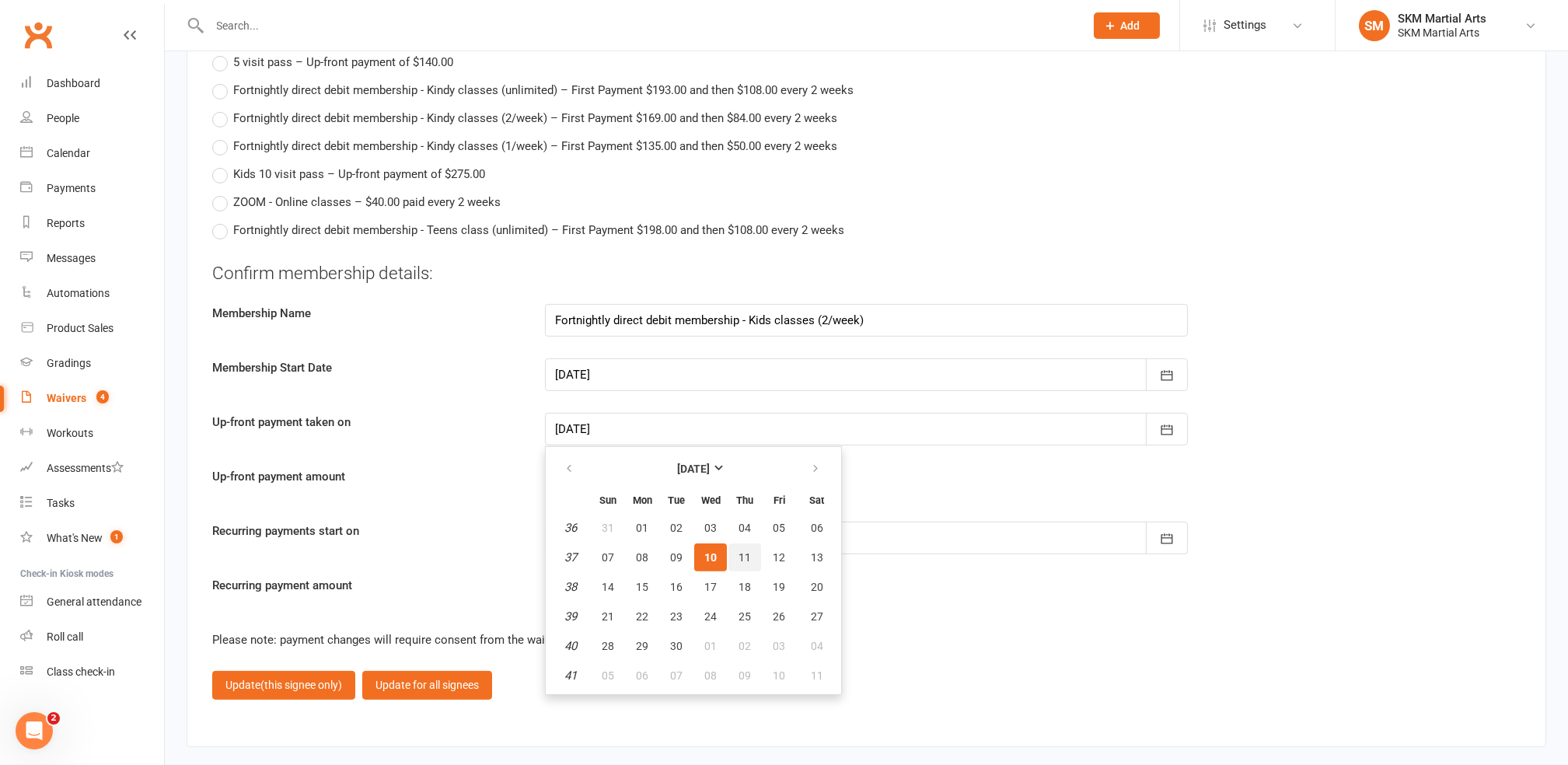
click at [743, 551] on span "11" at bounding box center [744, 557] width 13 height 13
type input "[DATE]"
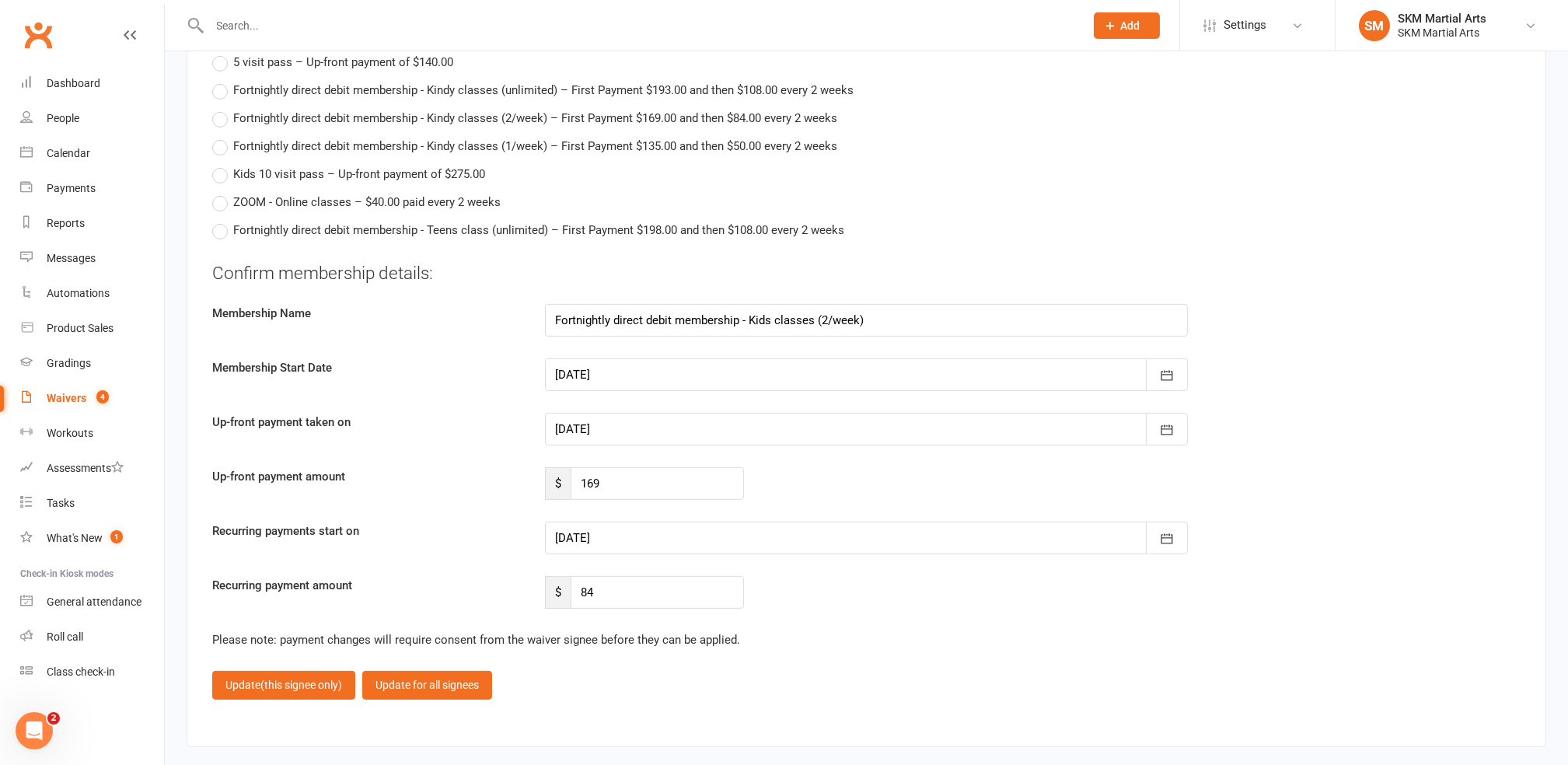
click at [677, 521] on div at bounding box center [866, 537] width 643 height 33
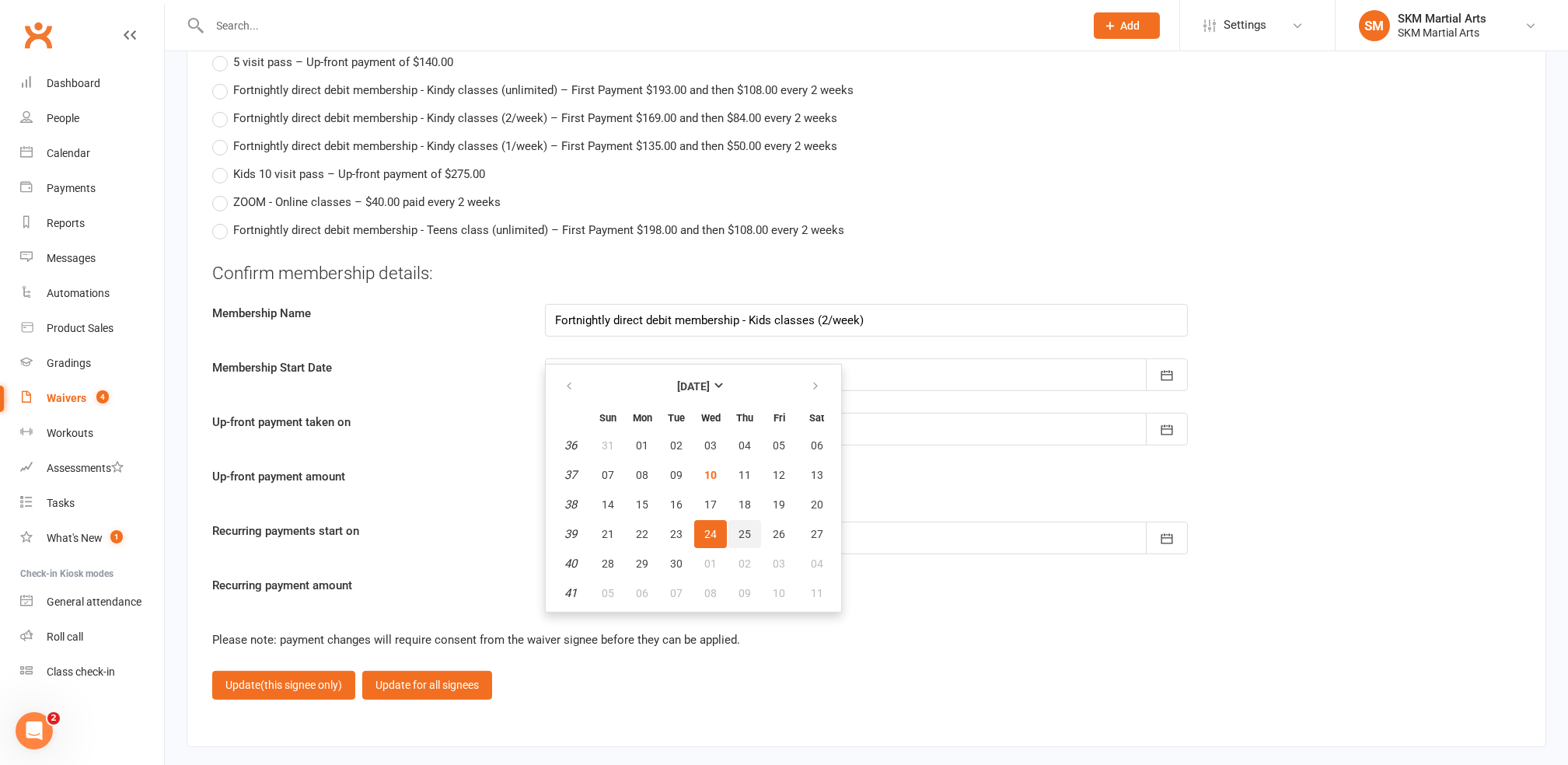
click at [739, 520] on button "25" at bounding box center [744, 533] width 33 height 28
type input "[DATE]"
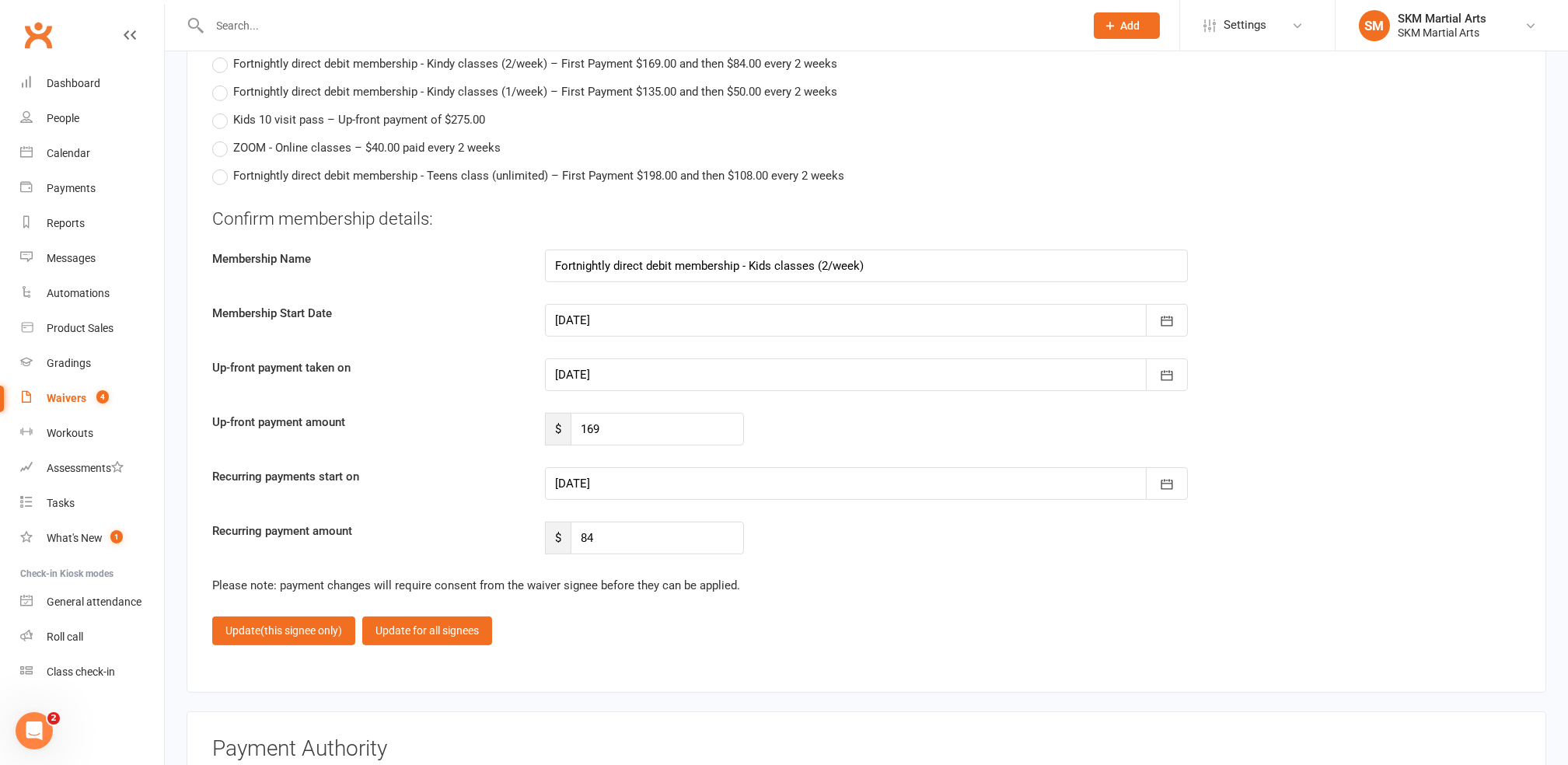
scroll to position [2488, 0]
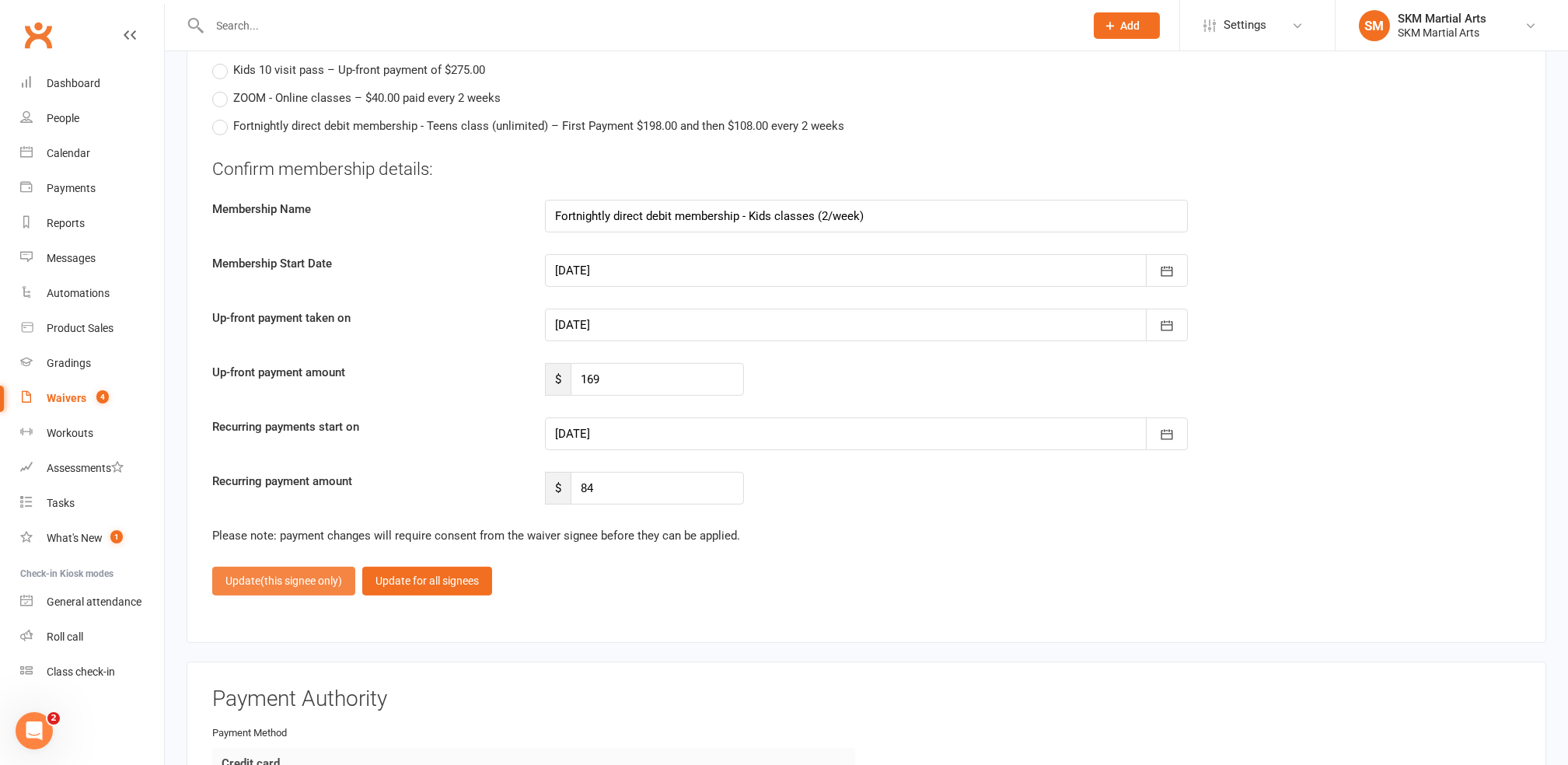
click at [314, 574] on span "(this signee only)" at bounding box center [301, 580] width 82 height 13
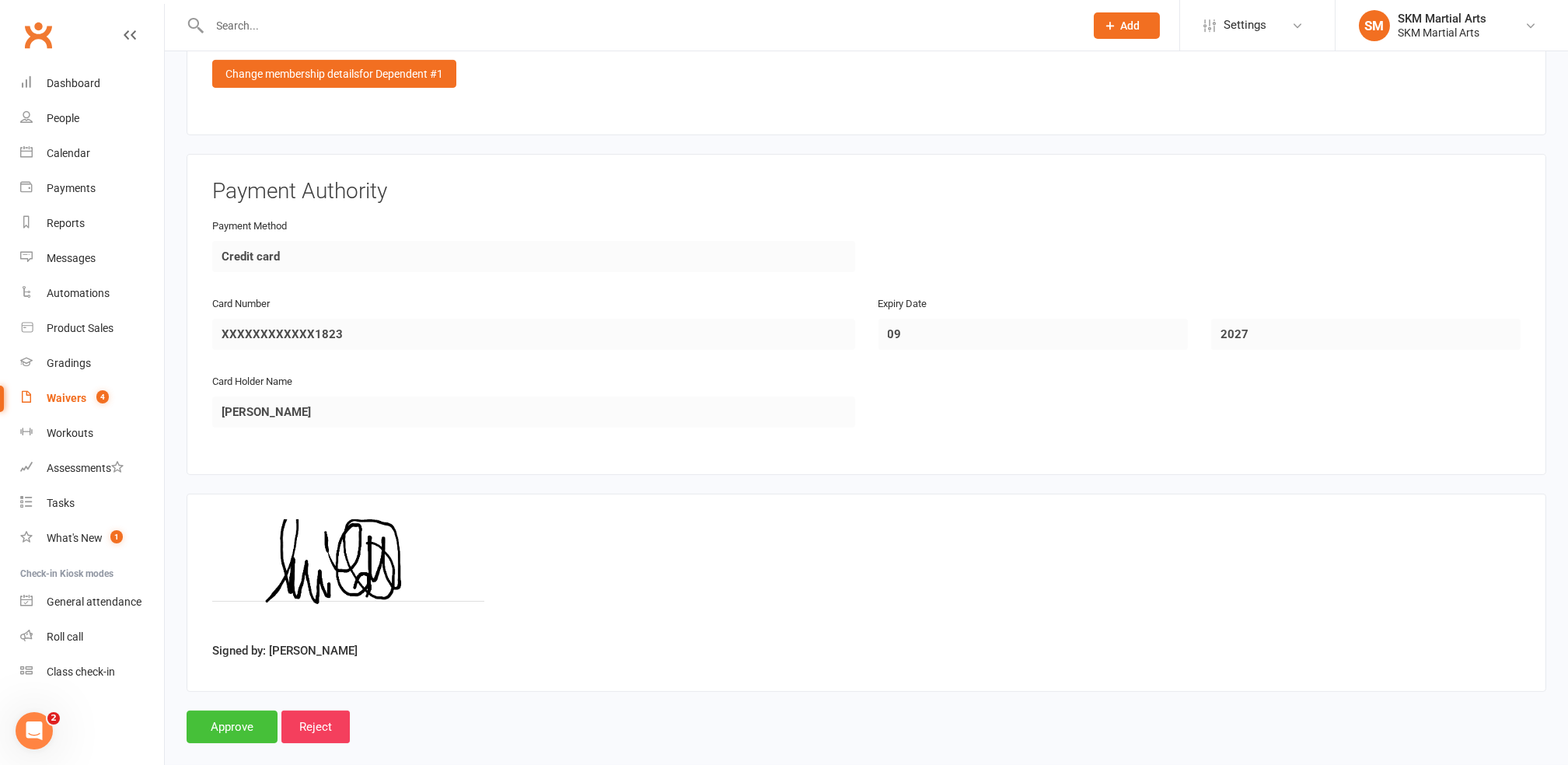
click at [232, 711] on input "Approve" at bounding box center [232, 726] width 91 height 33
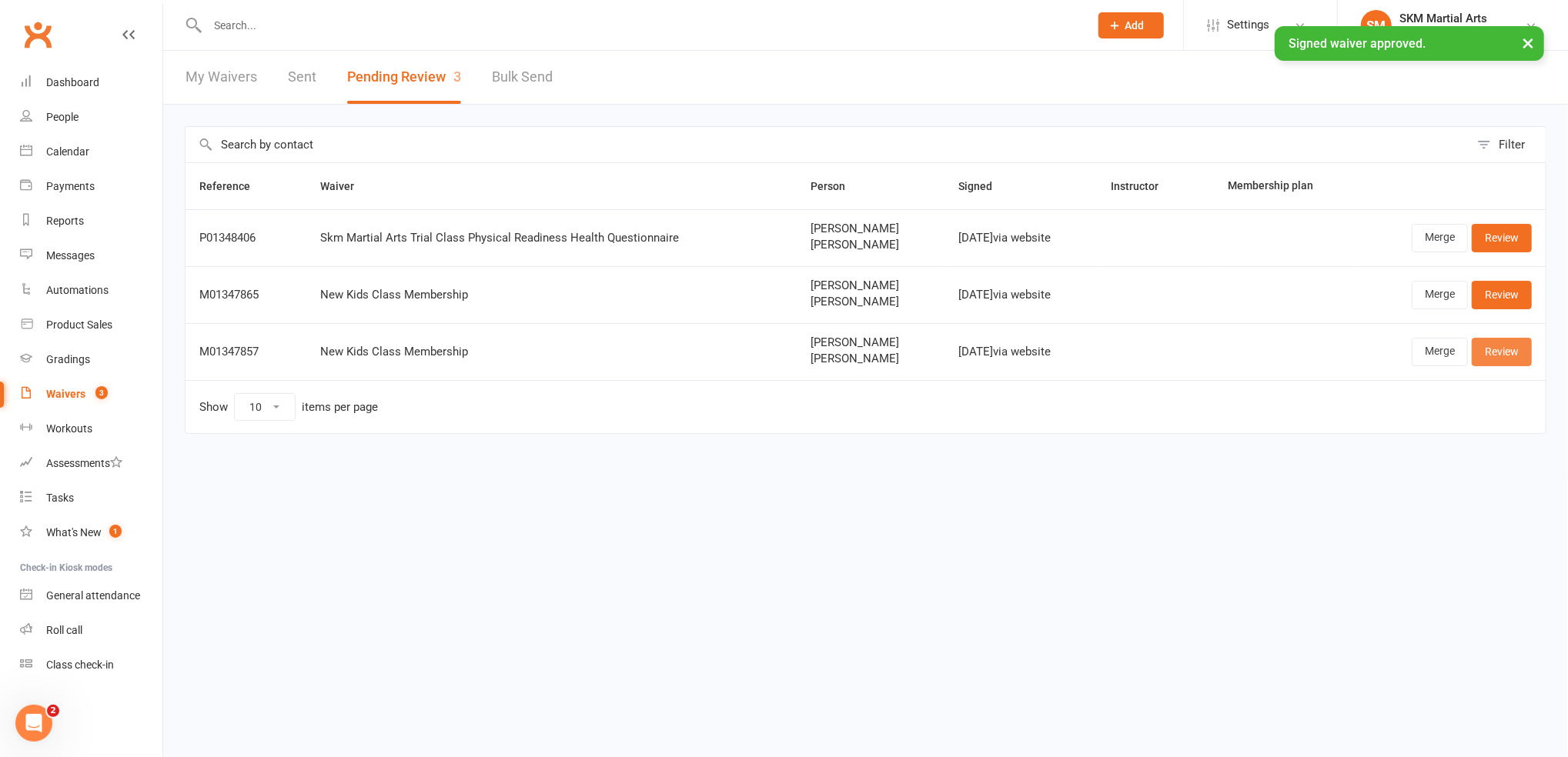
click at [1512, 361] on link "Review" at bounding box center [1502, 351] width 60 height 27
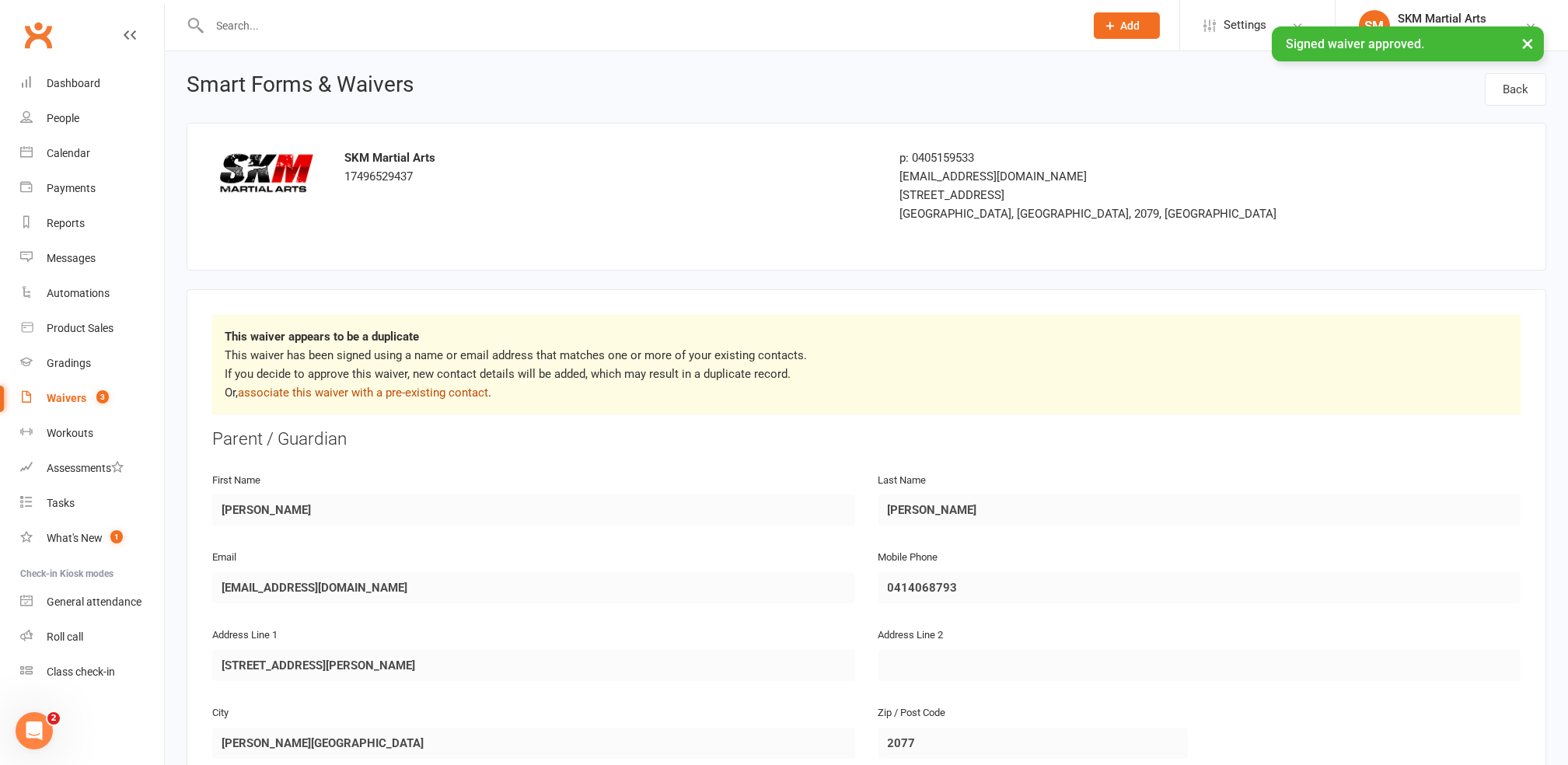
click at [387, 388] on link "associate this waiver with a pre-existing contact" at bounding box center [362, 393] width 250 height 14
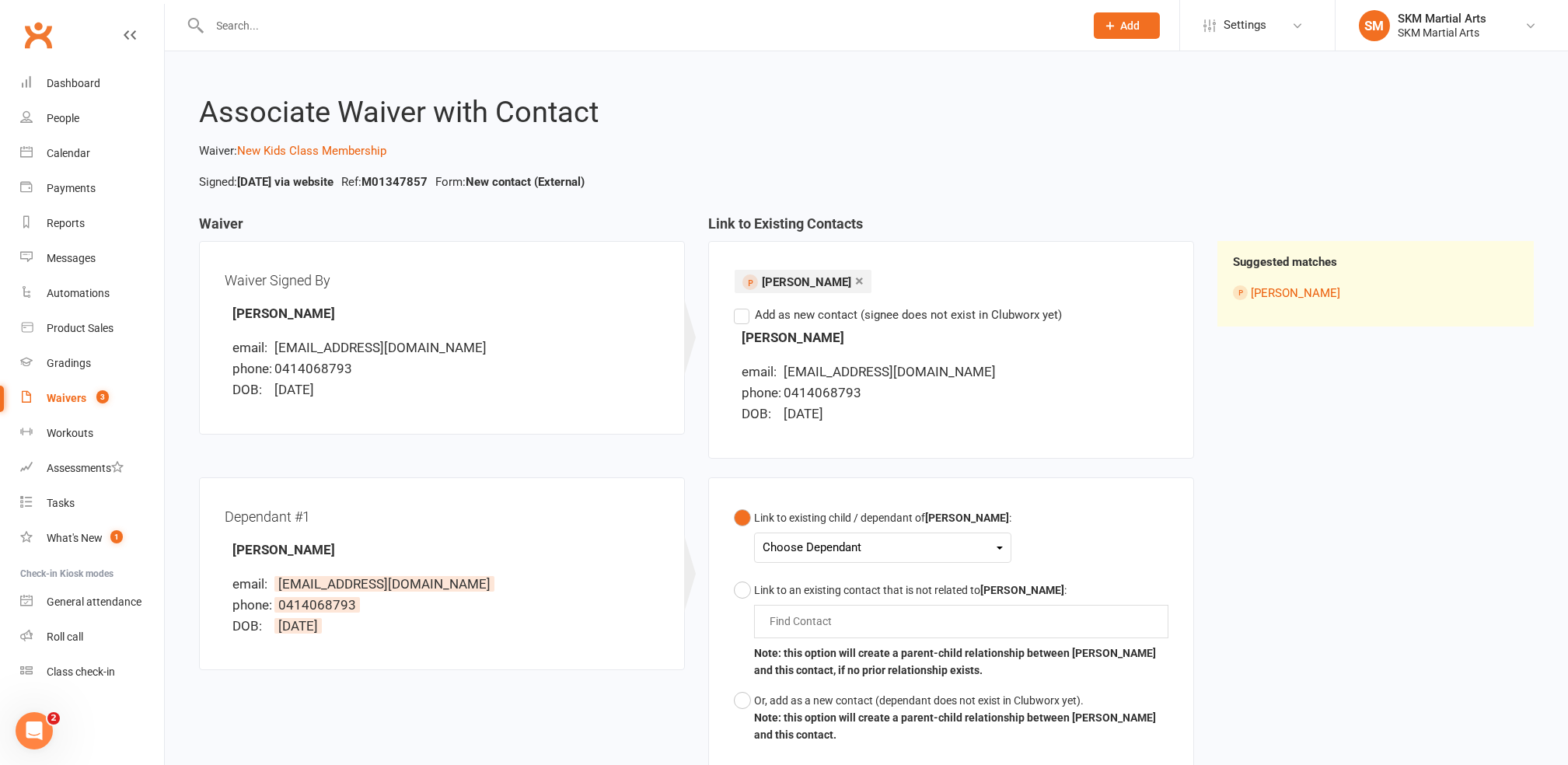
scroll to position [192, 0]
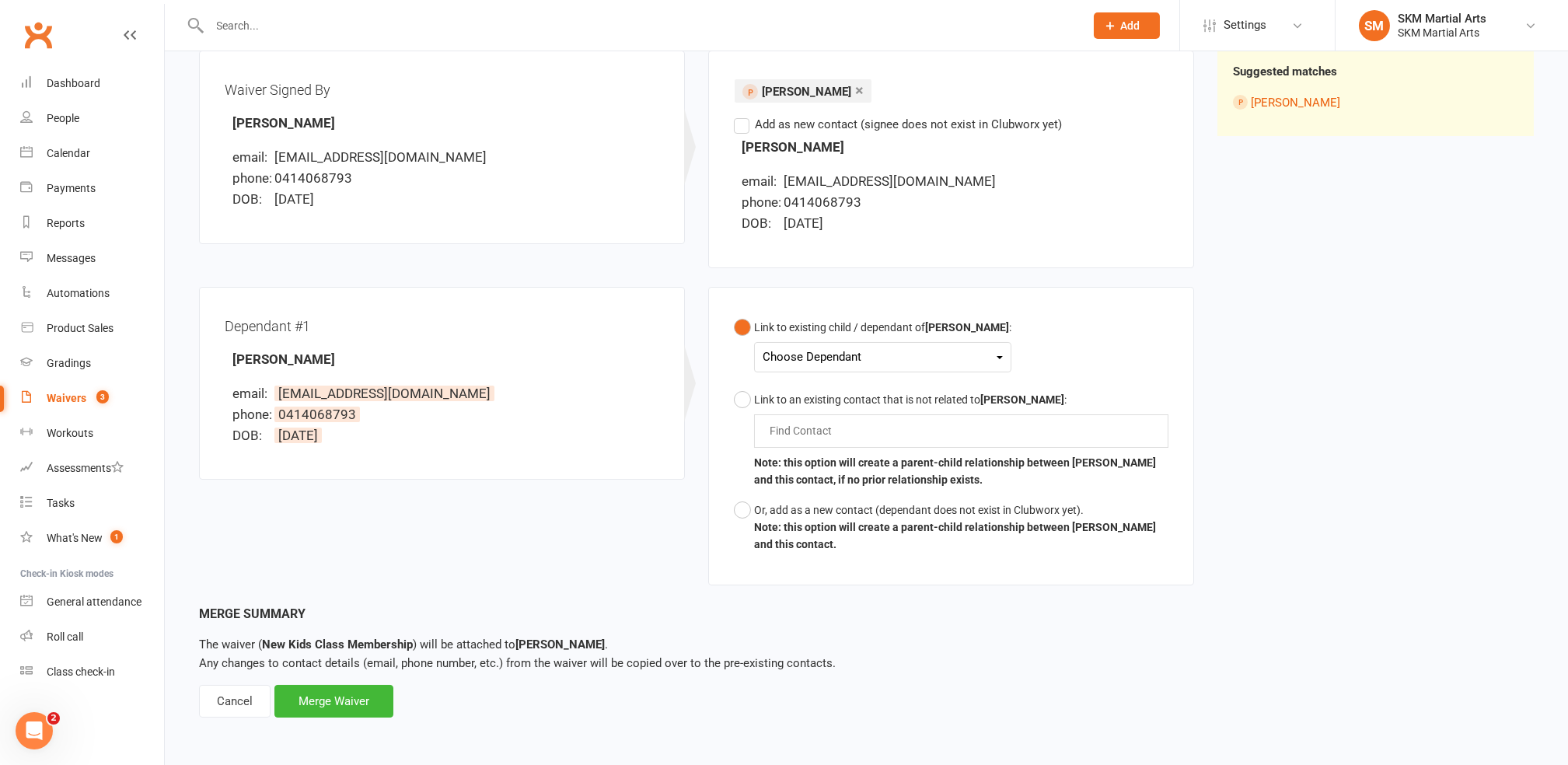
click at [794, 358] on div "Choose Dependant" at bounding box center [882, 357] width 240 height 21
click at [825, 383] on link "[PERSON_NAME]" at bounding box center [841, 393] width 154 height 33
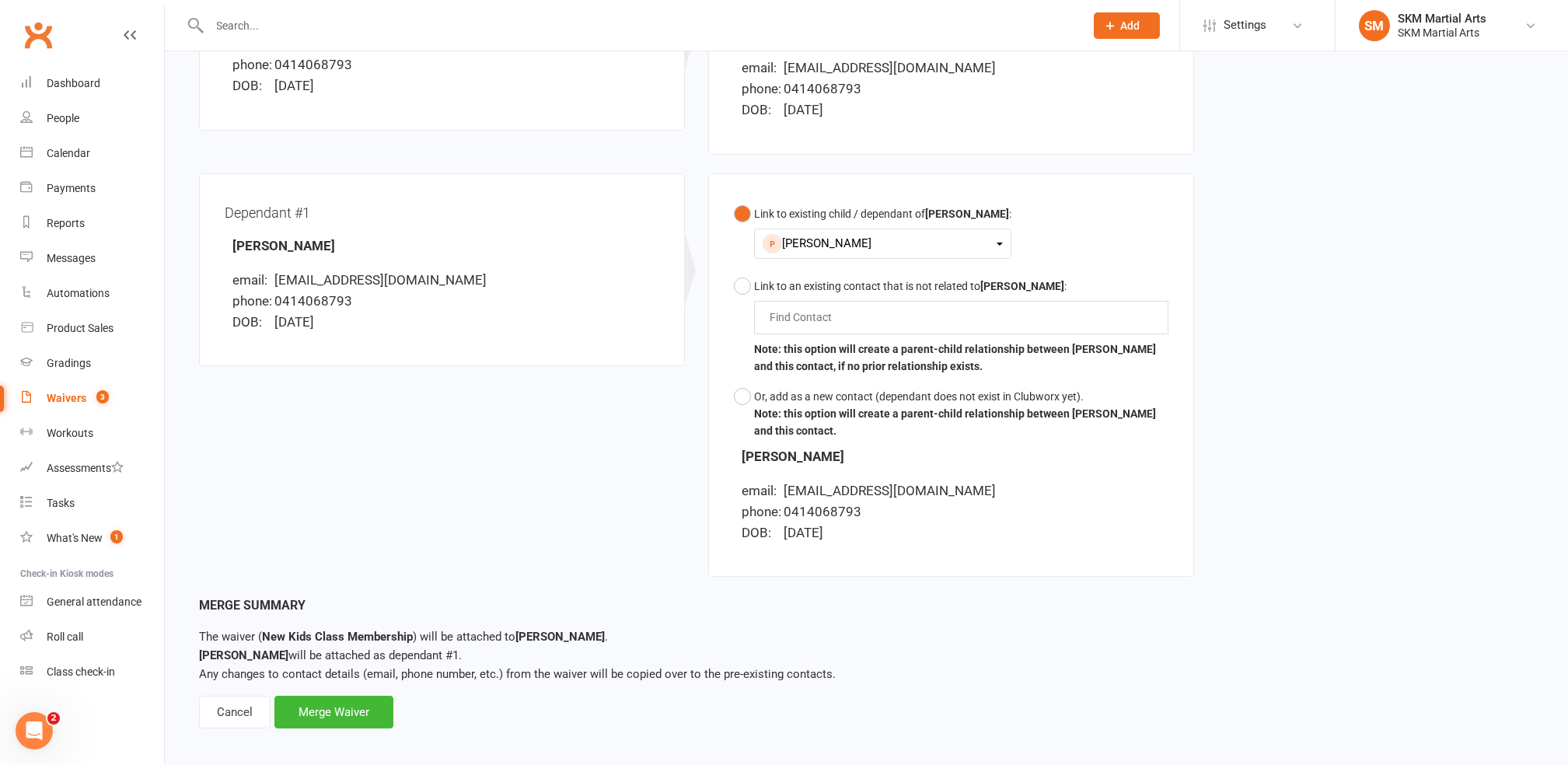
scroll to position [316, 0]
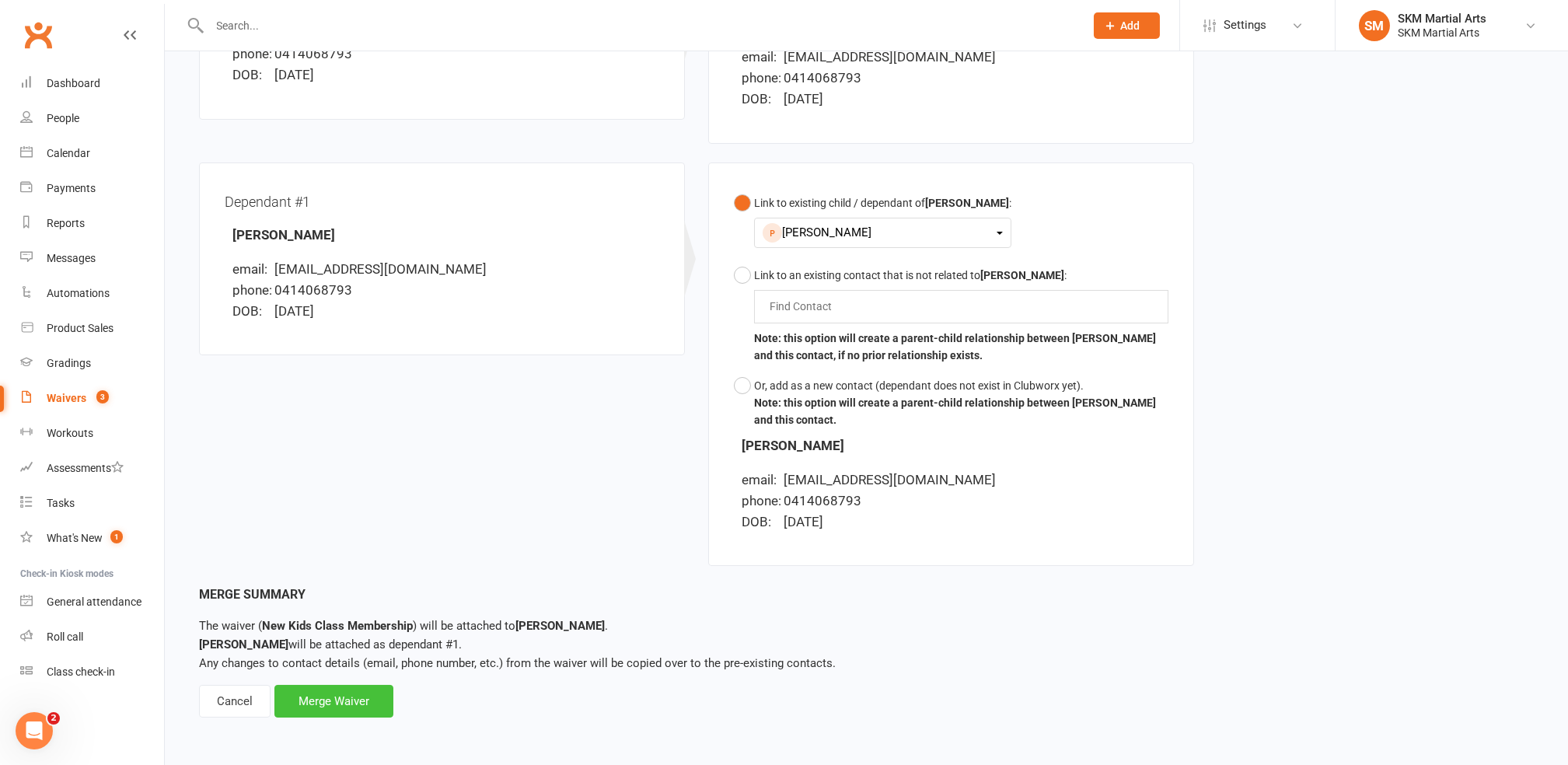
click at [334, 699] on div "Merge Waiver" at bounding box center [334, 701] width 119 height 33
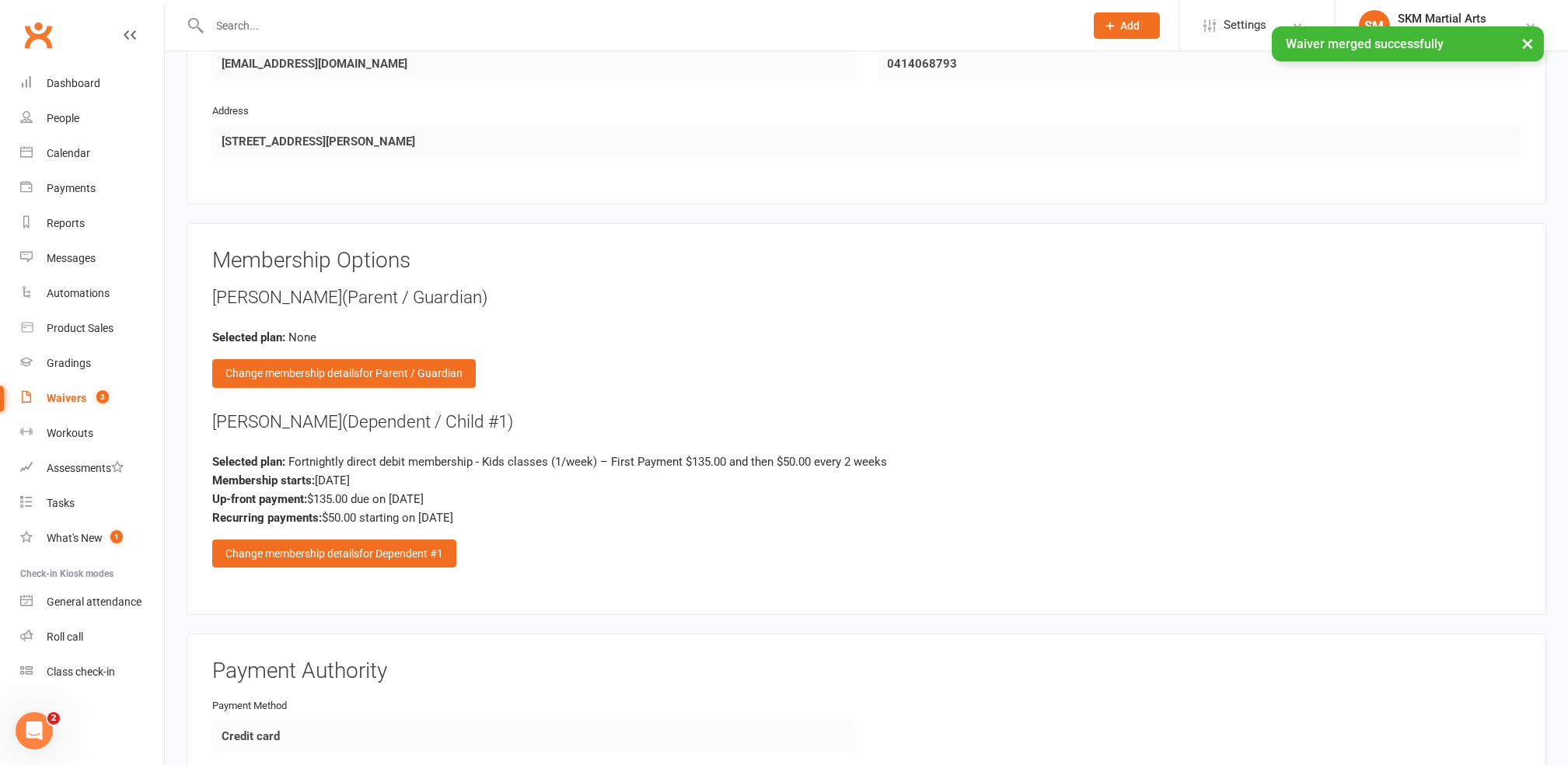
scroll to position [1658, 0]
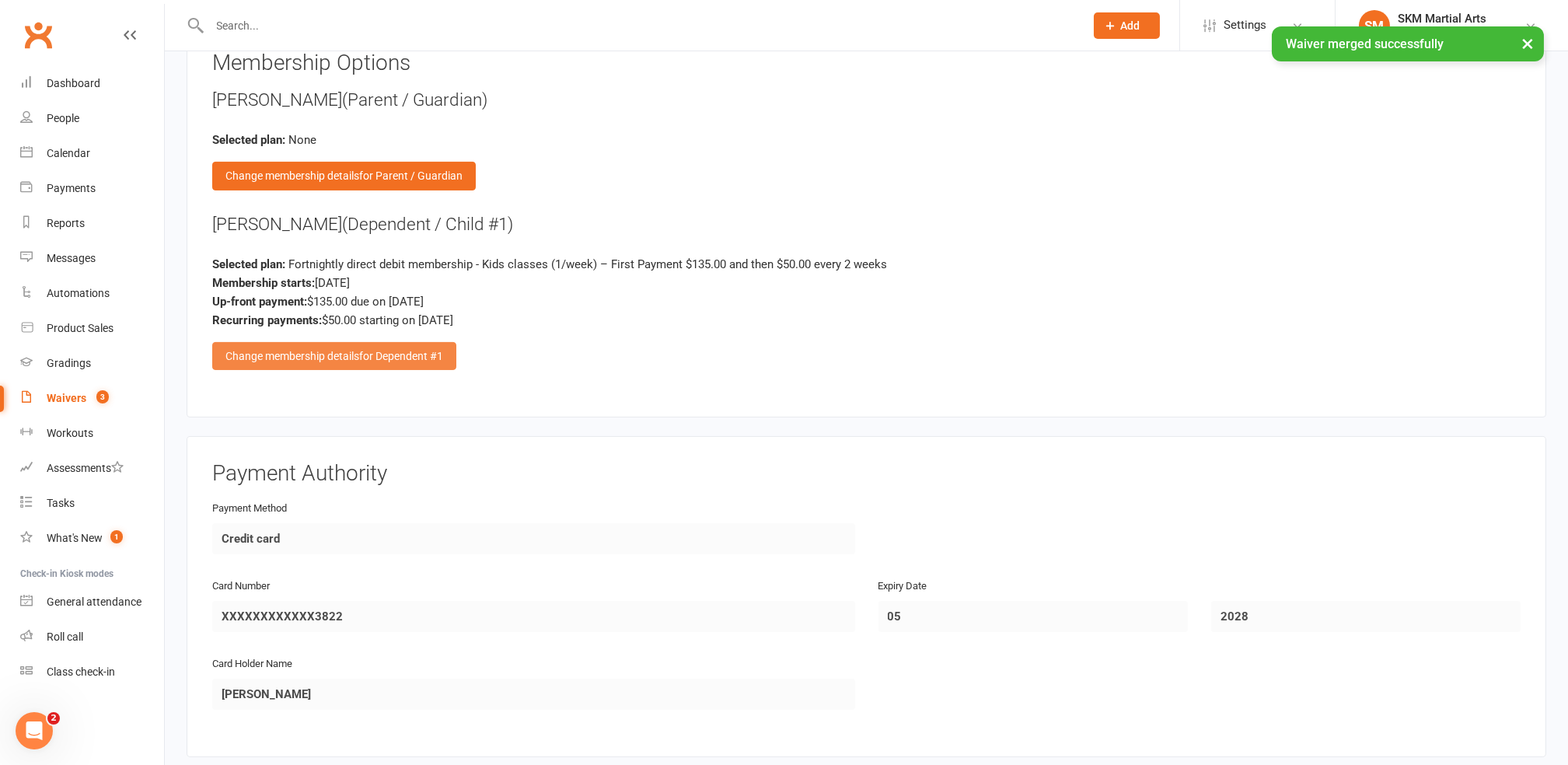
click at [396, 350] on span "for Dependent #1" at bounding box center [401, 356] width 84 height 13
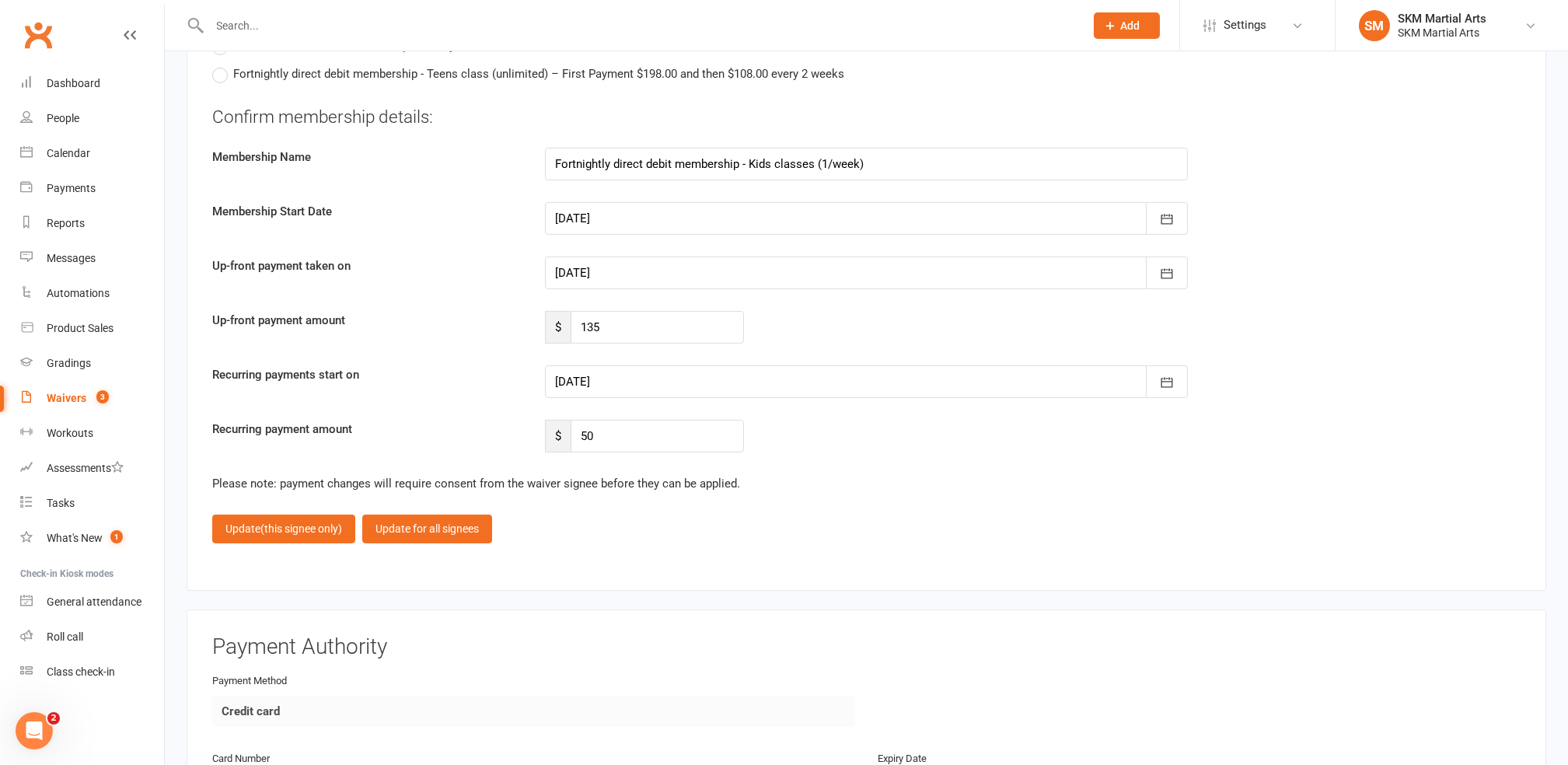
scroll to position [2488, 0]
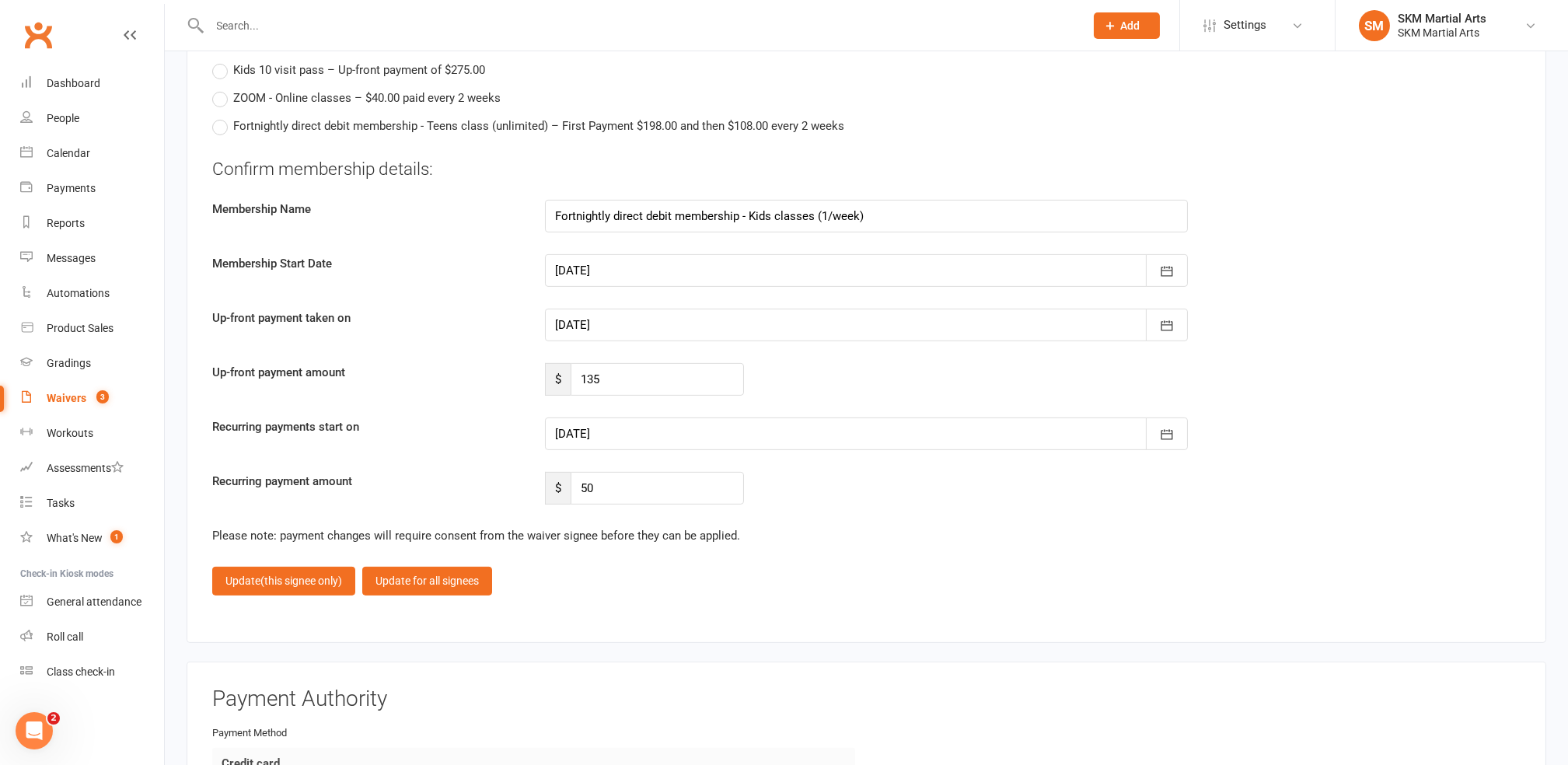
click at [644, 309] on div at bounding box center [866, 325] width 643 height 33
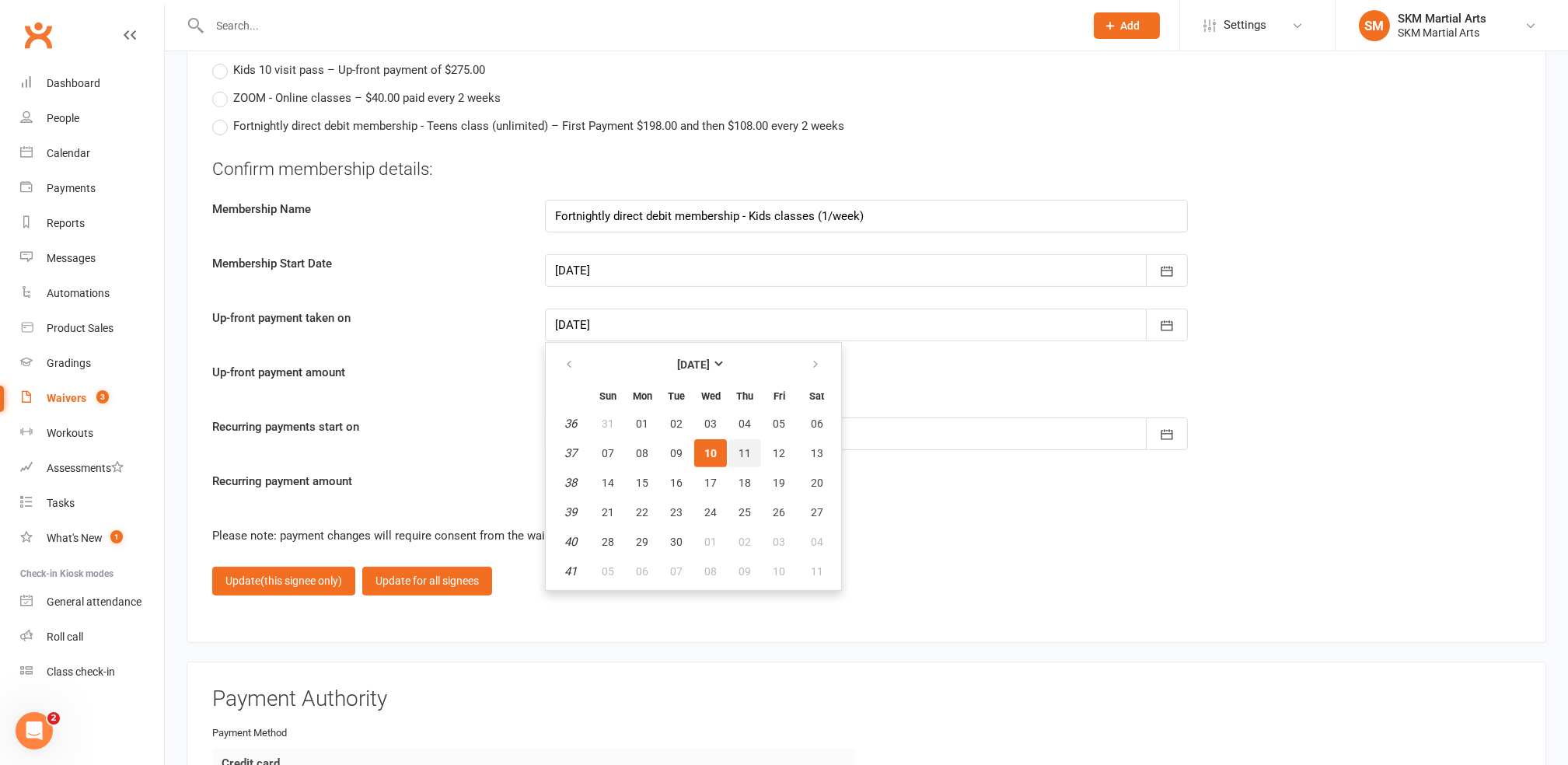
click at [745, 439] on button "11" at bounding box center [744, 453] width 33 height 28
type input "[DATE]"
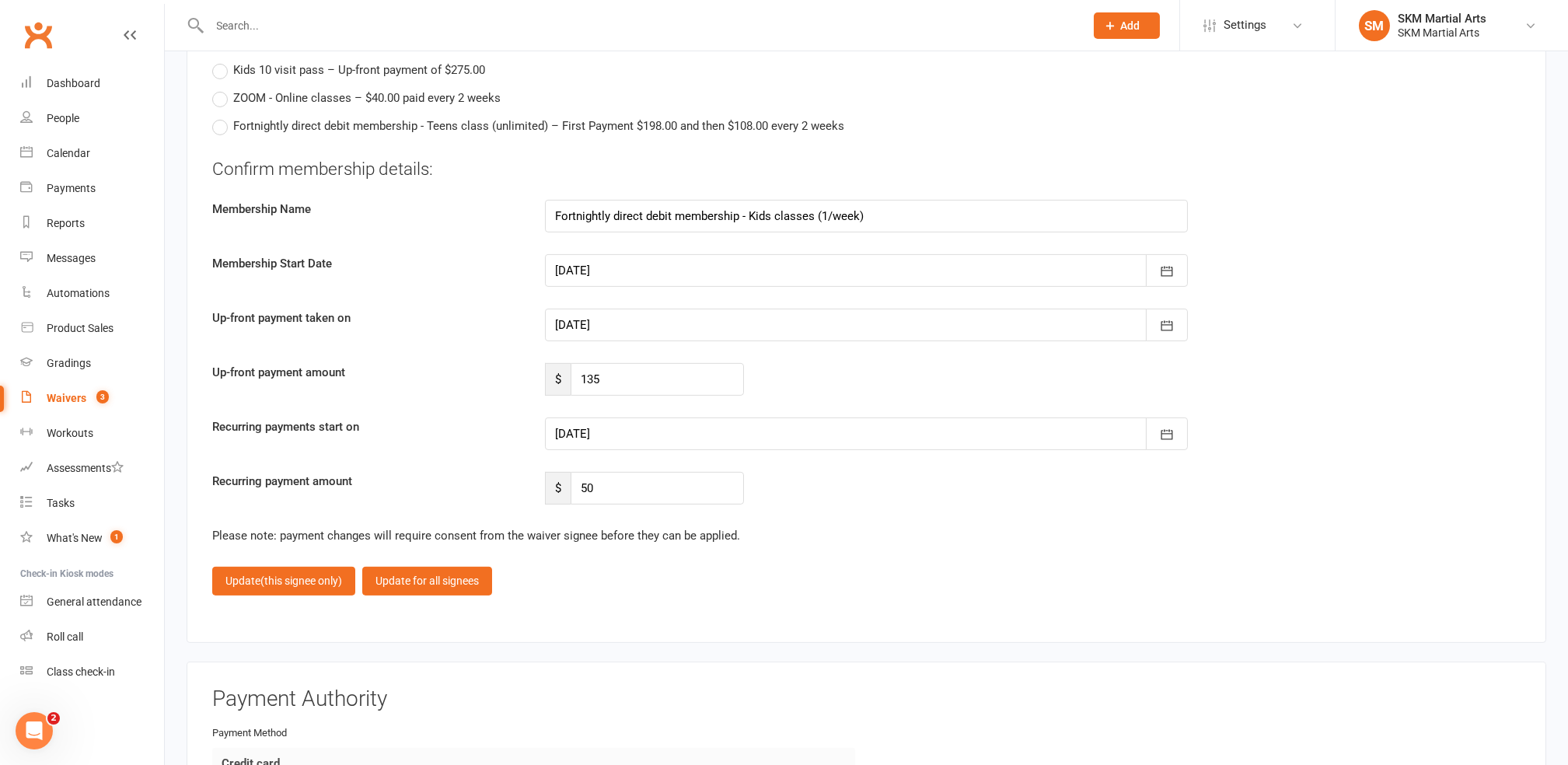
click at [637, 418] on div at bounding box center [866, 434] width 643 height 33
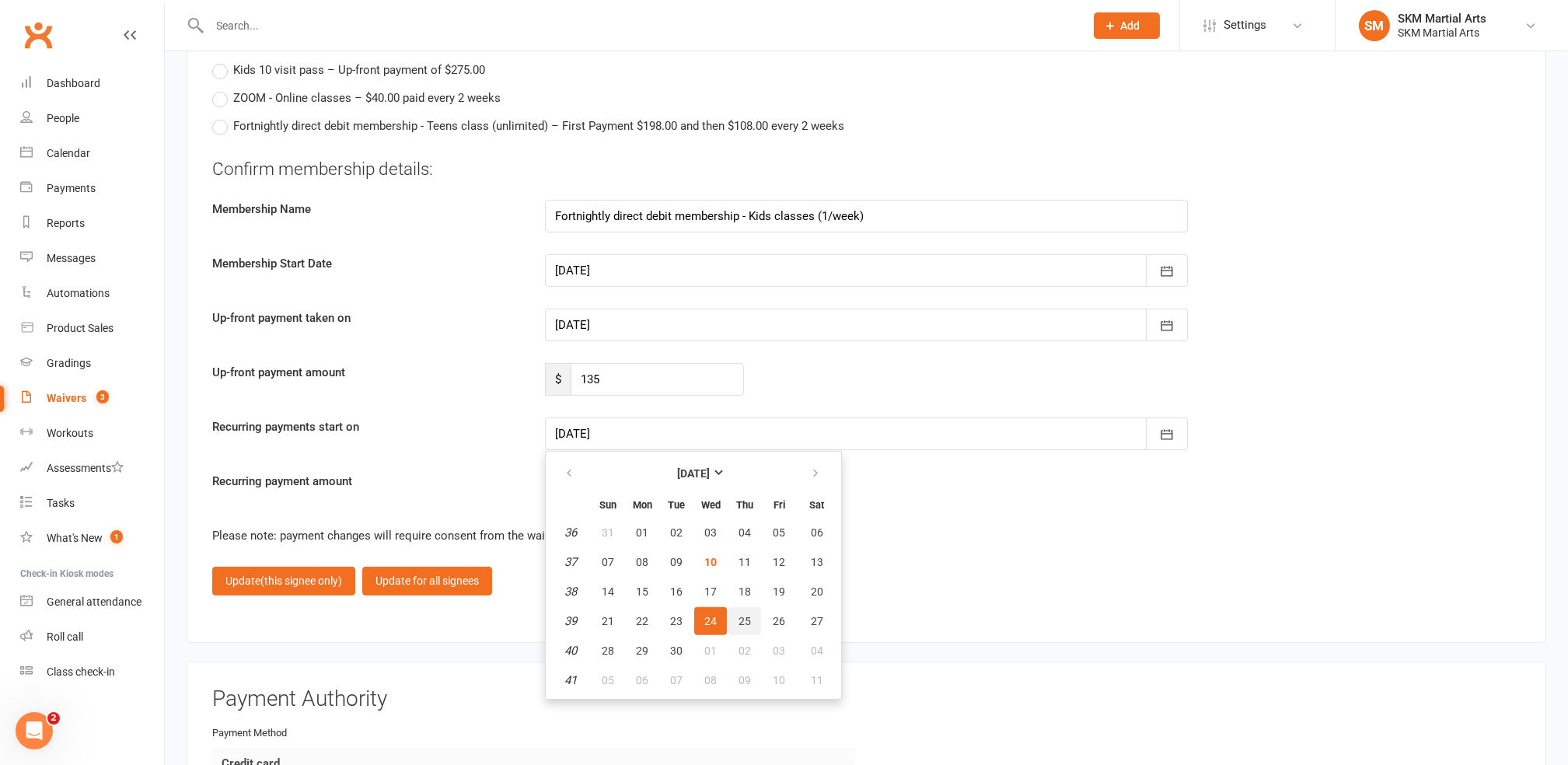
click at [739, 615] on span "25" at bounding box center [744, 621] width 13 height 13
type input "[DATE]"
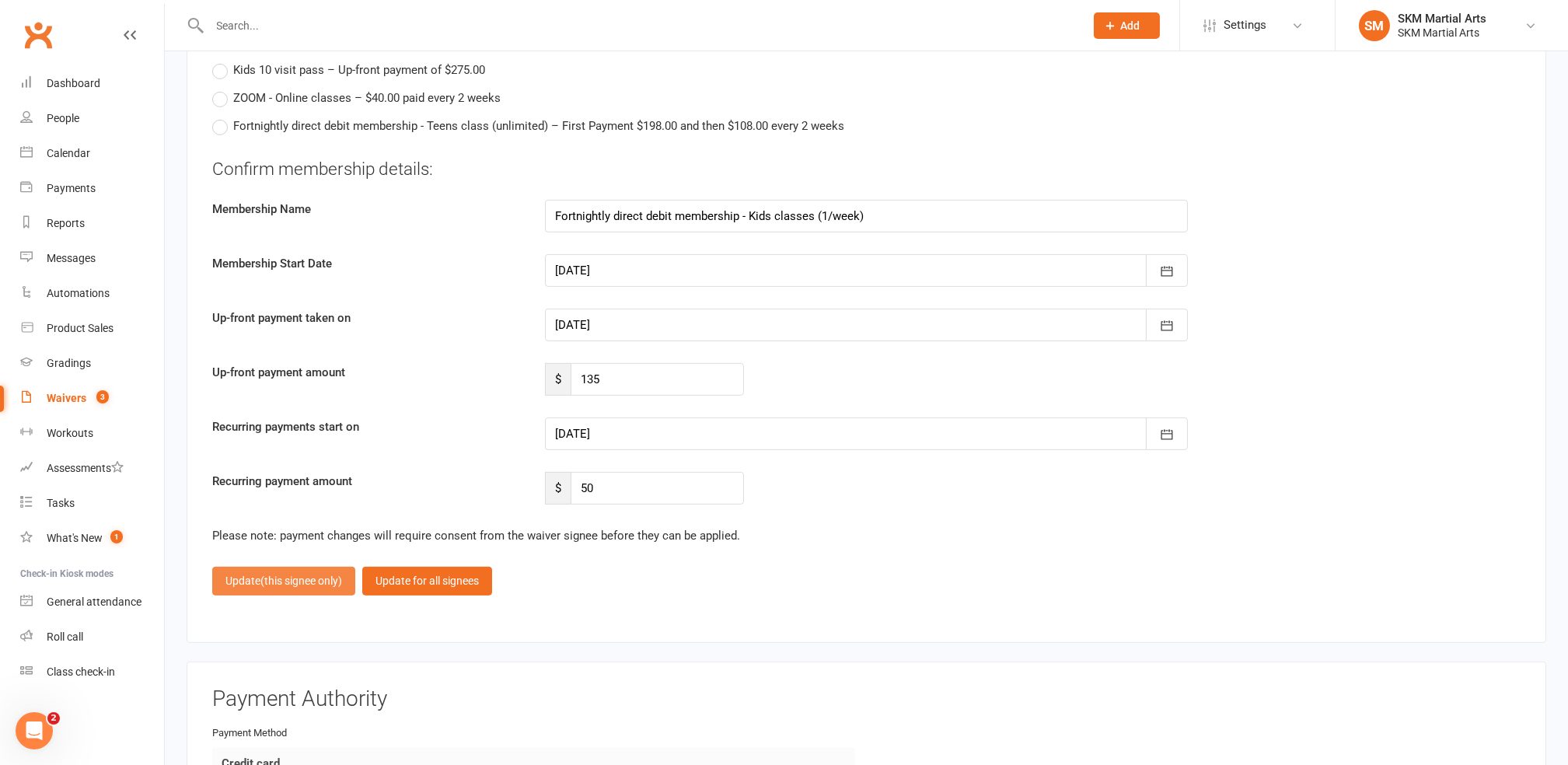
click at [305, 574] on span "(this signee only)" at bounding box center [301, 580] width 82 height 13
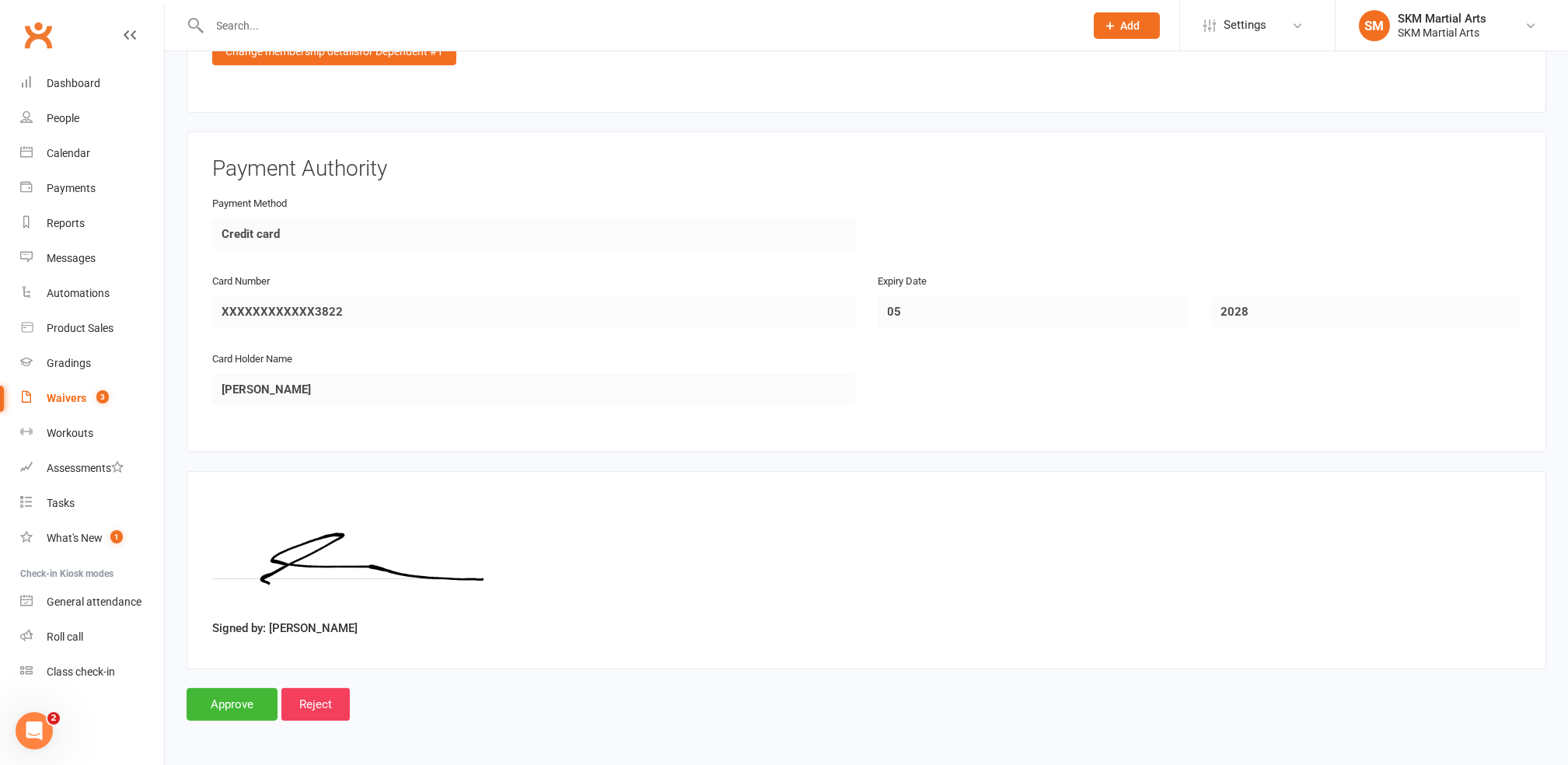
scroll to position [1940, 0]
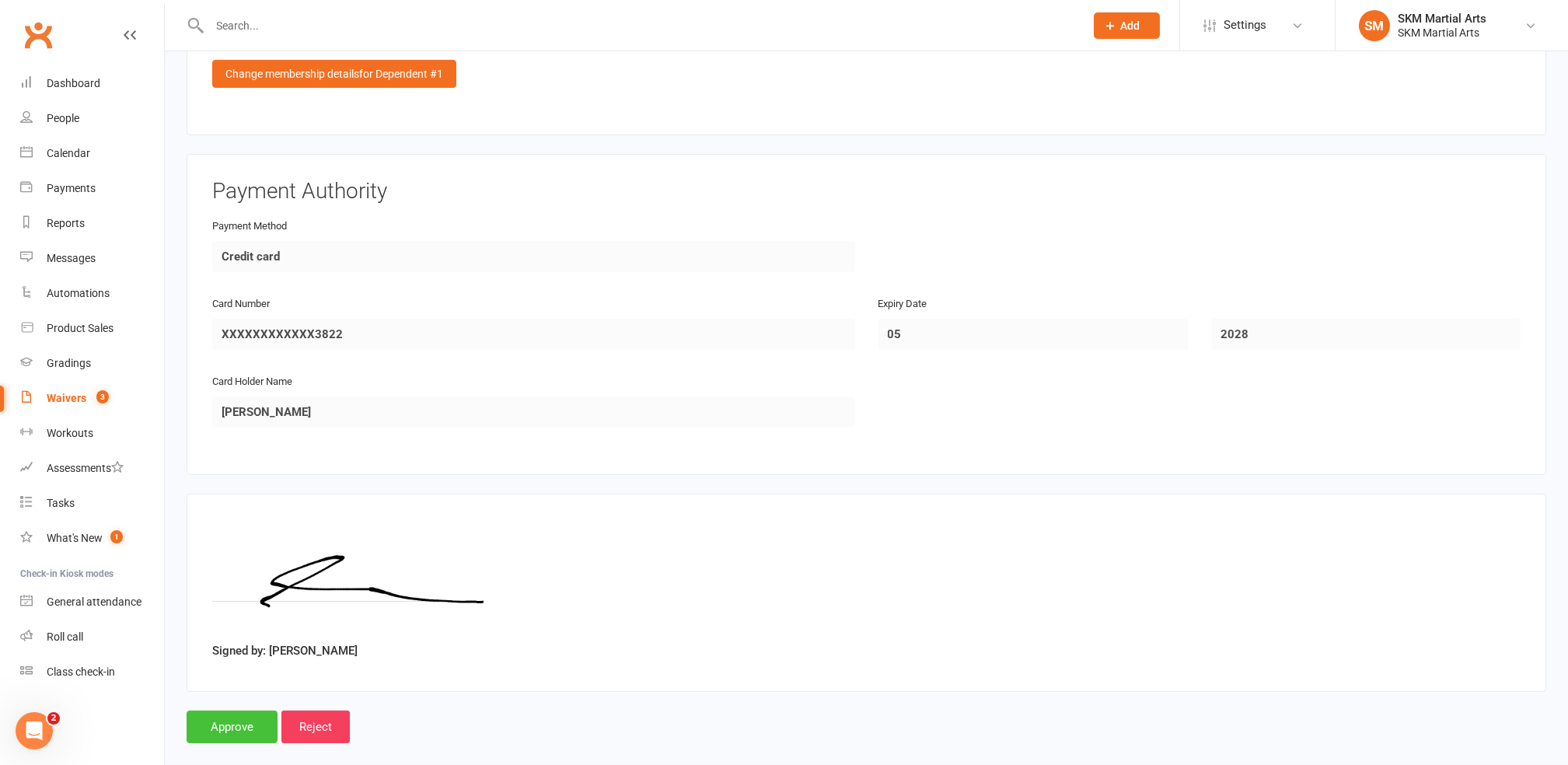
click at [244, 711] on input "Approve" at bounding box center [232, 726] width 91 height 33
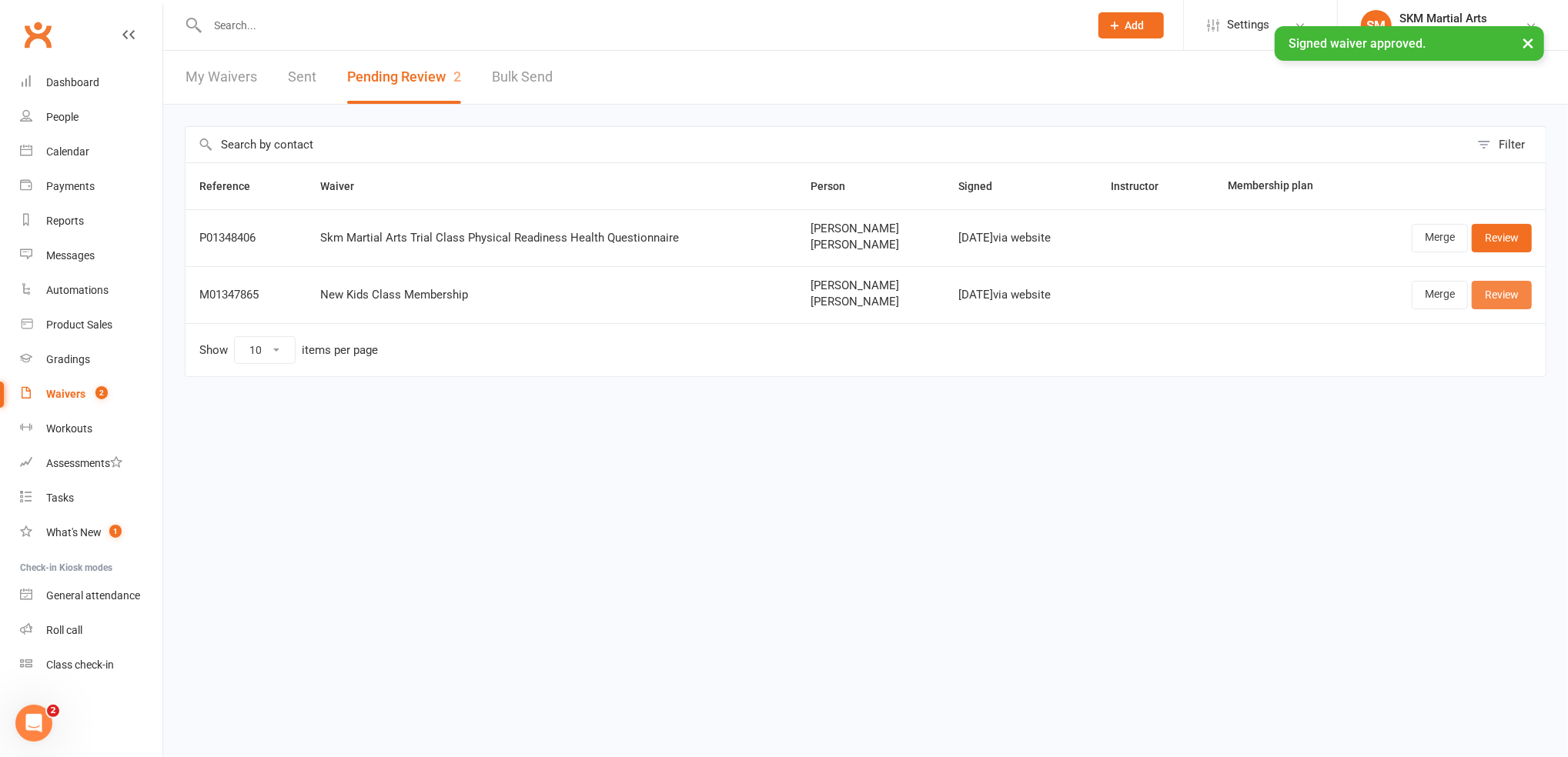
click at [1503, 295] on link "Review" at bounding box center [1502, 294] width 60 height 27
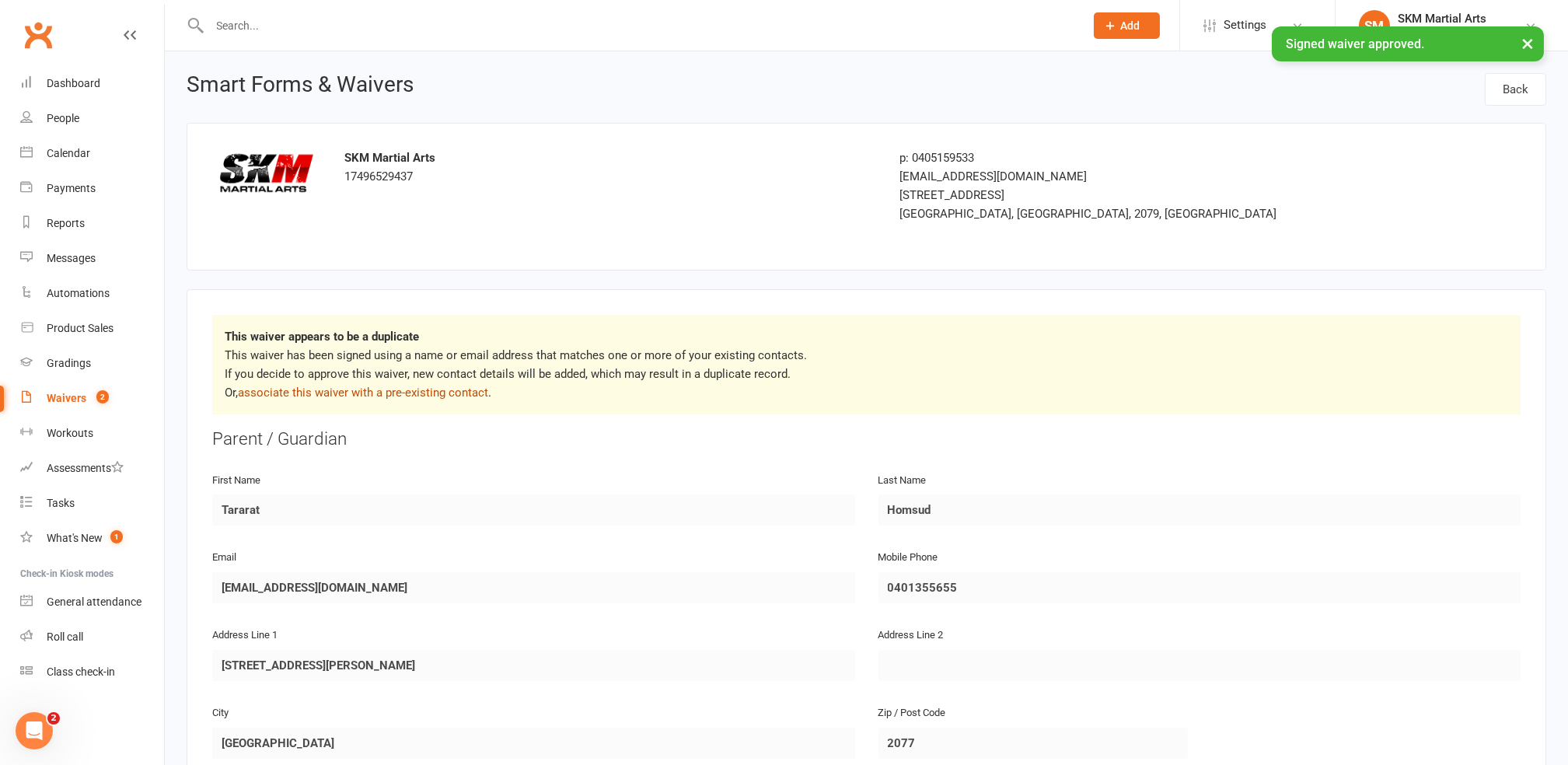
click at [461, 397] on link "associate this waiver with a pre-existing contact" at bounding box center [362, 393] width 250 height 14
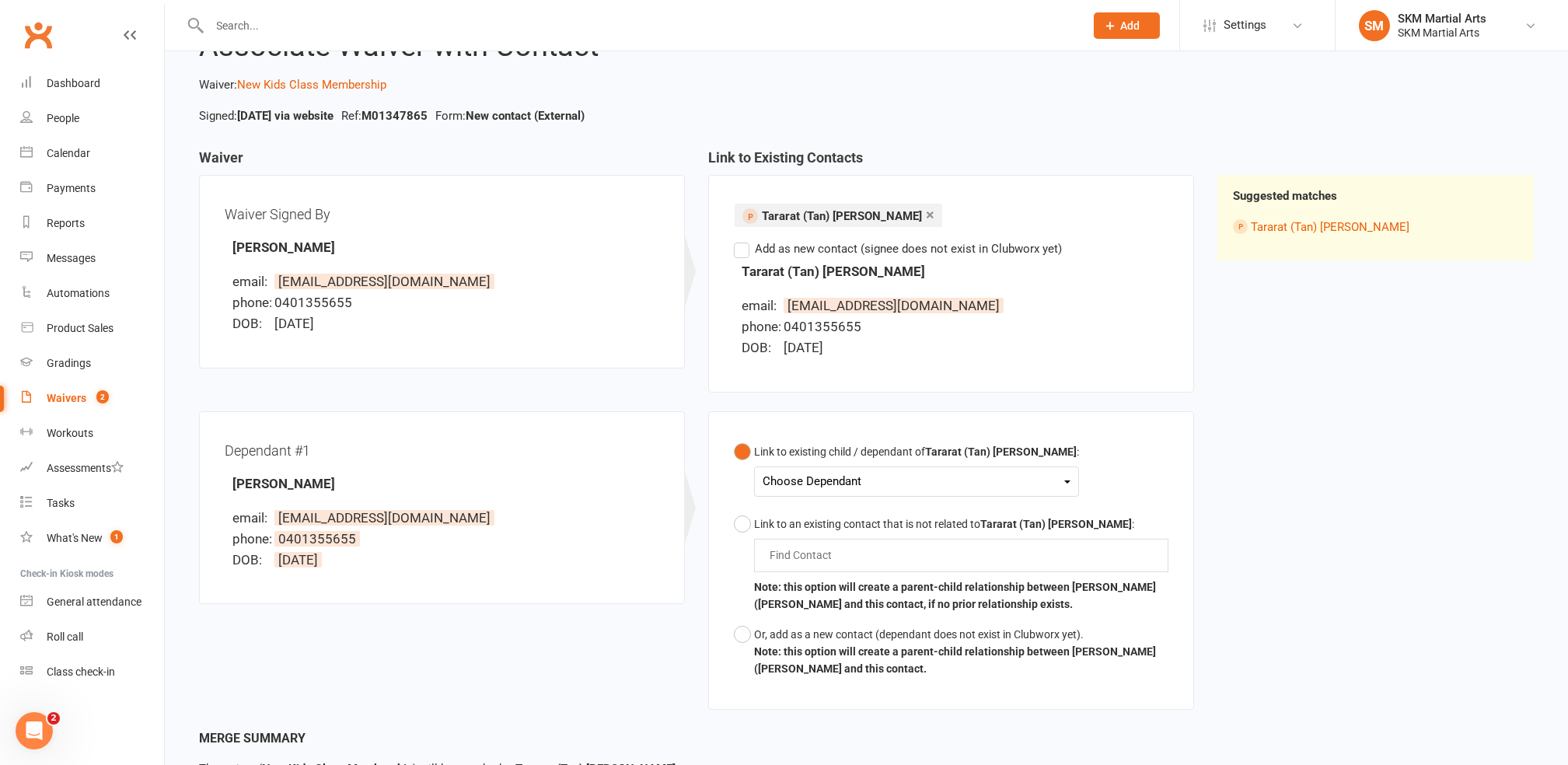
scroll to position [104, 0]
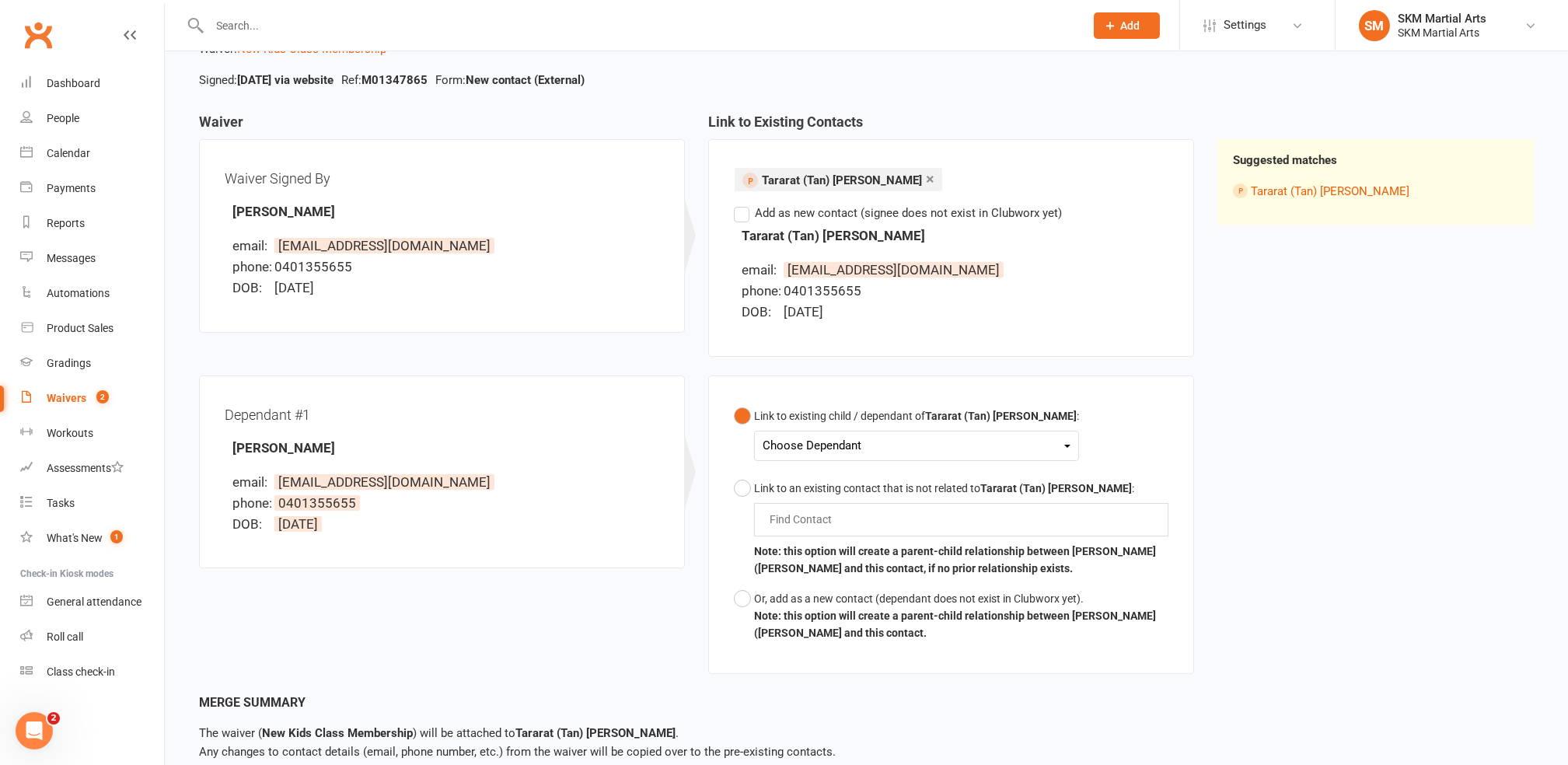
click at [821, 449] on div "Choose Dependant" at bounding box center [917, 445] width 308 height 21
click at [841, 481] on link "[PERSON_NAME]" at bounding box center [841, 482] width 154 height 33
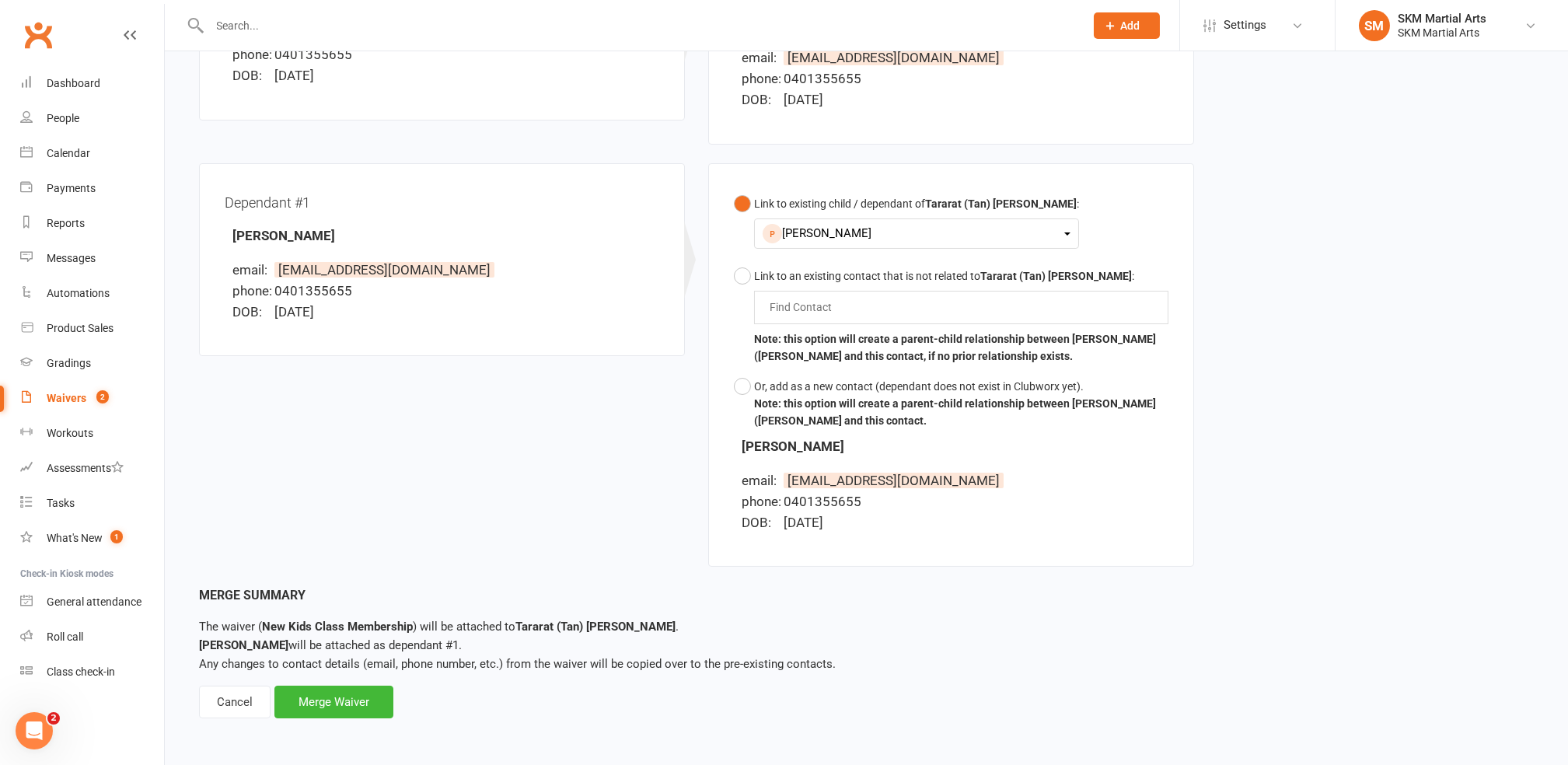
scroll to position [316, 0]
click at [365, 699] on div "Merge Waiver" at bounding box center [334, 701] width 119 height 33
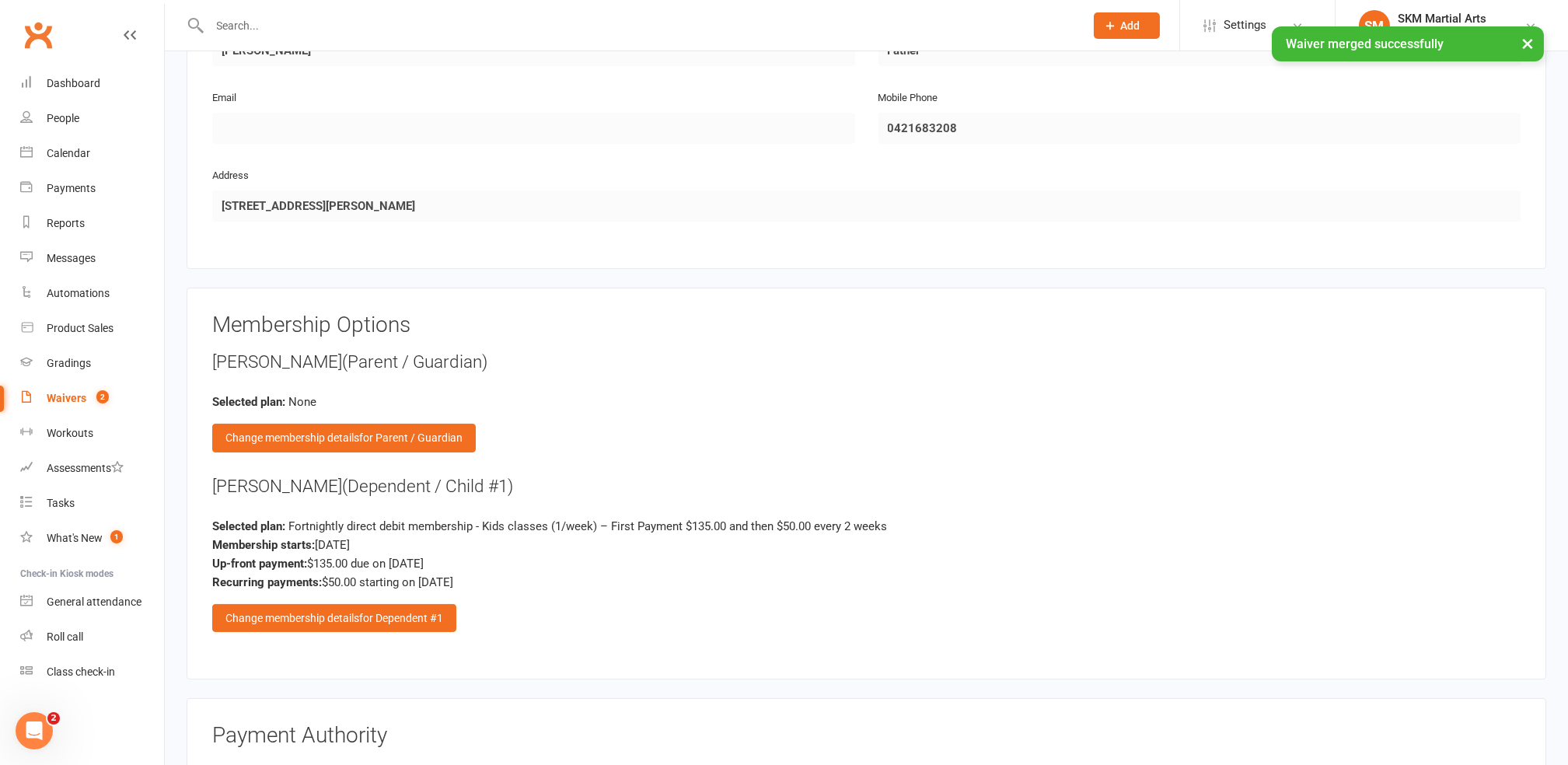
scroll to position [1554, 0]
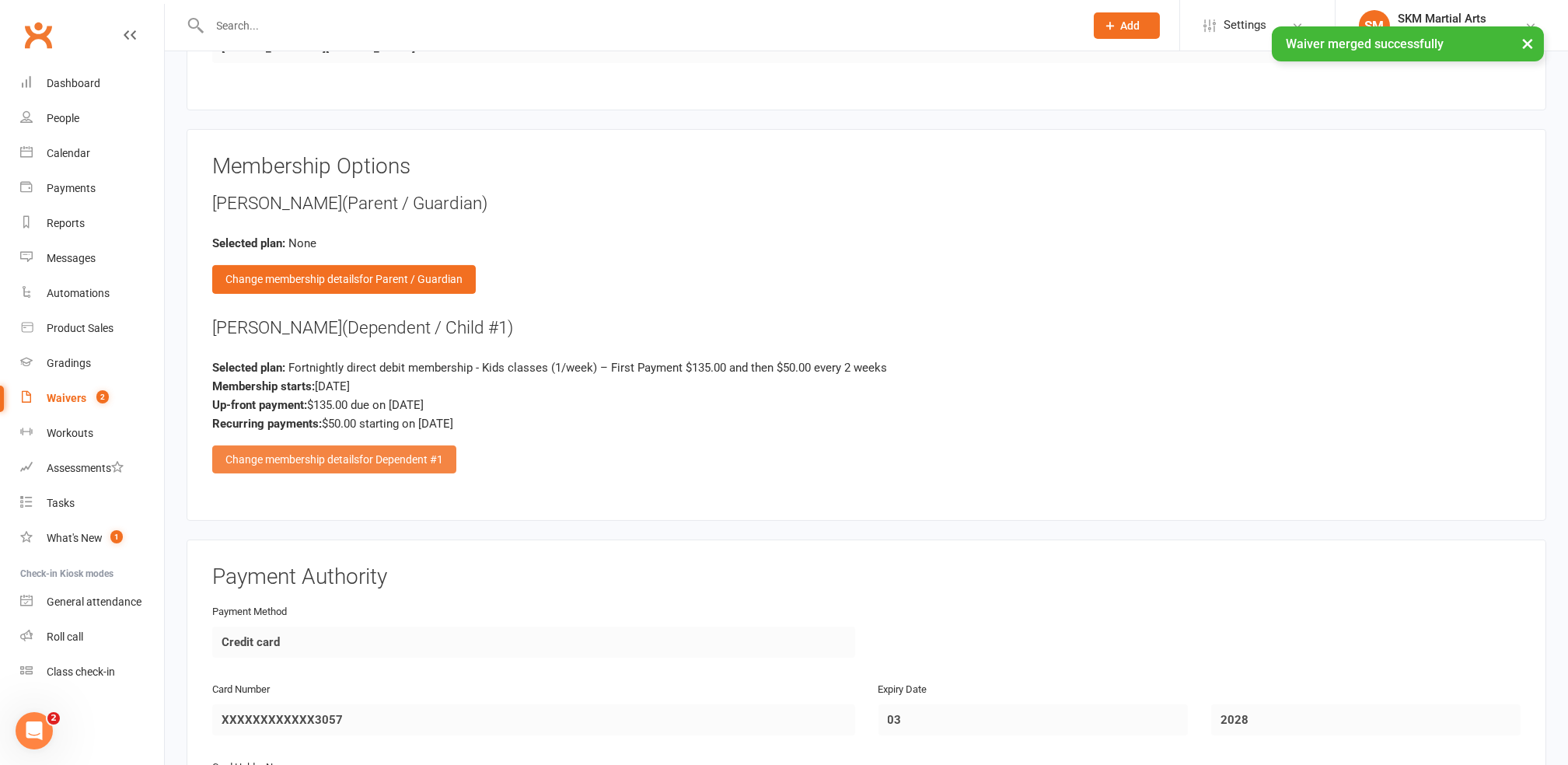
click at [431, 453] on span "for Dependent #1" at bounding box center [401, 459] width 84 height 13
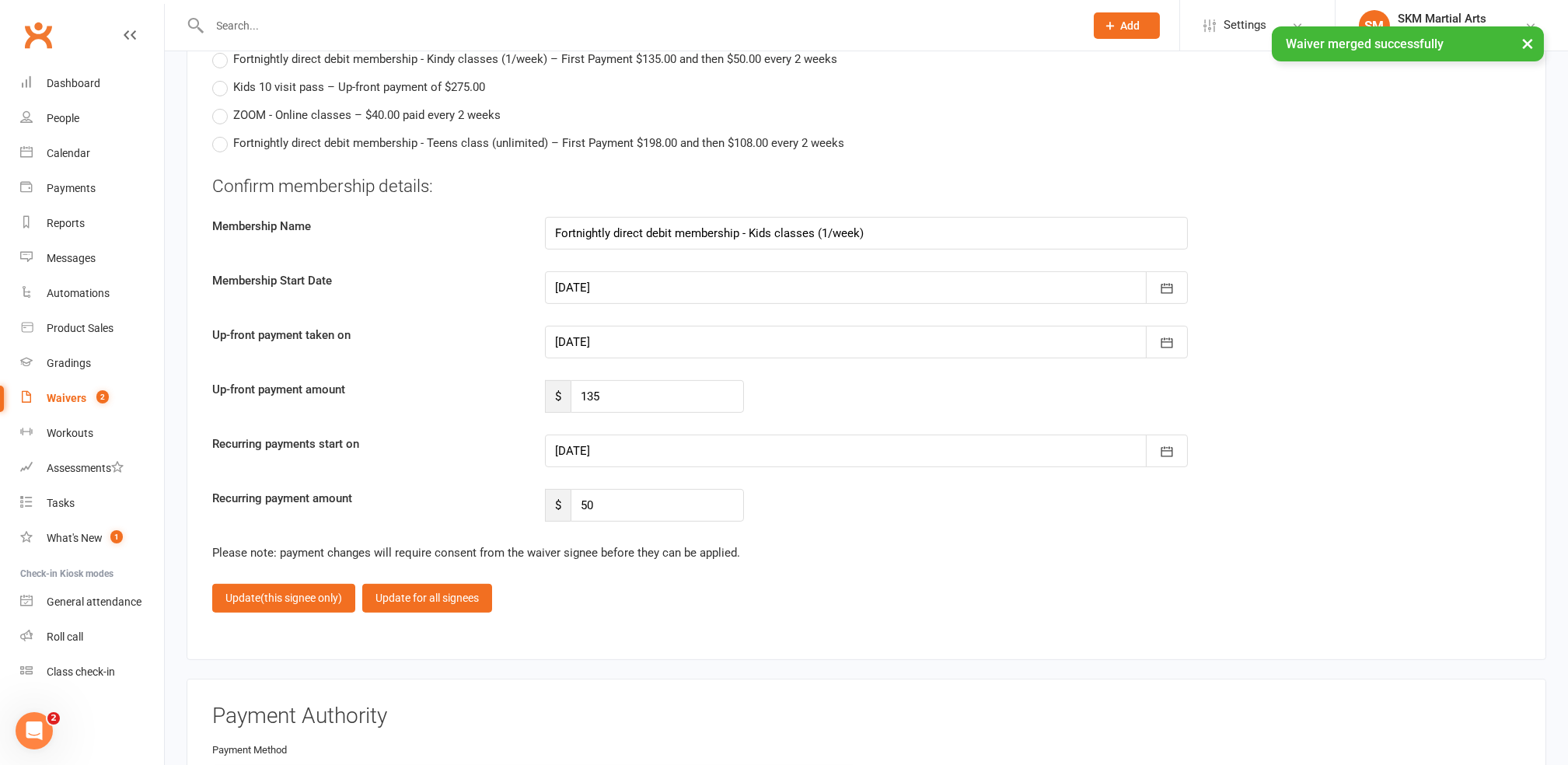
scroll to position [2488, 0]
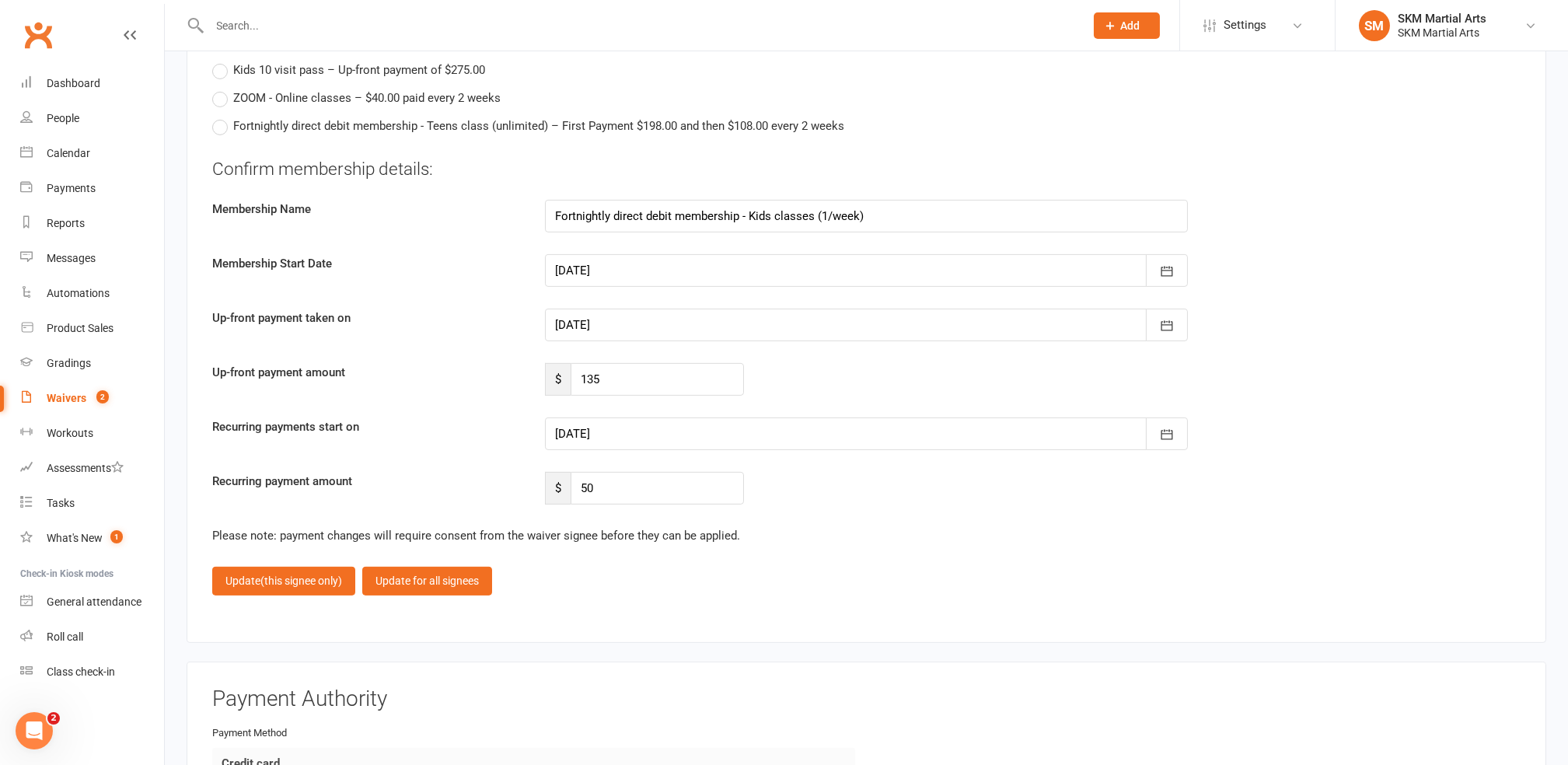
click at [669, 309] on div at bounding box center [866, 325] width 643 height 33
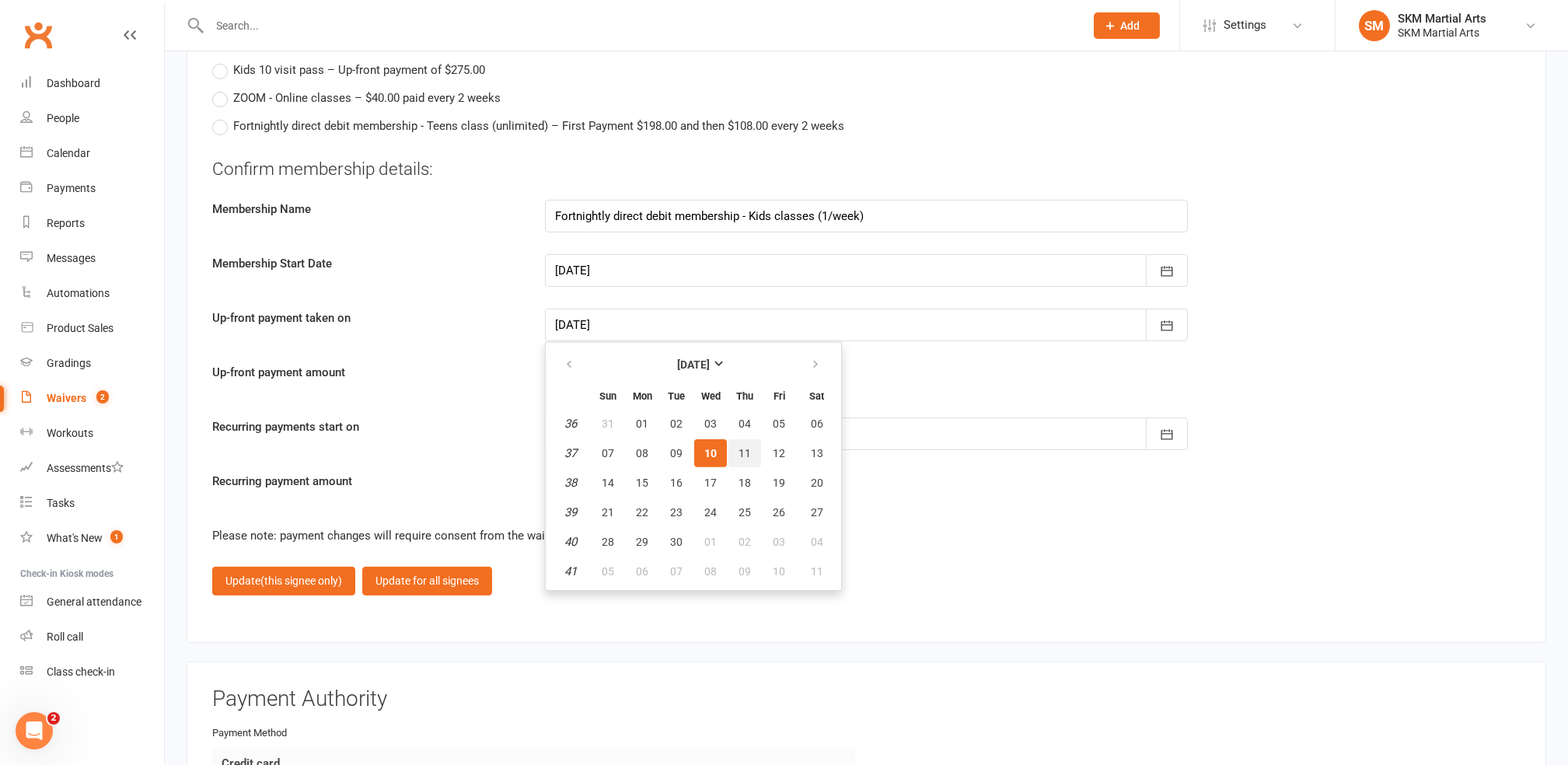
click at [743, 447] on span "11" at bounding box center [744, 453] width 13 height 13
type input "[DATE]"
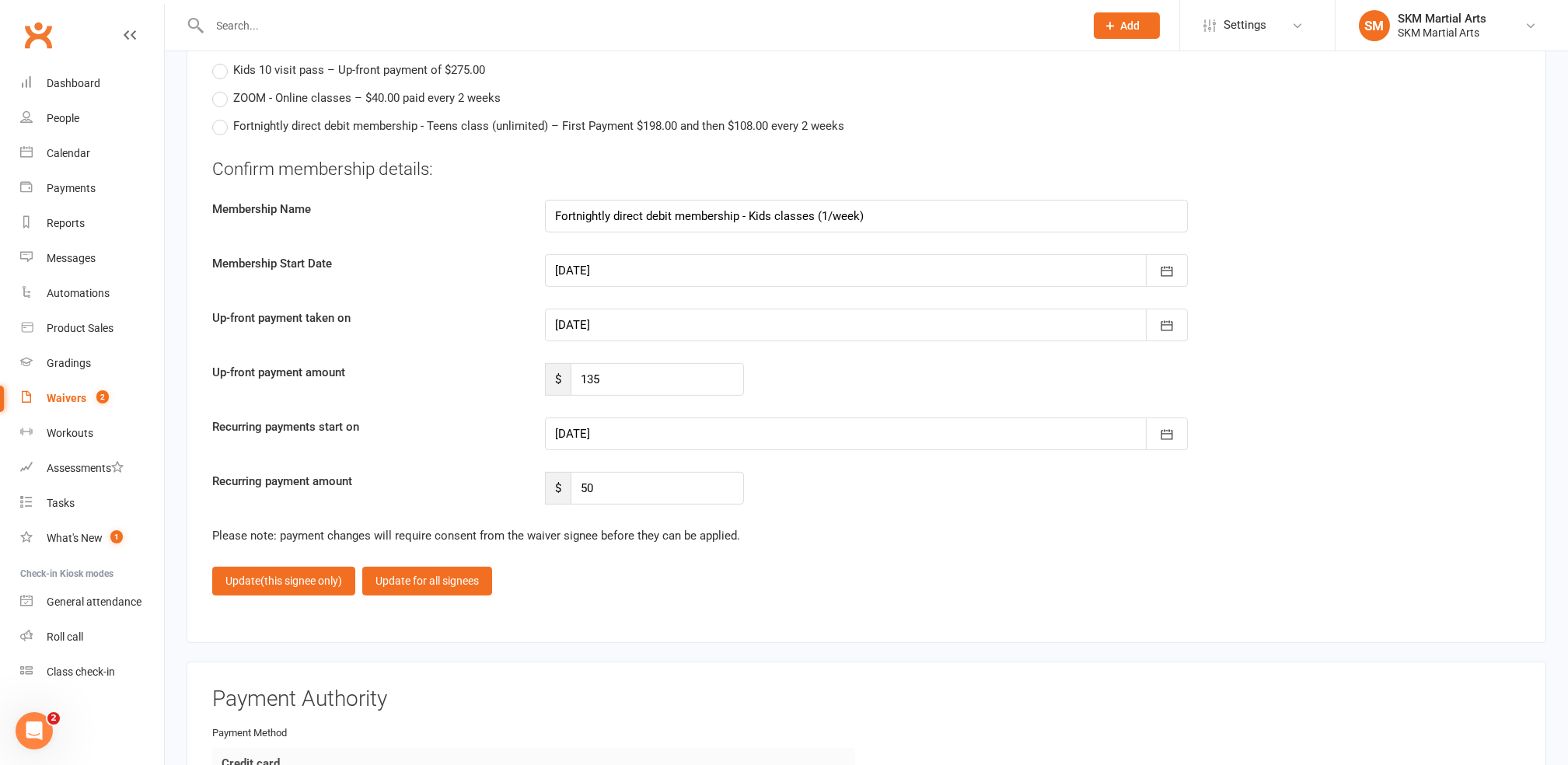
click at [679, 418] on div at bounding box center [866, 434] width 643 height 33
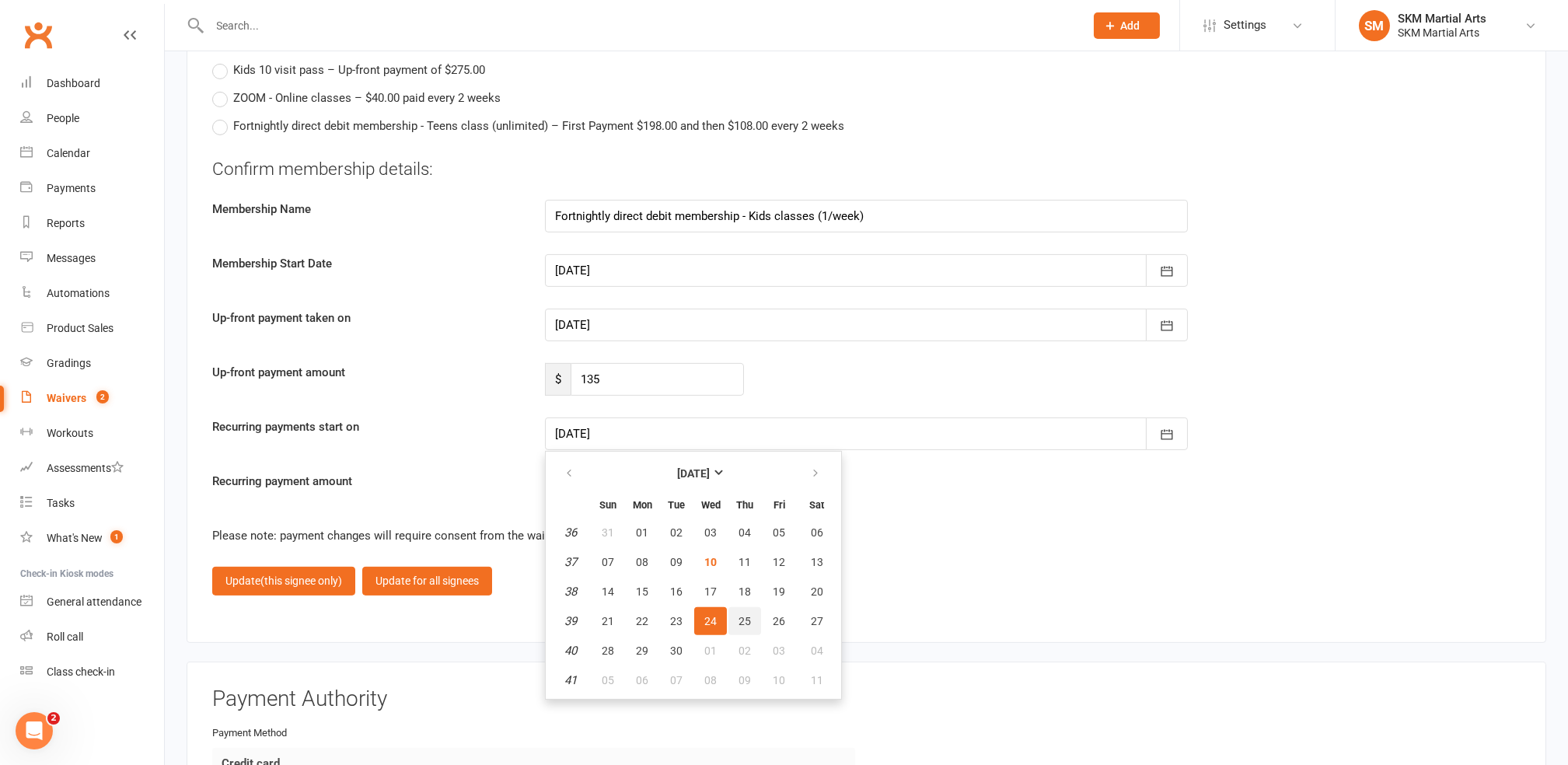
click at [742, 615] on span "25" at bounding box center [744, 621] width 13 height 13
type input "[DATE]"
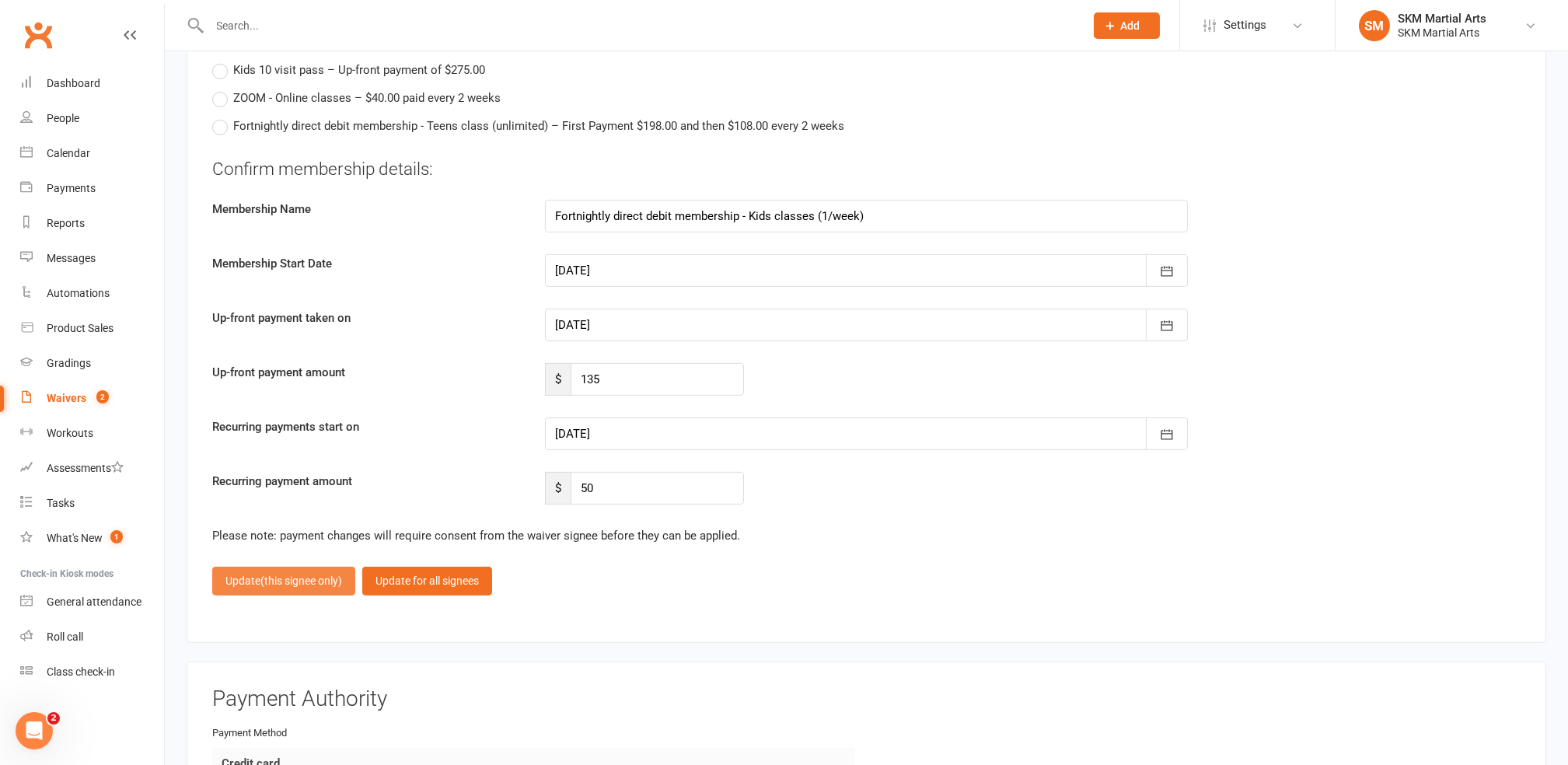
click at [246, 568] on button "Update (this signee only)" at bounding box center [284, 580] width 143 height 28
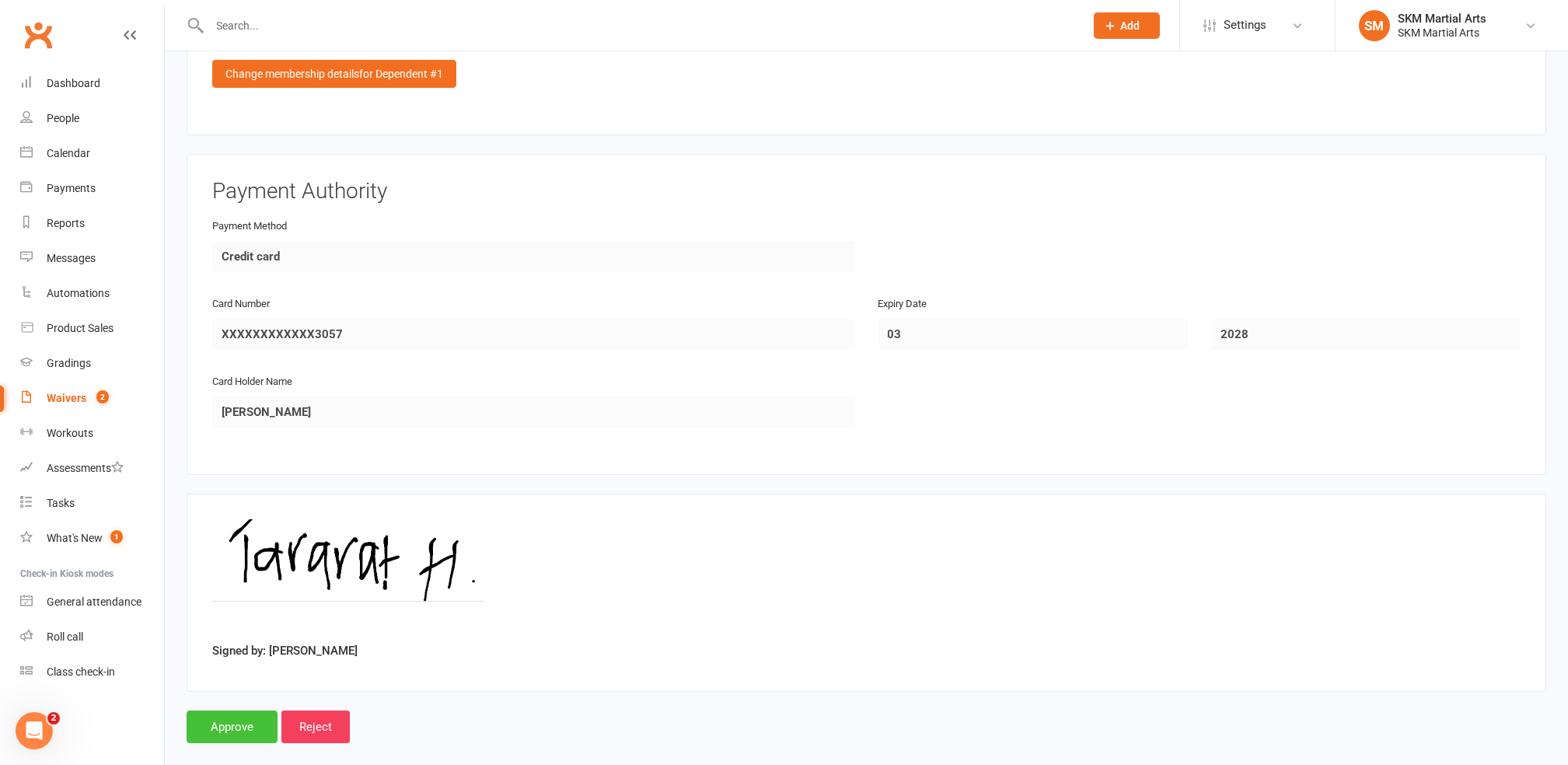
click at [229, 711] on input "Approve" at bounding box center [232, 726] width 91 height 33
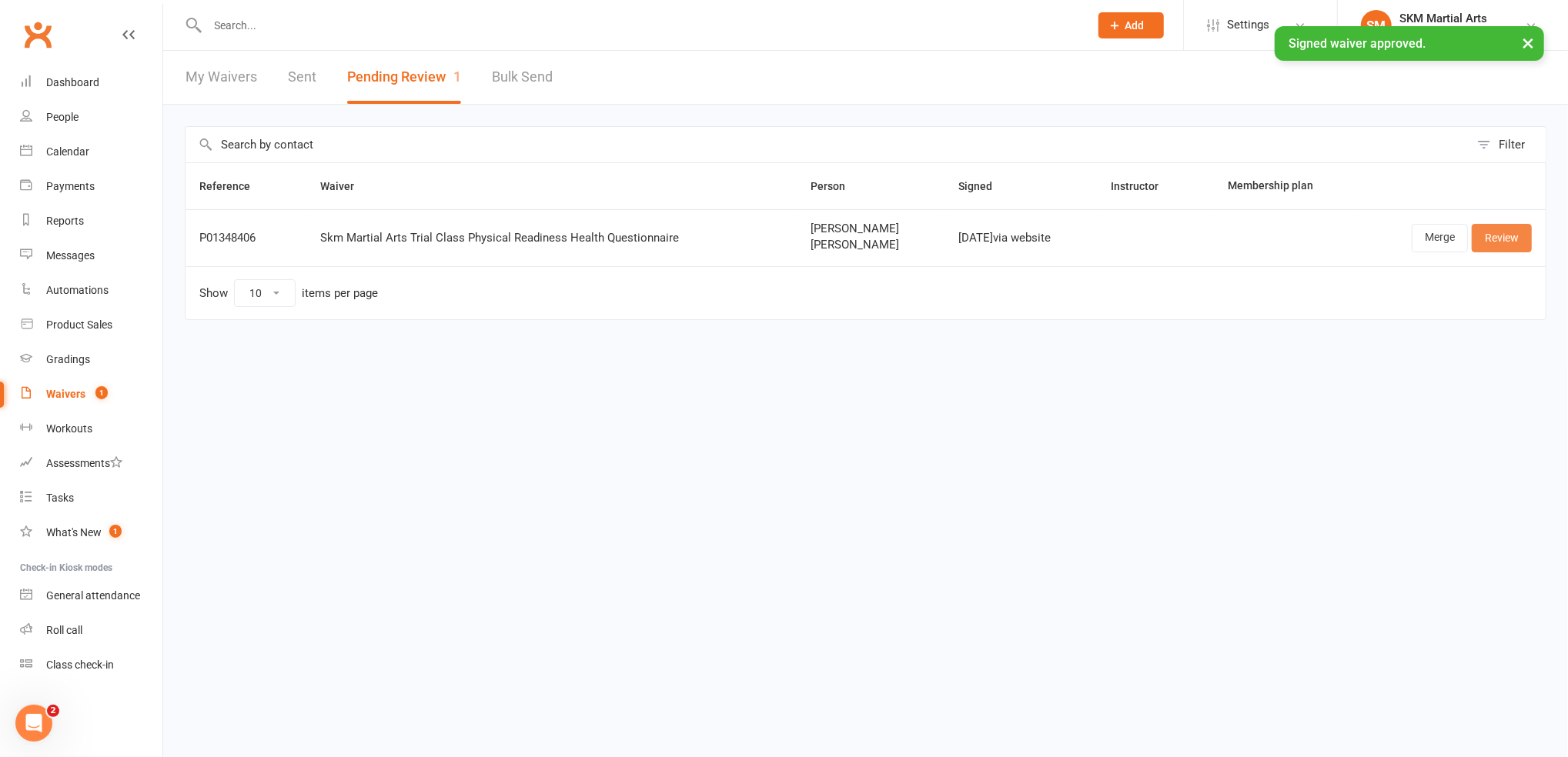
click at [1506, 237] on link "Review" at bounding box center [1502, 237] width 60 height 27
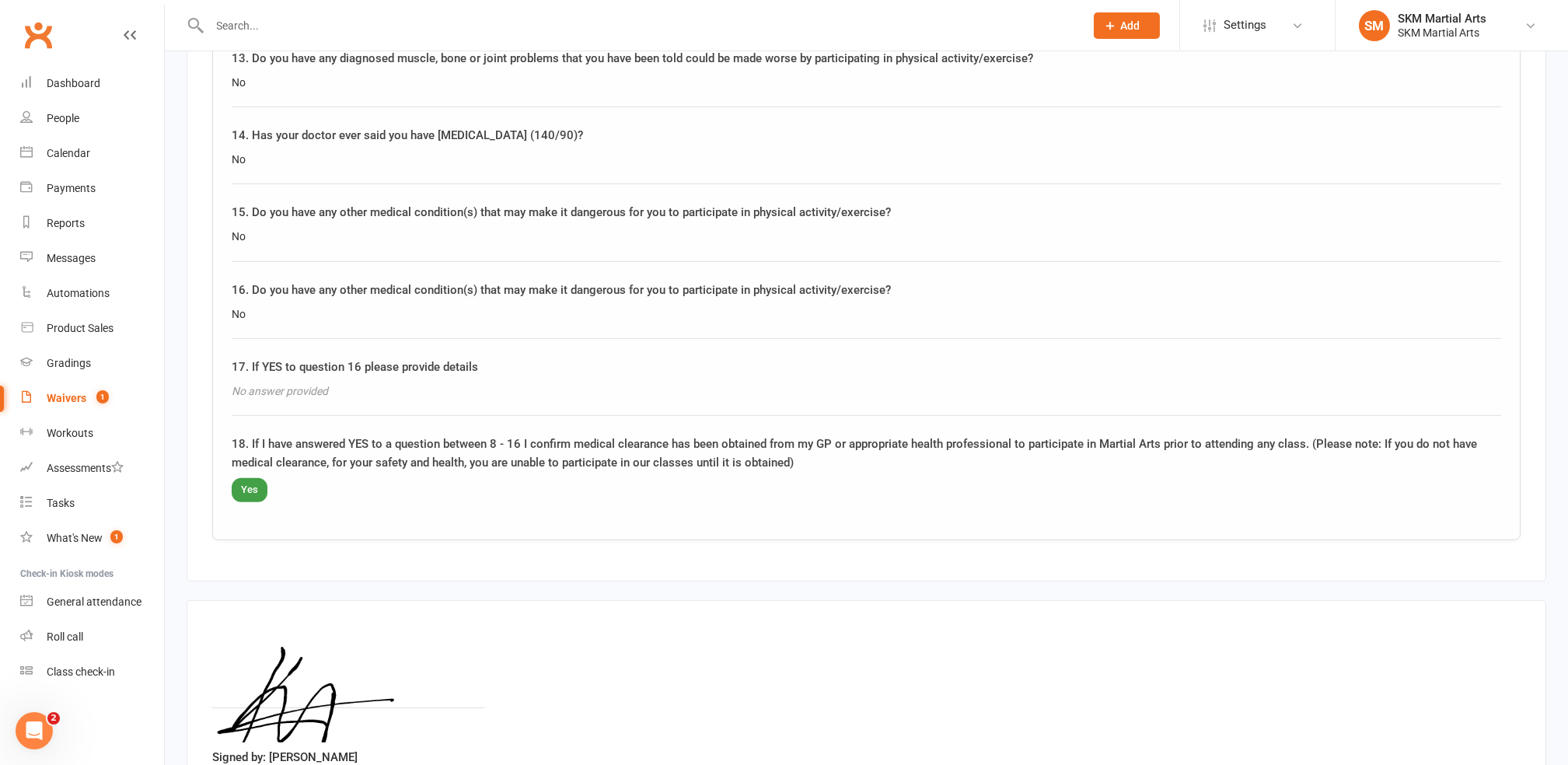
scroll to position [2780, 0]
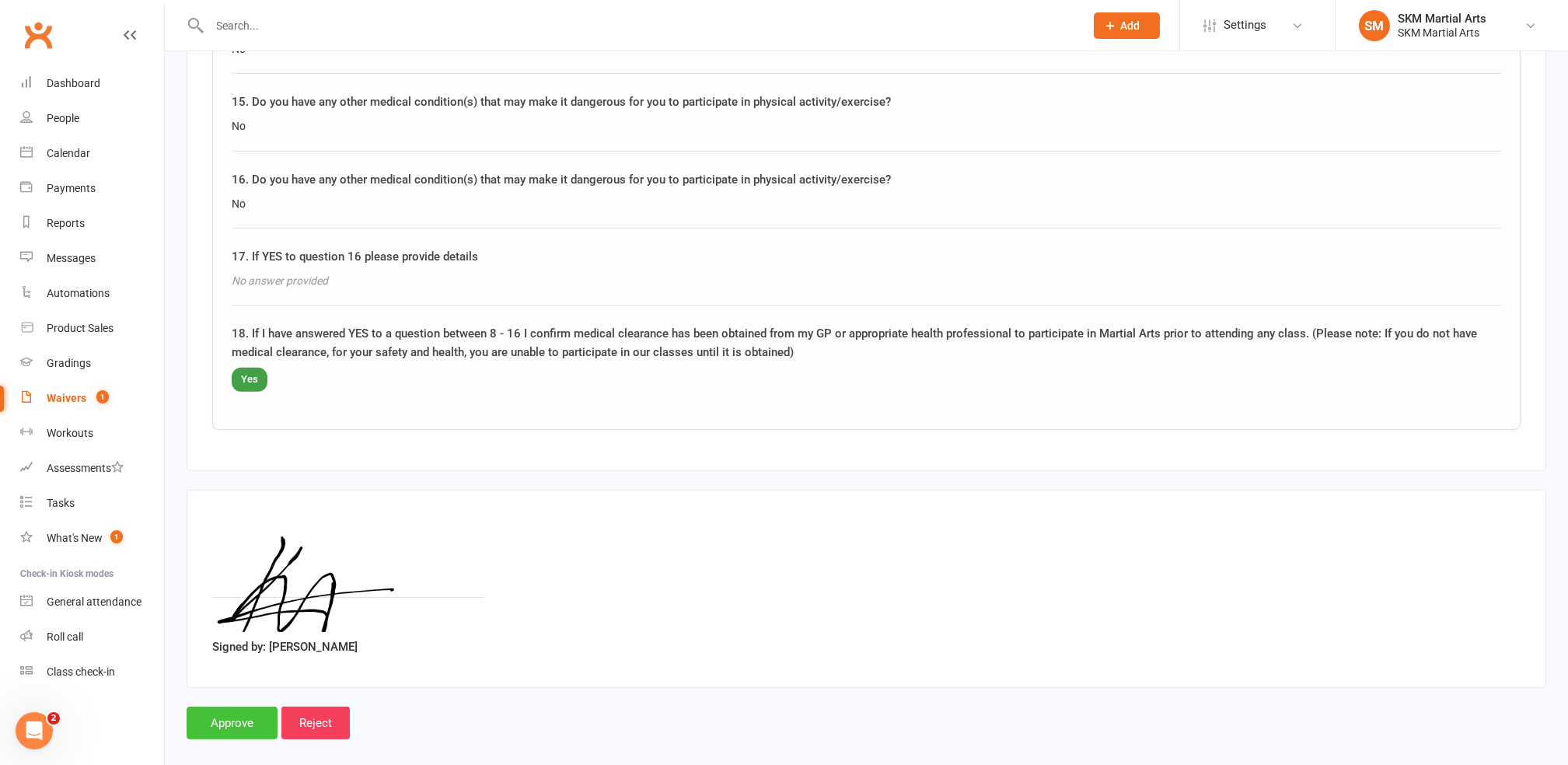
click at [226, 706] on input "Approve" at bounding box center [232, 722] width 91 height 33
